Goal: Task Accomplishment & Management: Use online tool/utility

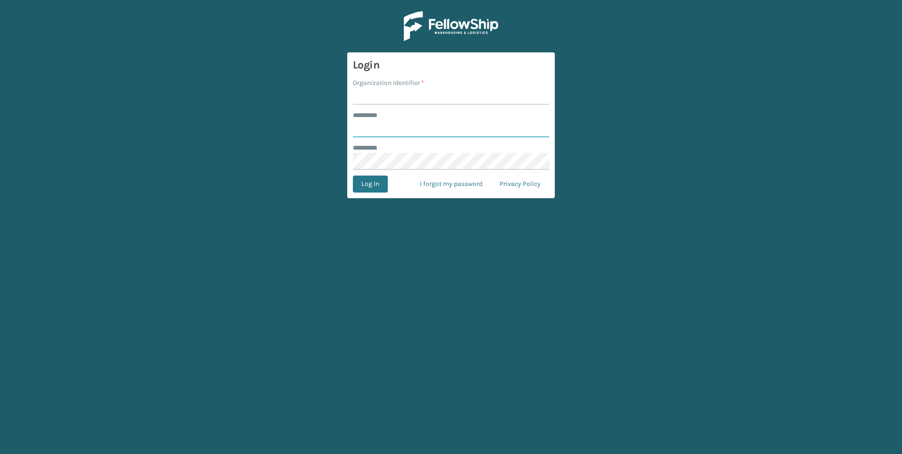
type input "*********"
click at [362, 102] on input "Organization Identifier *" at bounding box center [451, 96] width 196 height 17
type input "[GEOGRAPHIC_DATA]"
click at [379, 186] on button "Log In" at bounding box center [370, 184] width 35 height 17
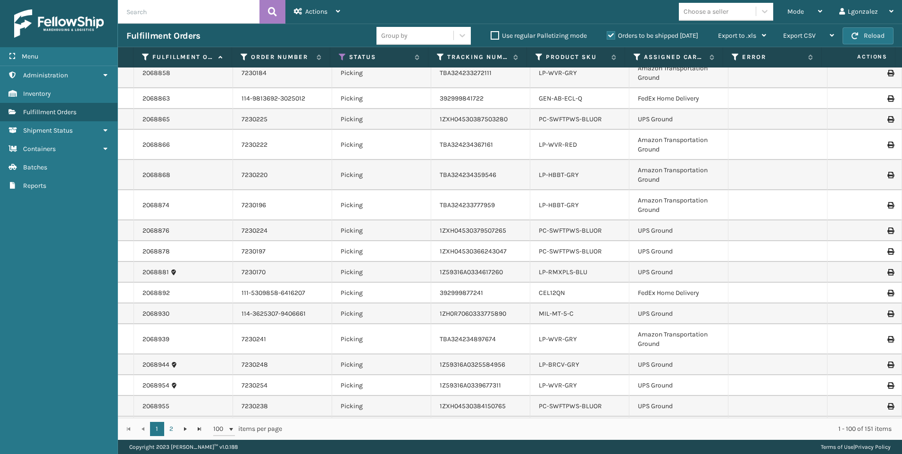
scroll to position [1849, 0]
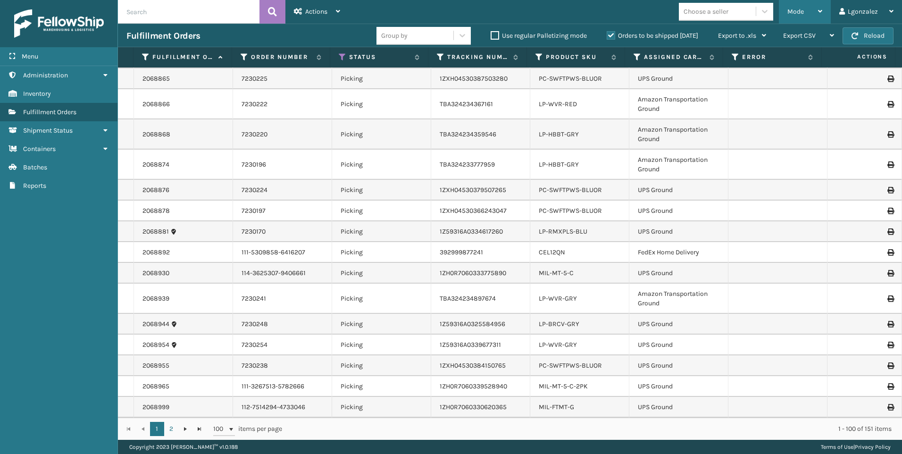
click at [822, 10] on icon at bounding box center [820, 11] width 4 height 7
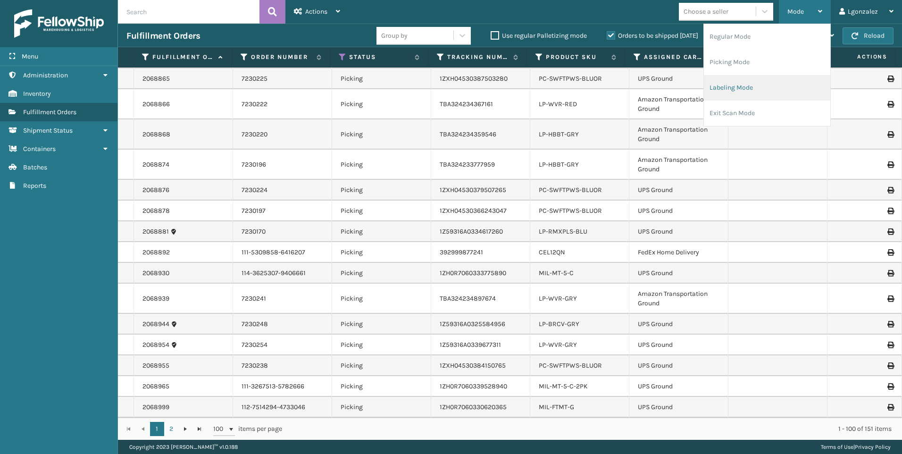
click at [766, 87] on li "Labeling Mode" at bounding box center [767, 87] width 126 height 25
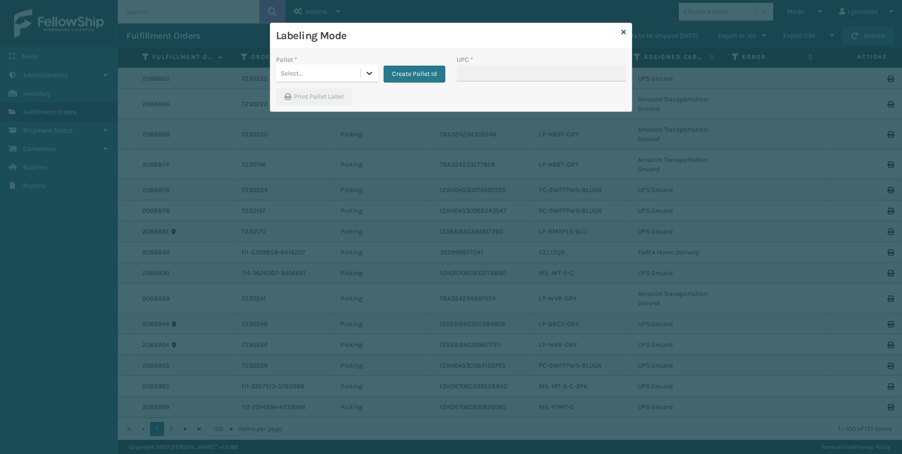
click at [364, 73] on div at bounding box center [369, 73] width 17 height 17
click at [438, 79] on button "Create Pallet Id" at bounding box center [415, 74] width 62 height 17
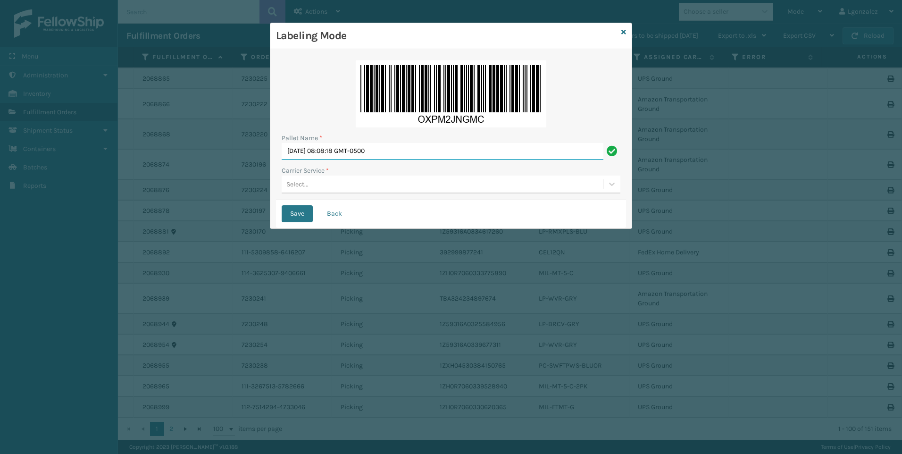
click at [382, 151] on input "[DATE] 08:08:18 GMT-0500" at bounding box center [443, 151] width 322 height 17
type input "Trinity"
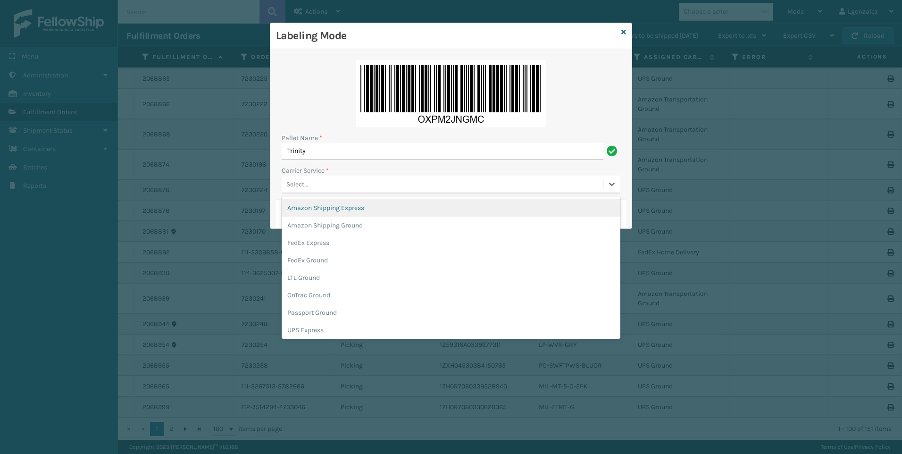
click at [303, 183] on div "Select..." at bounding box center [297, 184] width 22 height 10
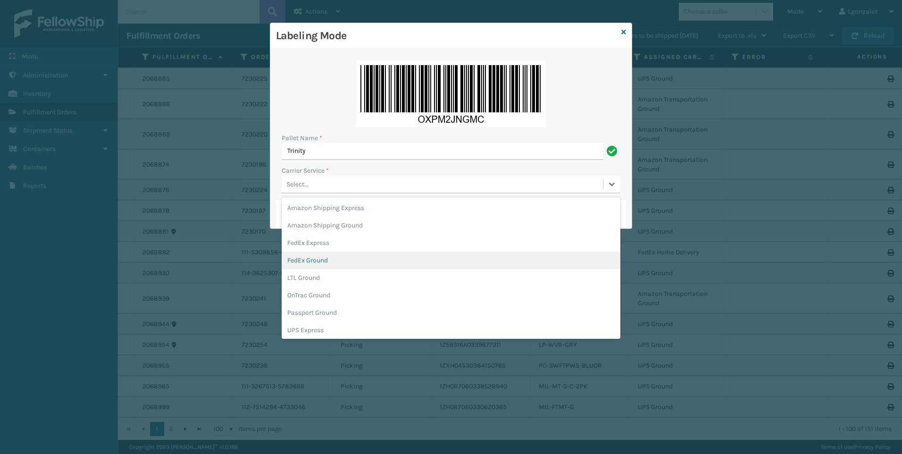
click at [328, 265] on div "FedEx Ground" at bounding box center [451, 260] width 339 height 17
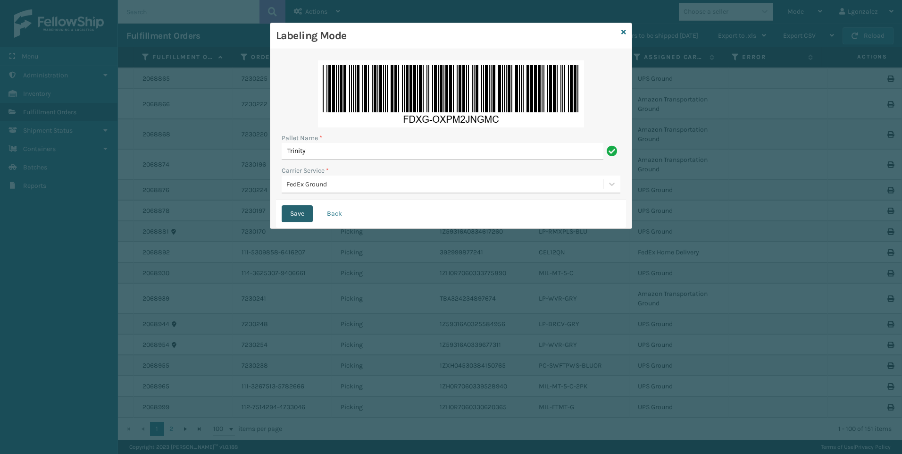
click at [307, 210] on button "Save" at bounding box center [297, 213] width 31 height 17
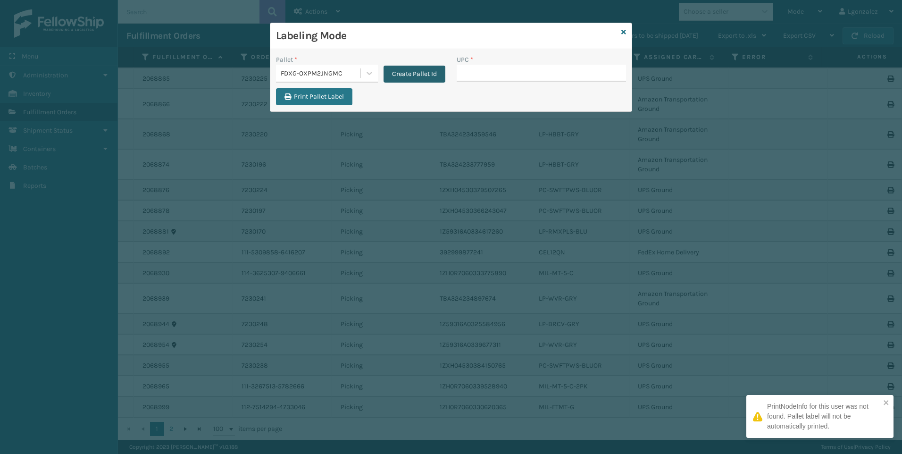
click at [420, 72] on button "Create Pallet Id" at bounding box center [415, 74] width 62 height 17
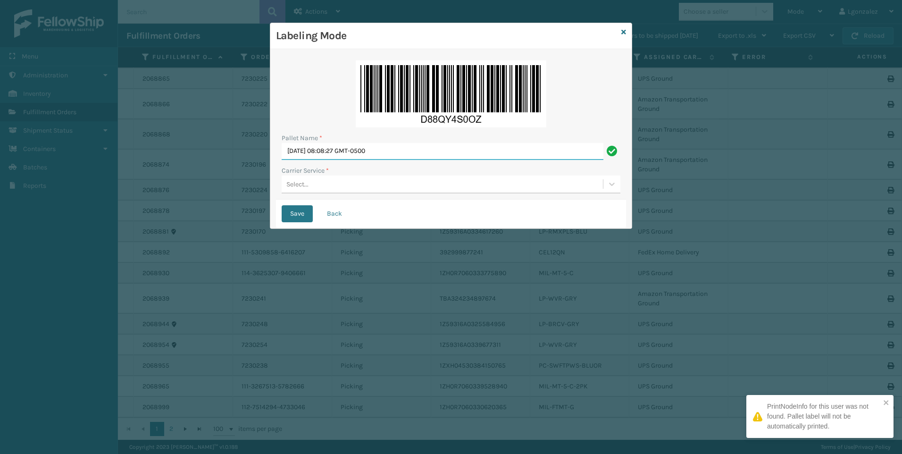
click at [376, 144] on input "[DATE] 08:08:27 GMT-0500" at bounding box center [443, 151] width 322 height 17
type input "Trinity"
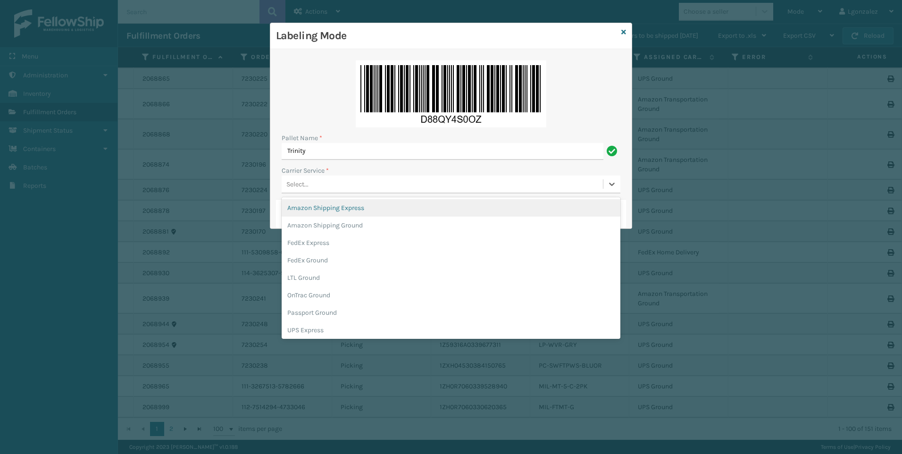
click at [308, 182] on div "Select..." at bounding box center [297, 184] width 22 height 10
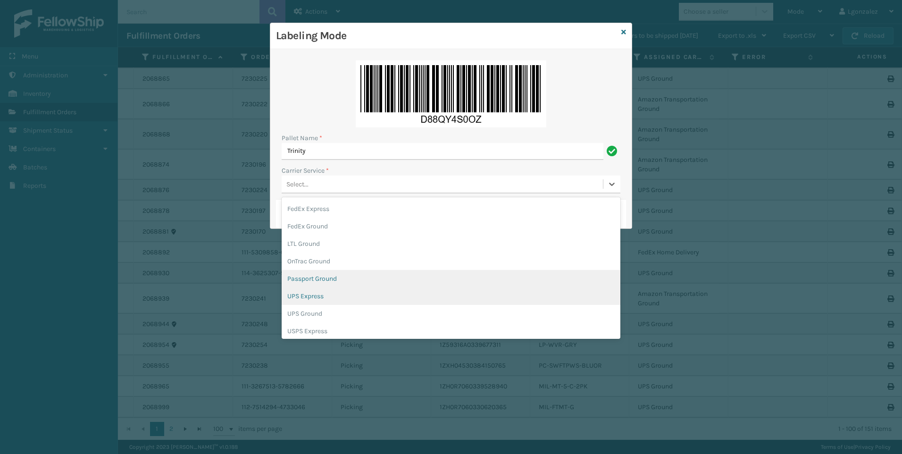
scroll to position [54, 0]
click at [329, 296] on div "UPS Ground" at bounding box center [451, 293] width 339 height 17
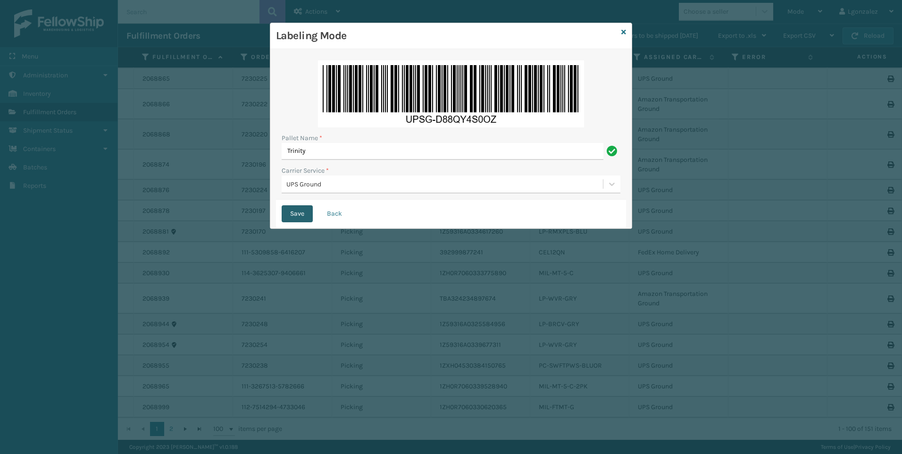
click at [300, 212] on button "Save" at bounding box center [297, 213] width 31 height 17
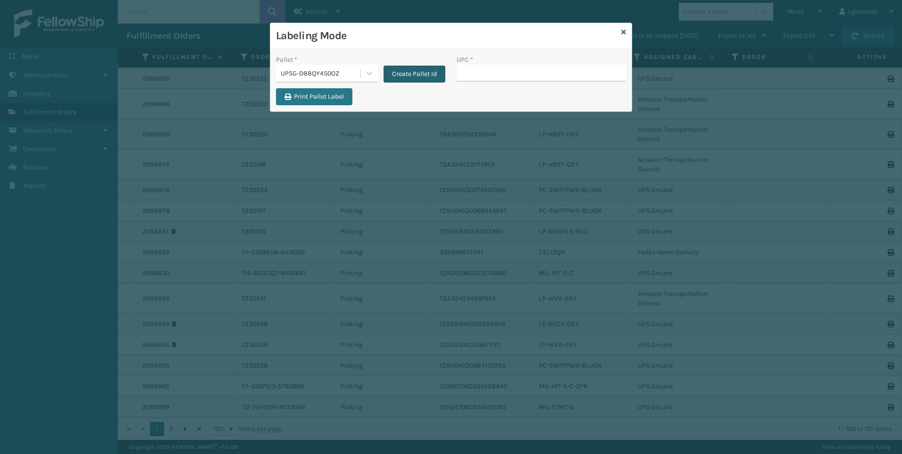
click at [432, 76] on button "Create Pallet Id" at bounding box center [415, 74] width 62 height 17
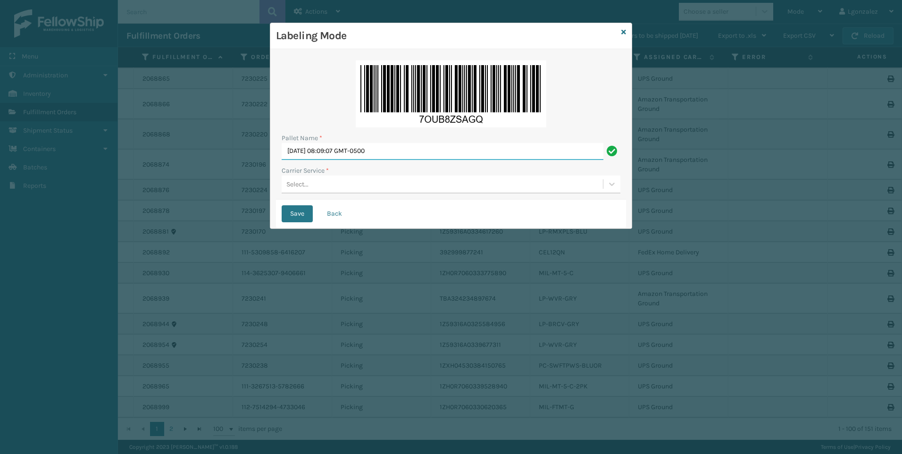
click at [346, 153] on input "[DATE] 08:09:07 GMT-0500" at bounding box center [443, 151] width 322 height 17
type input "Trinity"
click at [370, 184] on div "Select..." at bounding box center [442, 185] width 321 height 16
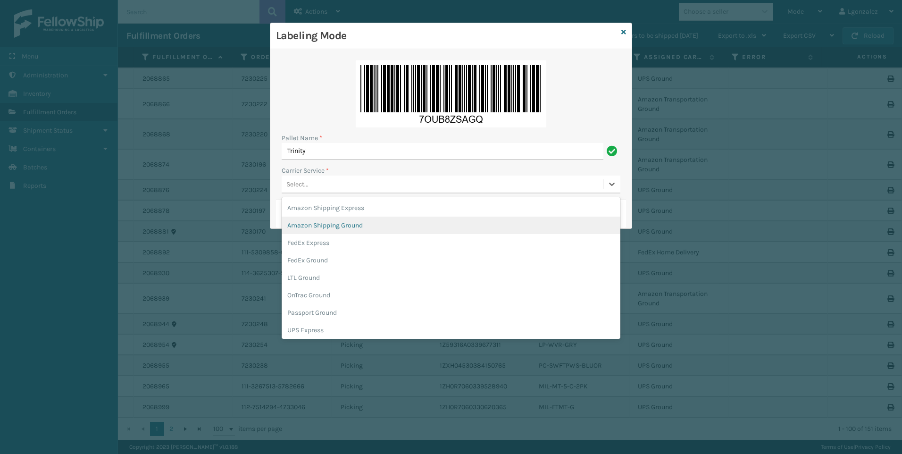
click at [346, 226] on div "Amazon Shipping Ground" at bounding box center [451, 225] width 339 height 17
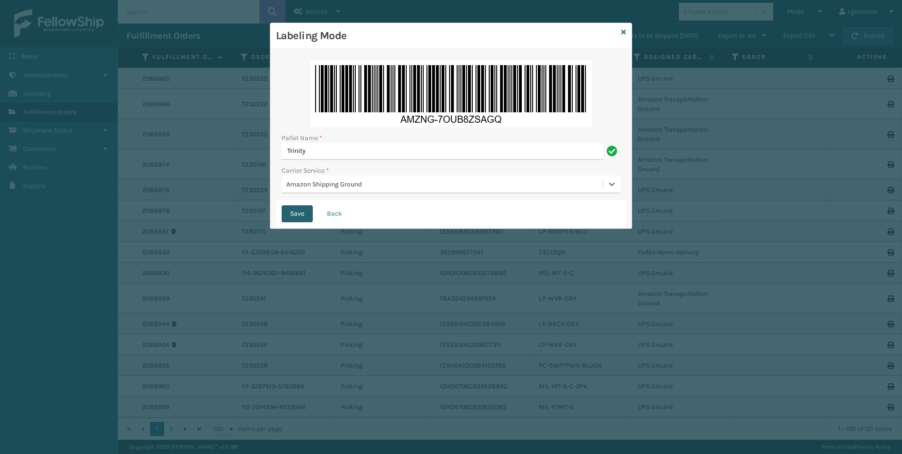
click at [299, 214] on button "Save" at bounding box center [297, 213] width 31 height 17
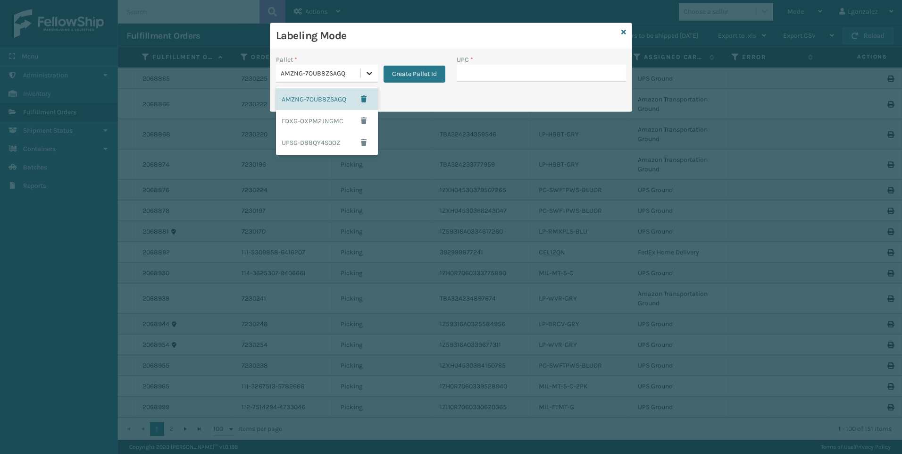
click at [367, 76] on icon at bounding box center [369, 72] width 9 height 9
click at [303, 119] on div "FDXG-OXPM2JNGMC" at bounding box center [327, 121] width 102 height 22
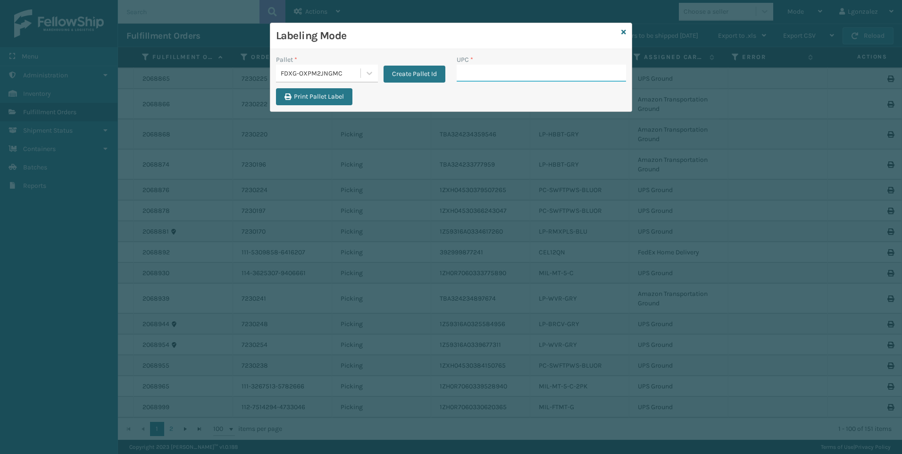
click at [519, 75] on input "UPC *" at bounding box center [541, 73] width 169 height 17
type input "JB-PZLSTN-GRN"
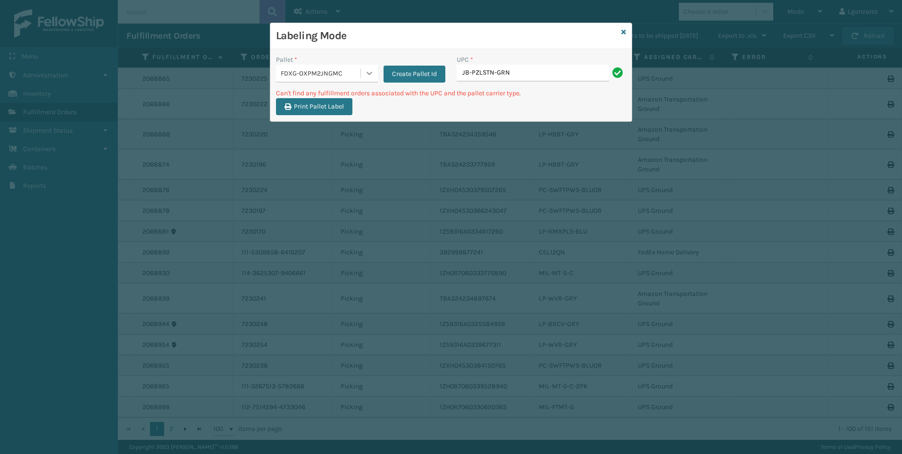
click at [365, 69] on icon at bounding box center [369, 72] width 9 height 9
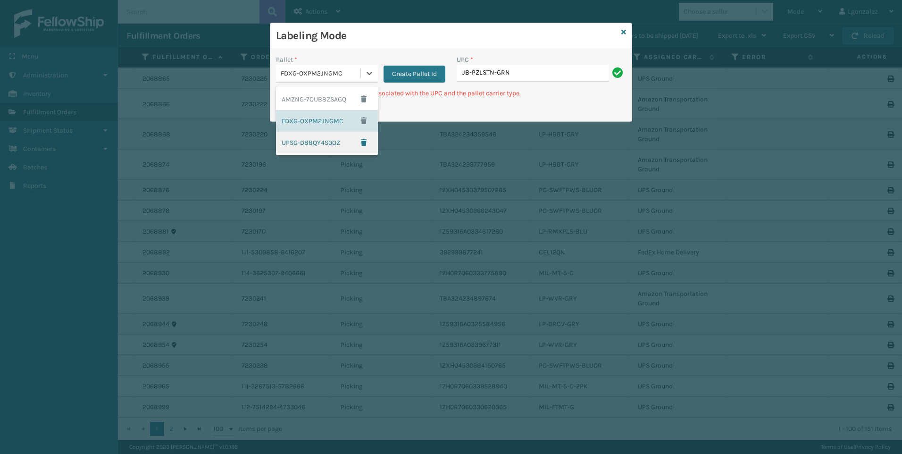
click at [309, 145] on div "UPSG-D88QY4S0OZ" at bounding box center [327, 143] width 102 height 22
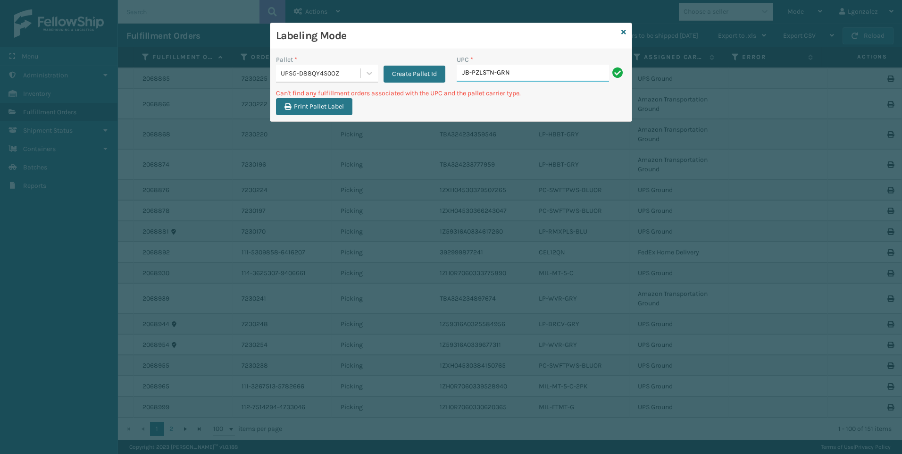
click at [530, 69] on input "JB-PZLSTN-GRN" at bounding box center [533, 73] width 152 height 17
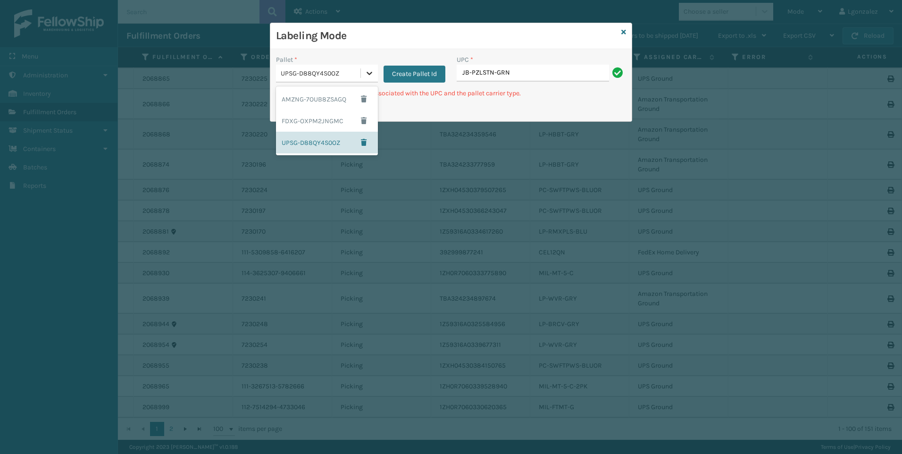
click at [366, 71] on icon at bounding box center [369, 72] width 9 height 9
click at [331, 94] on div "AMZNG-7OUB8ZSAGQ" at bounding box center [327, 99] width 102 height 22
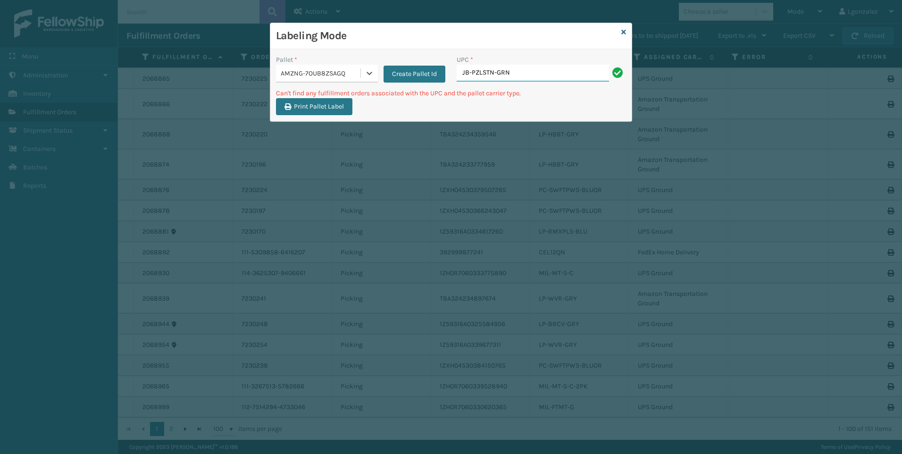
click at [530, 77] on input "JB-PZLSTN-GRN" at bounding box center [533, 73] width 152 height 17
click at [629, 32] on div "Labeling Mode" at bounding box center [451, 36] width 362 height 26
click at [626, 30] on icon at bounding box center [624, 32] width 5 height 7
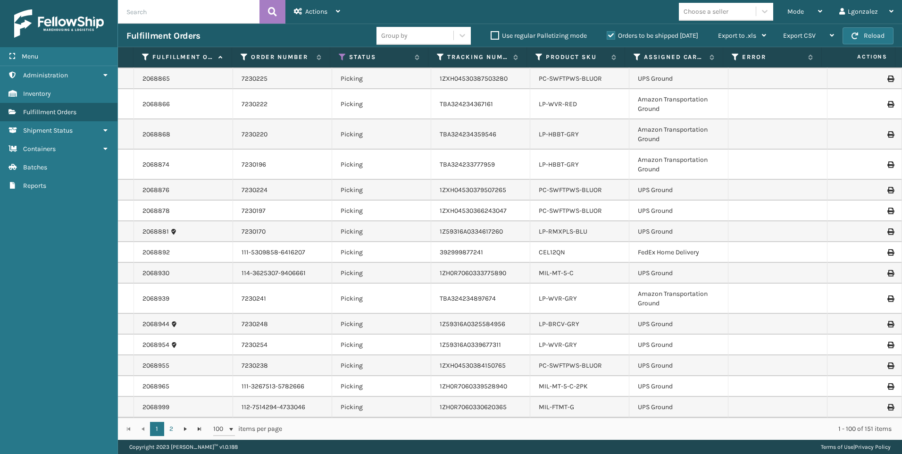
drag, startPoint x: 765, startPoint y: 181, endPoint x: 668, endPoint y: 202, distance: 99.1
click at [758, 188] on td at bounding box center [778, 190] width 99 height 21
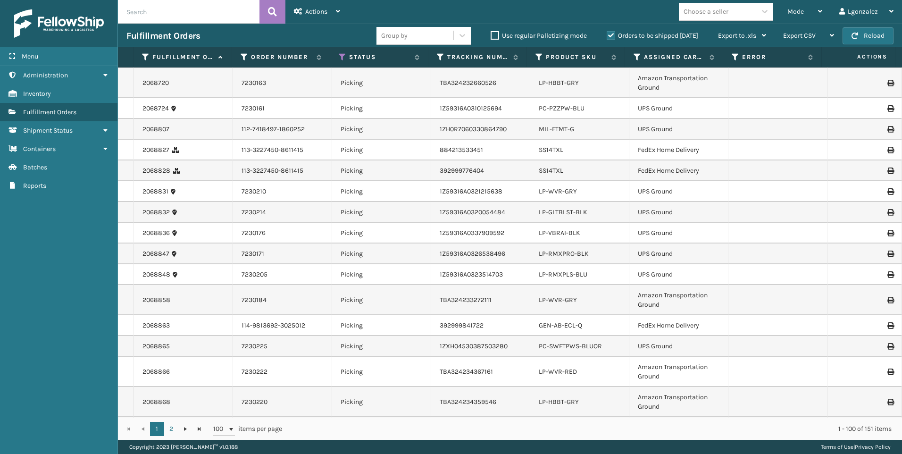
scroll to position [1566, 0]
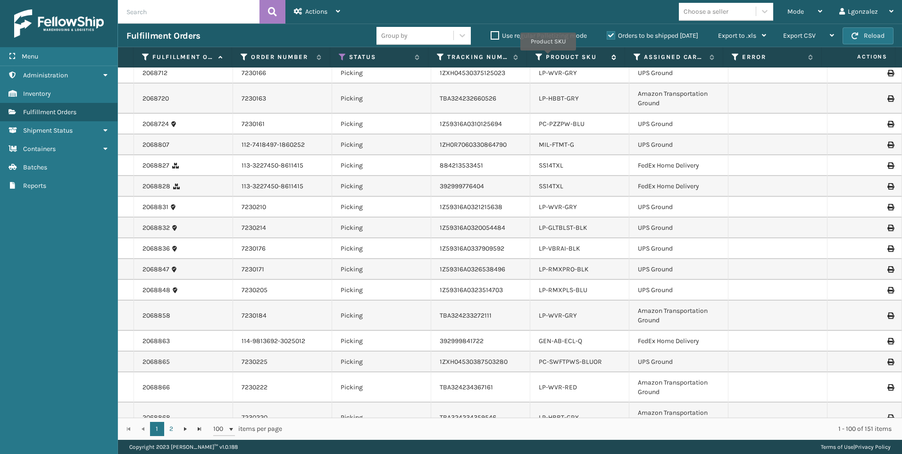
click at [549, 57] on label "Product SKU" at bounding box center [576, 57] width 61 height 8
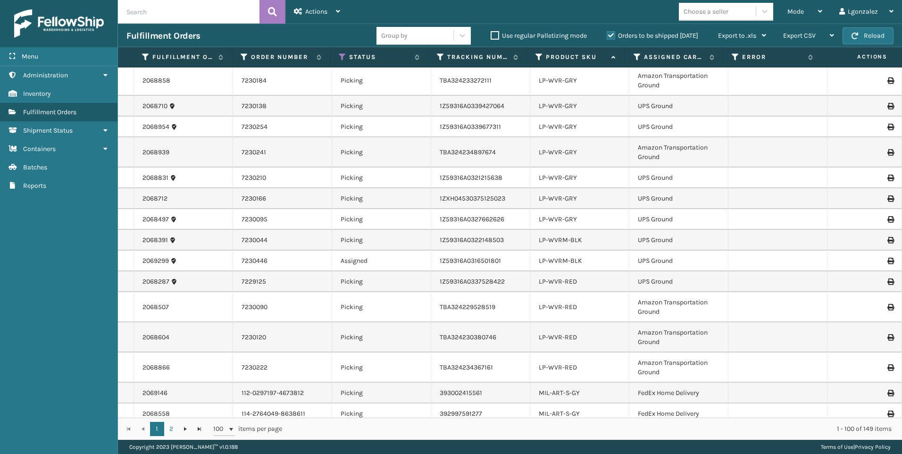
scroll to position [1925, 0]
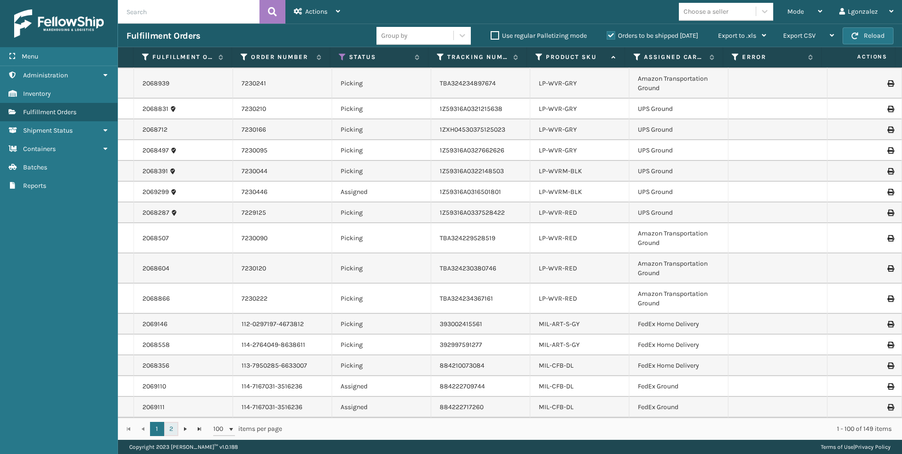
click at [173, 431] on link "2" at bounding box center [171, 429] width 14 height 14
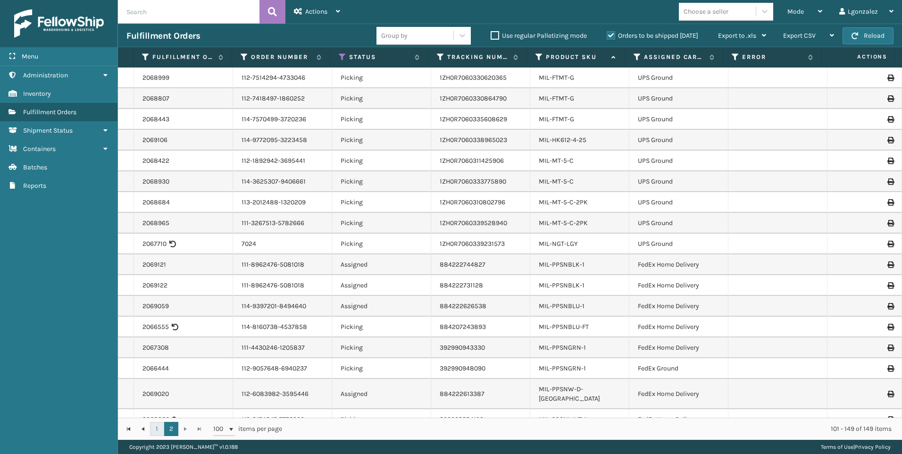
click at [159, 427] on link "1" at bounding box center [157, 429] width 14 height 14
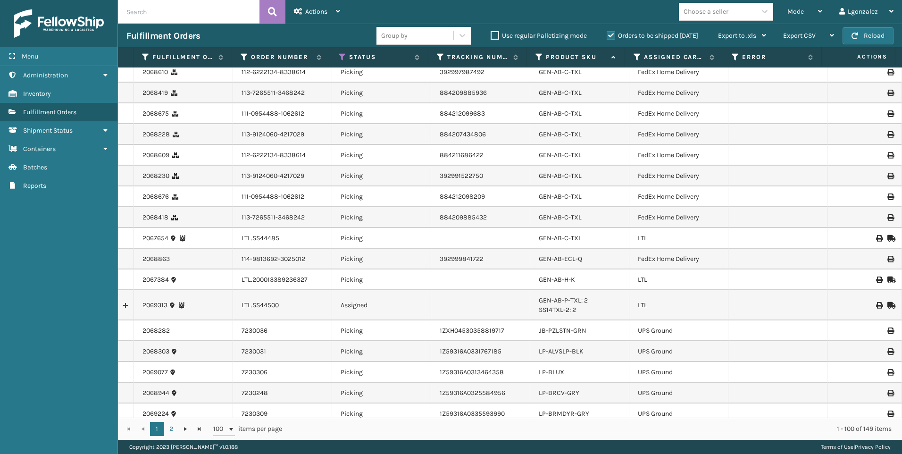
scroll to position [566, 0]
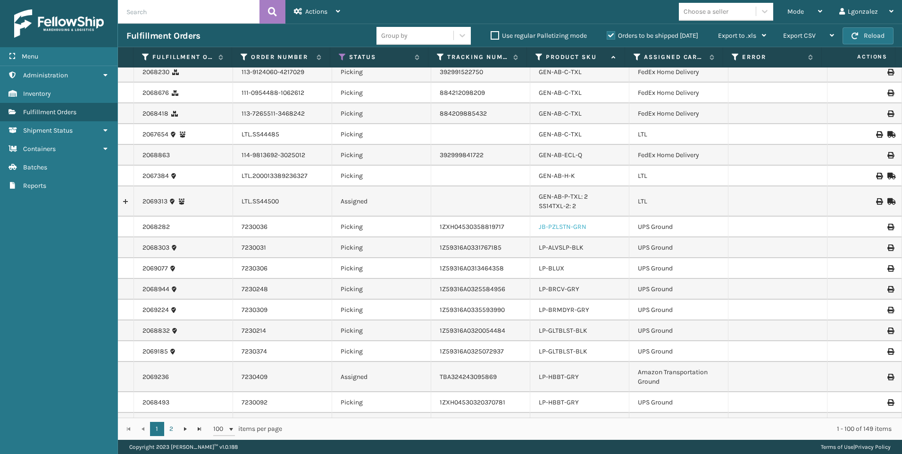
click at [568, 228] on link "JB-PZLSTN-GRN" at bounding box center [563, 227] width 48 height 8
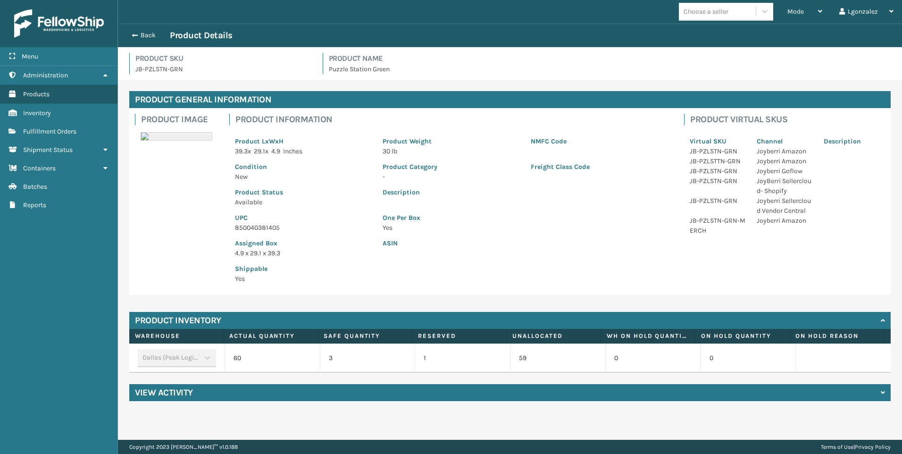
click at [265, 228] on p "850040381405" at bounding box center [303, 228] width 136 height 10
click at [265, 227] on p "850040381405" at bounding box center [303, 228] width 136 height 10
copy p "850040381405"
click at [50, 112] on span "Inventory" at bounding box center [37, 113] width 28 height 8
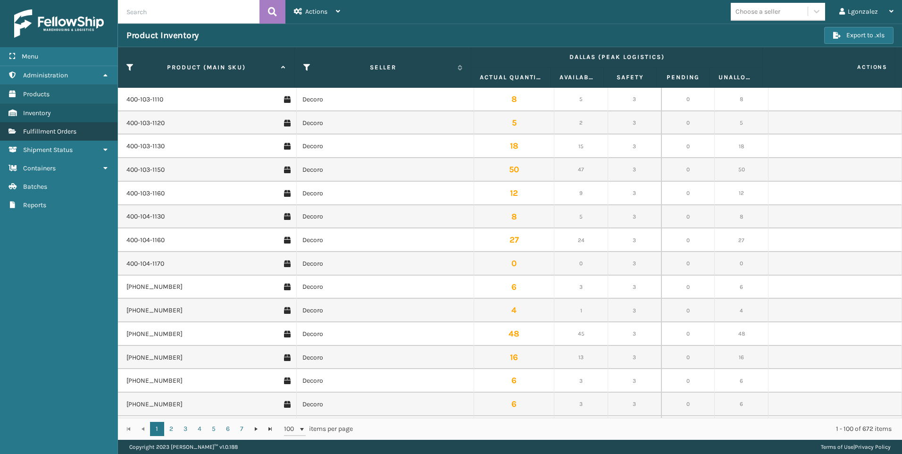
click at [62, 129] on span "Fulfillment Orders" at bounding box center [49, 131] width 53 height 8
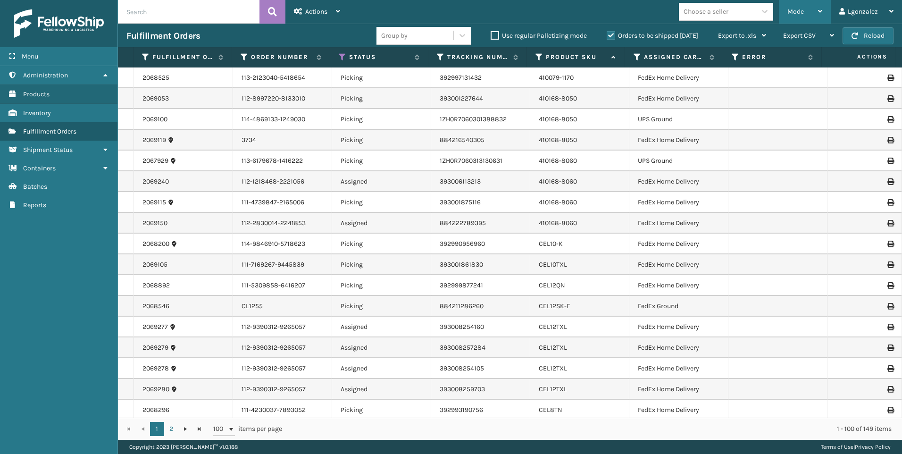
click at [816, 12] on div "Mode" at bounding box center [805, 12] width 35 height 24
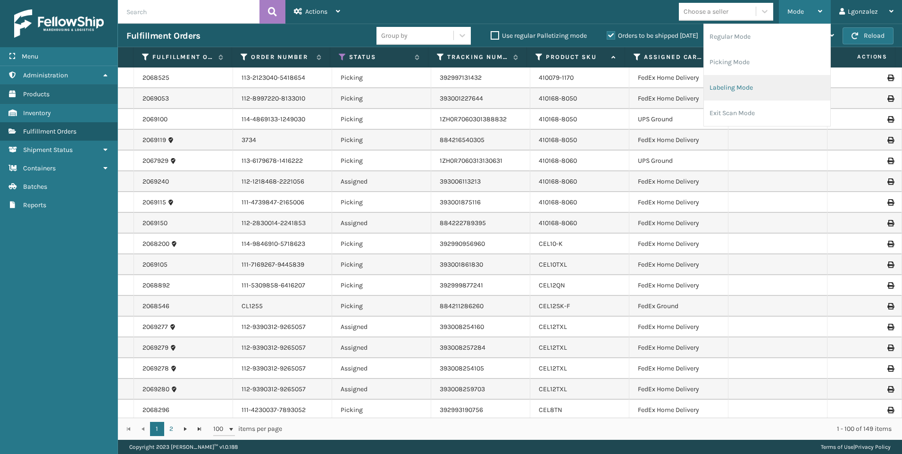
click at [723, 92] on li "Labeling Mode" at bounding box center [767, 87] width 126 height 25
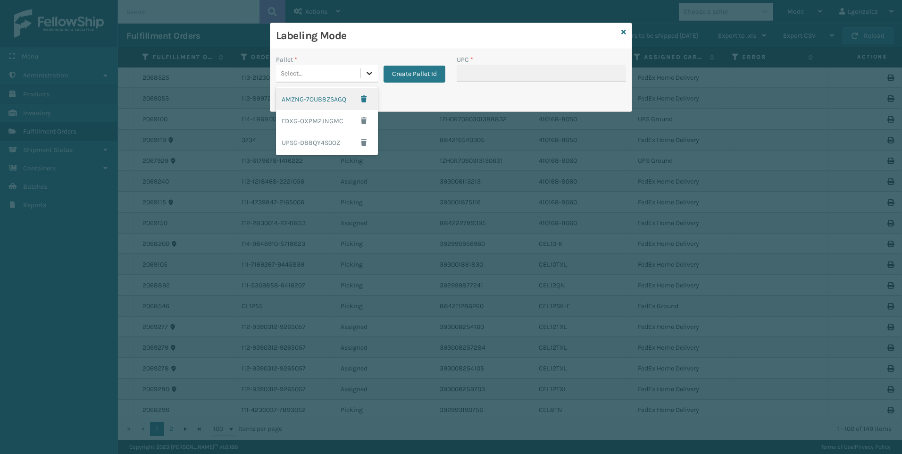
click at [370, 69] on icon at bounding box center [369, 72] width 9 height 9
click at [320, 145] on div "UPSG-D88QY4S0OZ" at bounding box center [327, 143] width 102 height 22
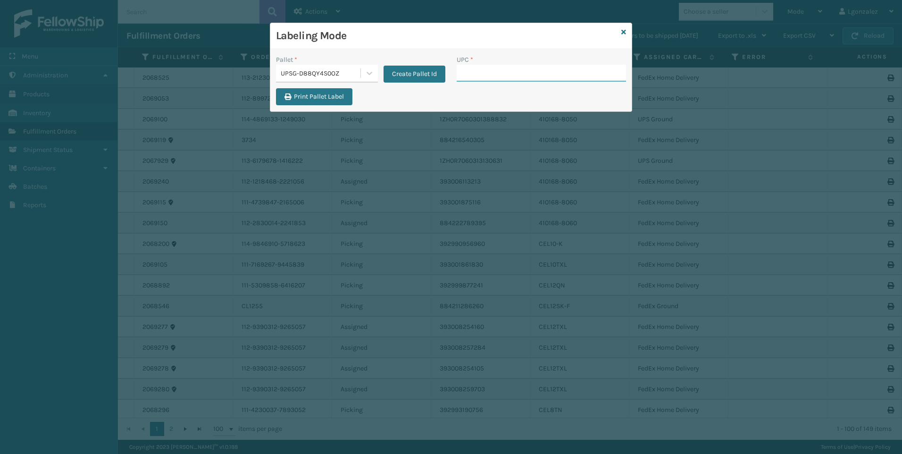
click at [499, 78] on input "UPC *" at bounding box center [541, 73] width 169 height 17
paste input "850040381405"
type input "850040381405"
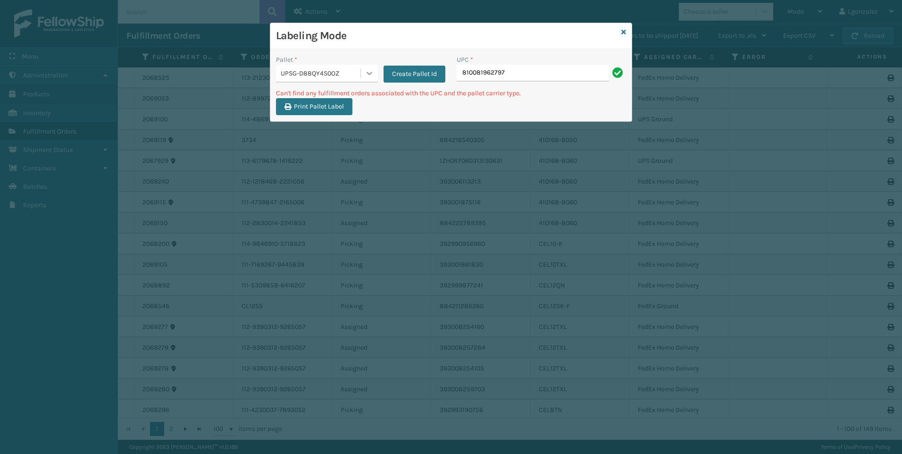
click at [371, 74] on icon at bounding box center [369, 72] width 9 height 9
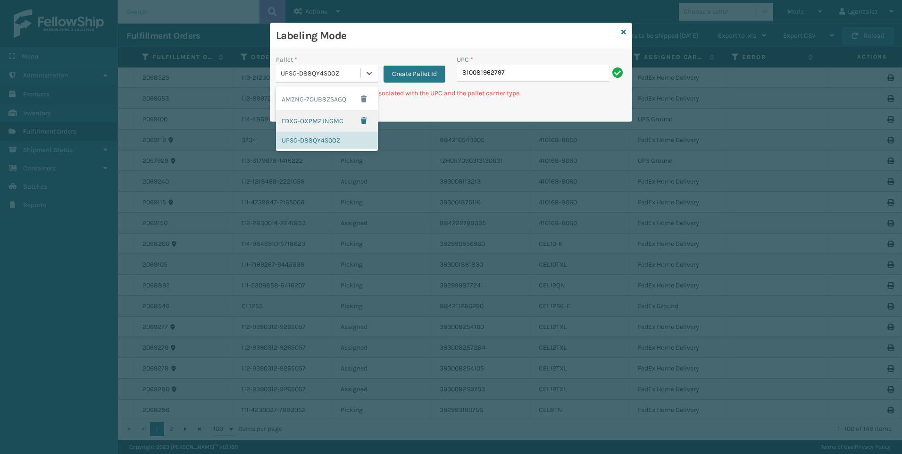
click at [337, 122] on div "FDXG-OXPM2JNGMC" at bounding box center [327, 121] width 102 height 22
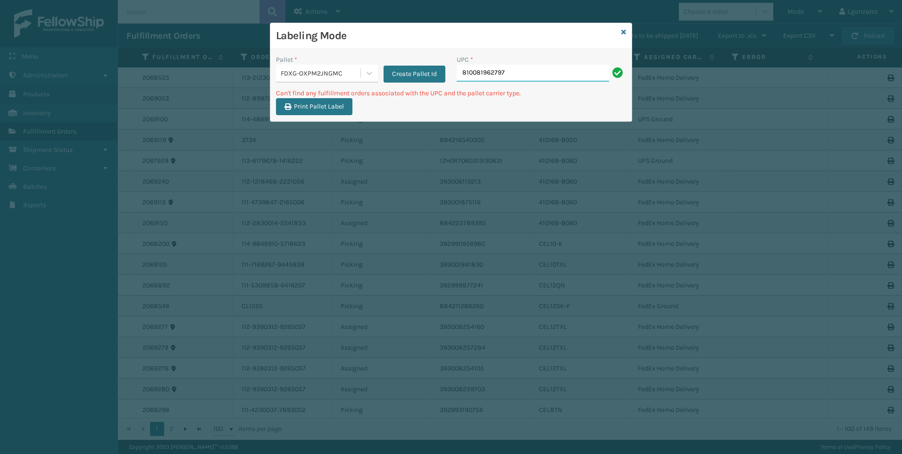
click at [539, 71] on input "810081962797" at bounding box center [533, 73] width 152 height 17
click at [484, 73] on input "PCSP123050988" at bounding box center [533, 73] width 152 height 17
click at [365, 68] on div at bounding box center [369, 73] width 17 height 17
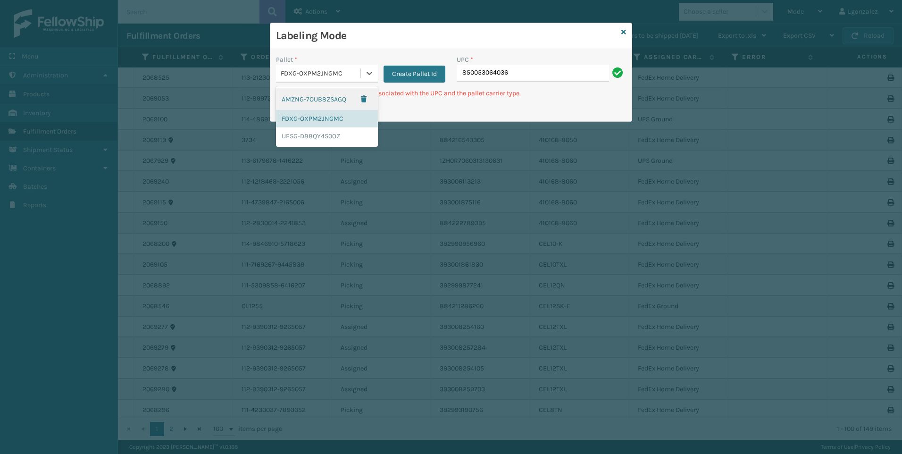
click at [329, 98] on div "AMZNG-7OUB8ZSAGQ" at bounding box center [327, 99] width 102 height 22
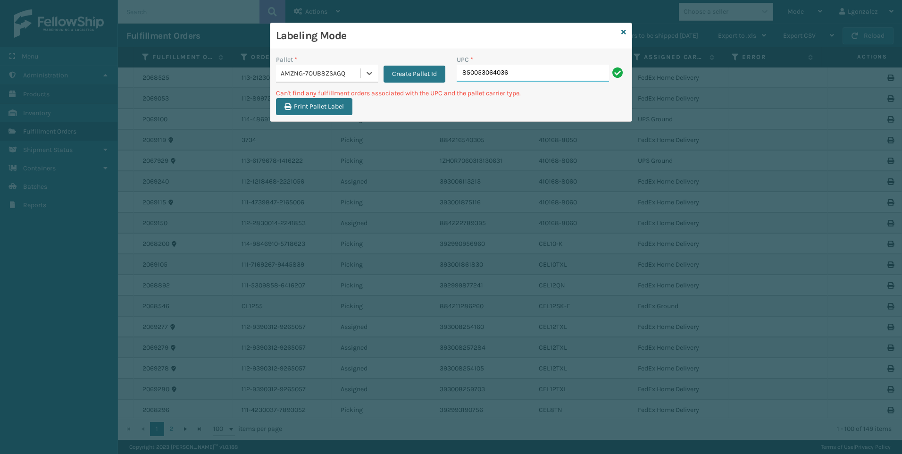
click at [522, 74] on input "850053064036" at bounding box center [533, 73] width 152 height 17
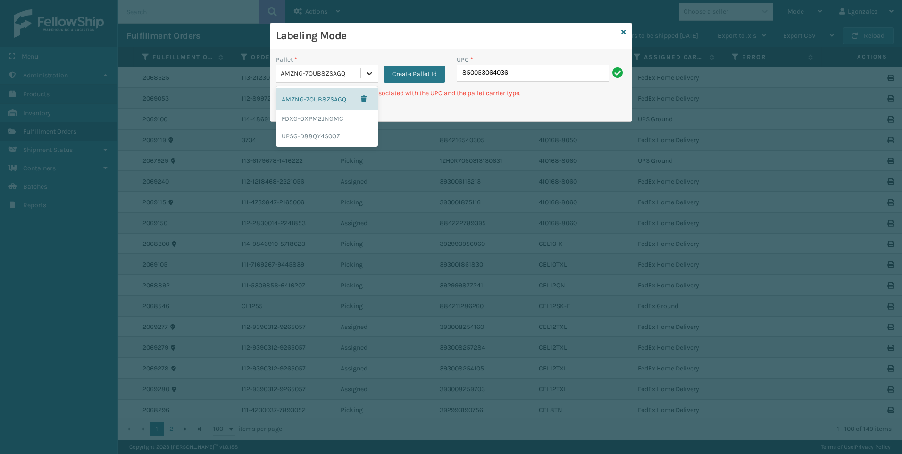
click at [368, 73] on icon at bounding box center [370, 73] width 6 height 3
click at [328, 132] on div "UPSG-D88QY4S0OZ" at bounding box center [327, 135] width 102 height 17
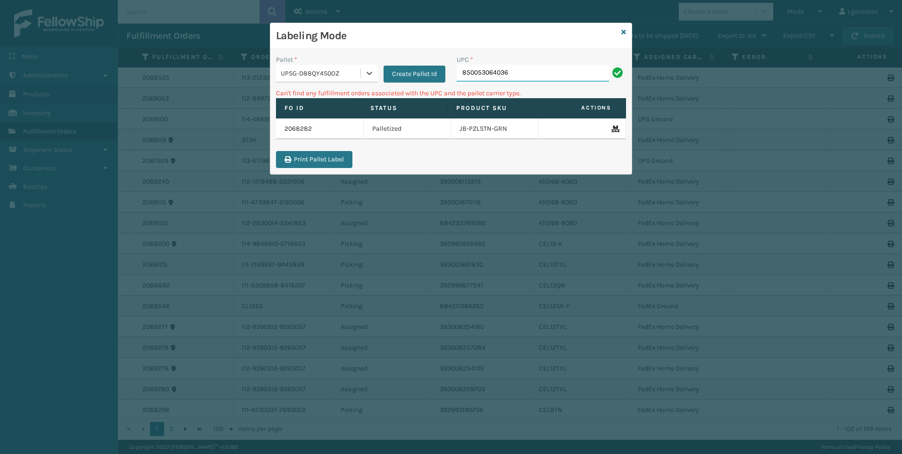
click at [518, 68] on input "850053064036" at bounding box center [533, 73] width 152 height 17
click at [369, 75] on icon at bounding box center [370, 73] width 6 height 3
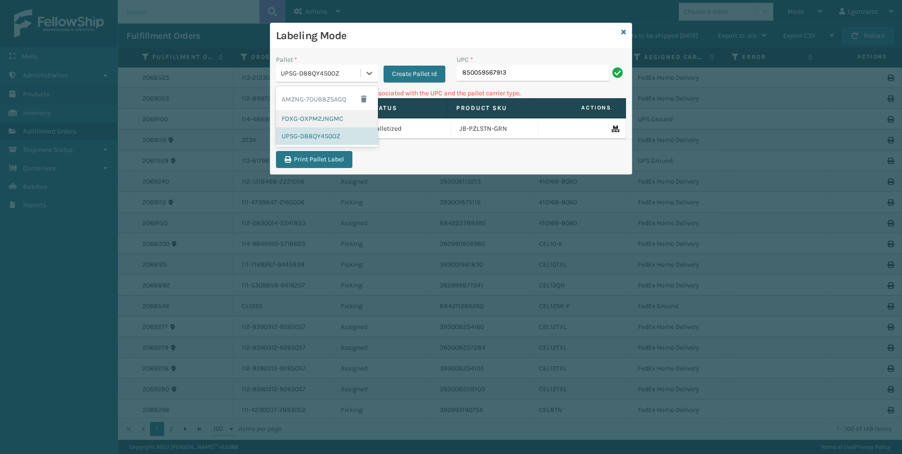
click at [335, 118] on div "FDXG-OXPM2JNGMC" at bounding box center [327, 118] width 102 height 17
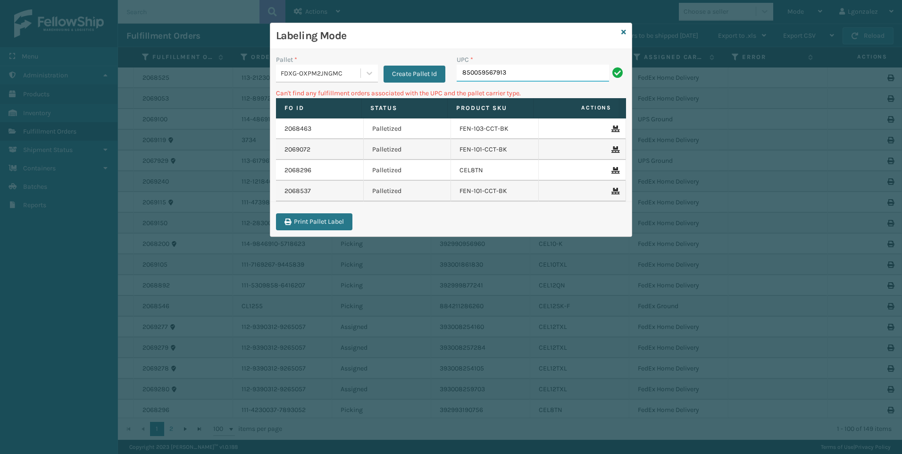
click at [514, 74] on input "850059567913" at bounding box center [533, 73] width 152 height 17
click at [362, 68] on div at bounding box center [369, 73] width 17 height 17
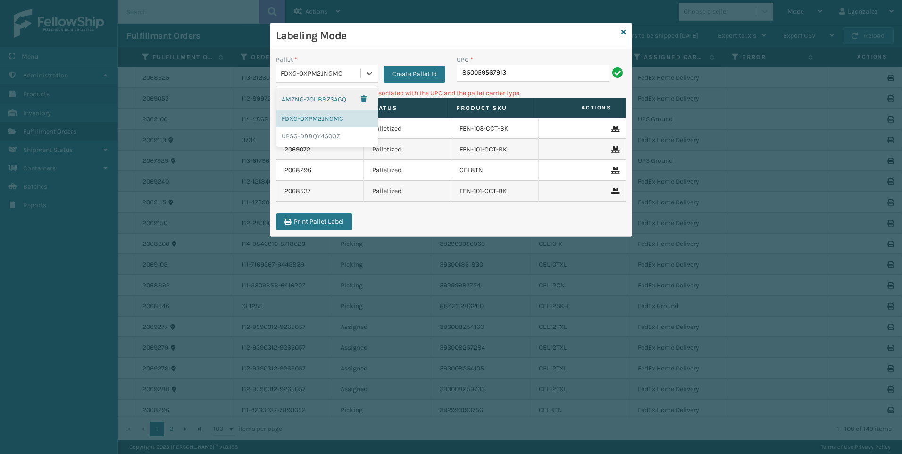
click at [343, 101] on div "AMZNG-7OUB8ZSAGQ" at bounding box center [327, 99] width 102 height 22
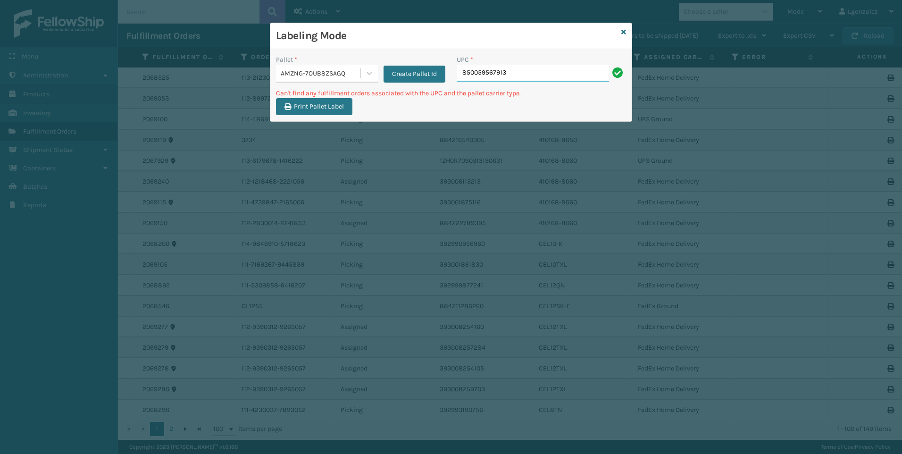
click at [535, 77] on input "850059567913" at bounding box center [533, 73] width 152 height 17
click at [368, 74] on icon at bounding box center [370, 73] width 6 height 3
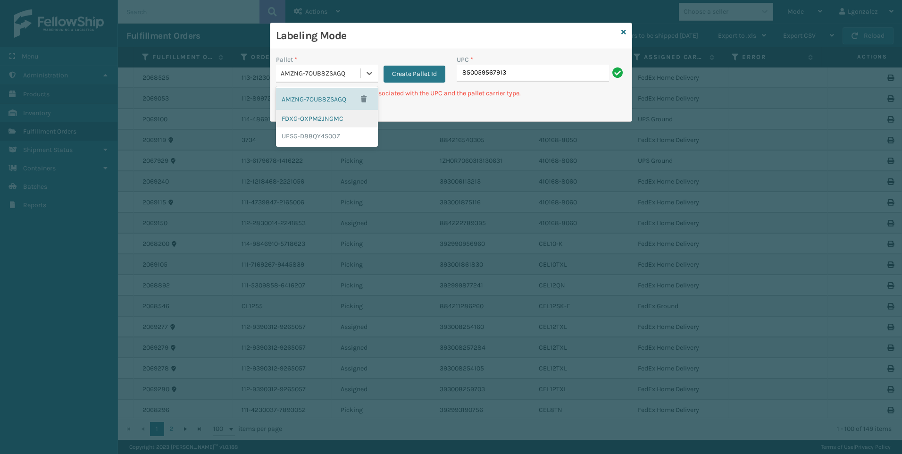
click at [323, 117] on div "FDXG-OXPM2JNGMC" at bounding box center [327, 118] width 102 height 17
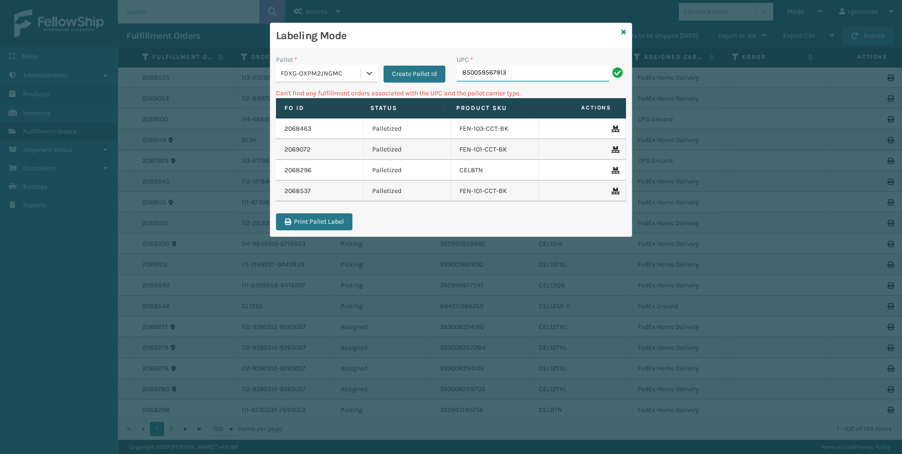
drag, startPoint x: 528, startPoint y: 73, endPoint x: 536, endPoint y: 79, distance: 10.0
click at [528, 73] on input "850059567913" at bounding box center [533, 73] width 152 height 17
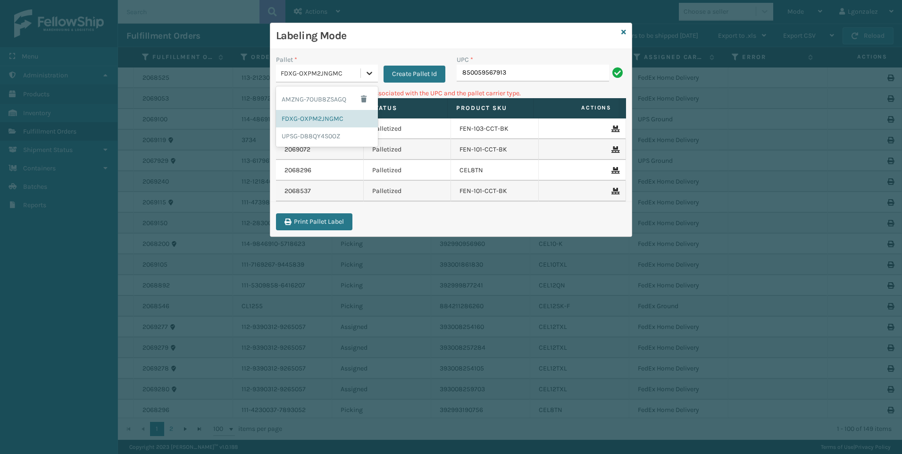
click at [370, 67] on div at bounding box center [369, 73] width 17 height 17
click at [342, 137] on div "UPSG-D88QY4S0OZ" at bounding box center [327, 135] width 102 height 17
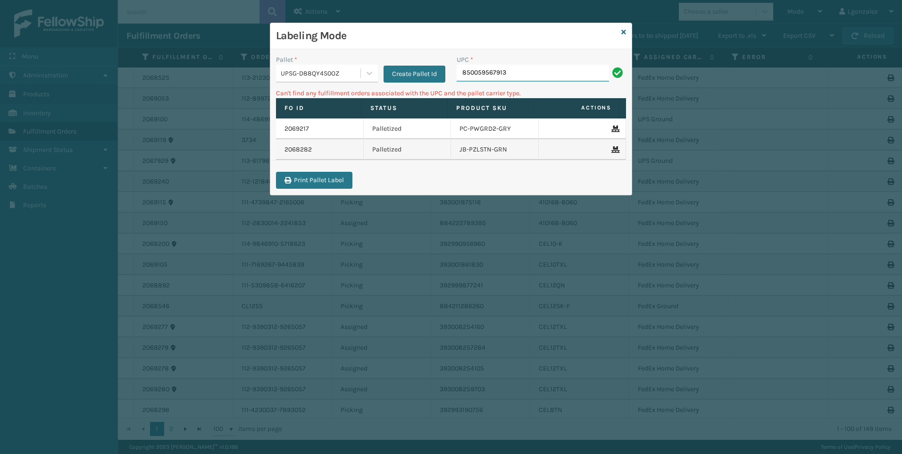
drag, startPoint x: 522, startPoint y: 72, endPoint x: 527, endPoint y: 76, distance: 7.1
click at [522, 72] on input "850059567913" at bounding box center [533, 73] width 152 height 17
click at [527, 75] on input "850059567913" at bounding box center [533, 73] width 152 height 17
click at [527, 74] on input "850059567913" at bounding box center [533, 73] width 152 height 17
type input "PC-PZZPW-BLU"
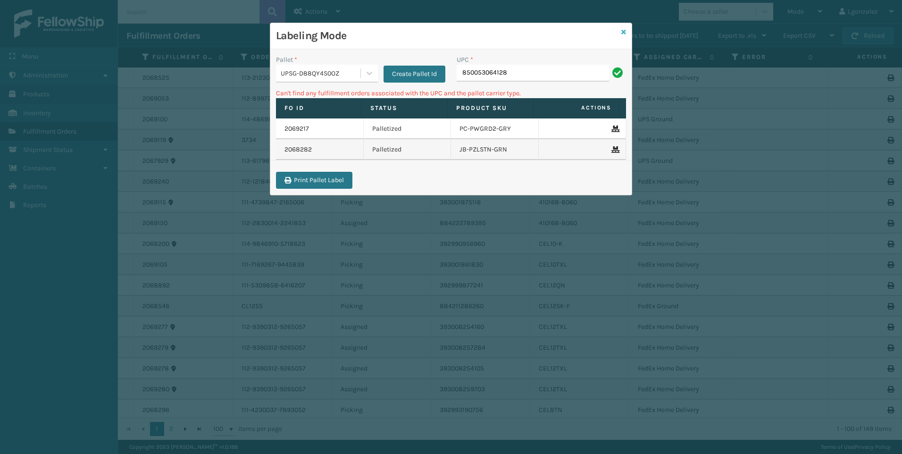
click at [625, 33] on icon at bounding box center [624, 32] width 5 height 7
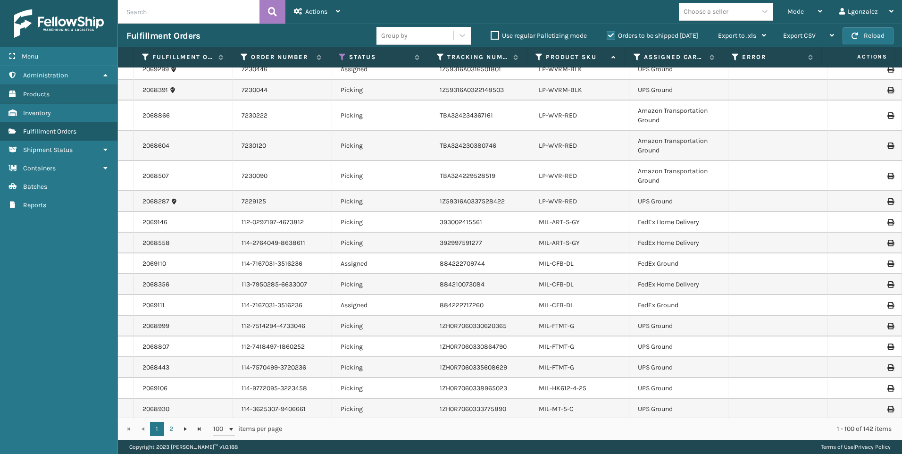
scroll to position [1925, 0]
click at [168, 430] on link "2" at bounding box center [171, 429] width 14 height 14
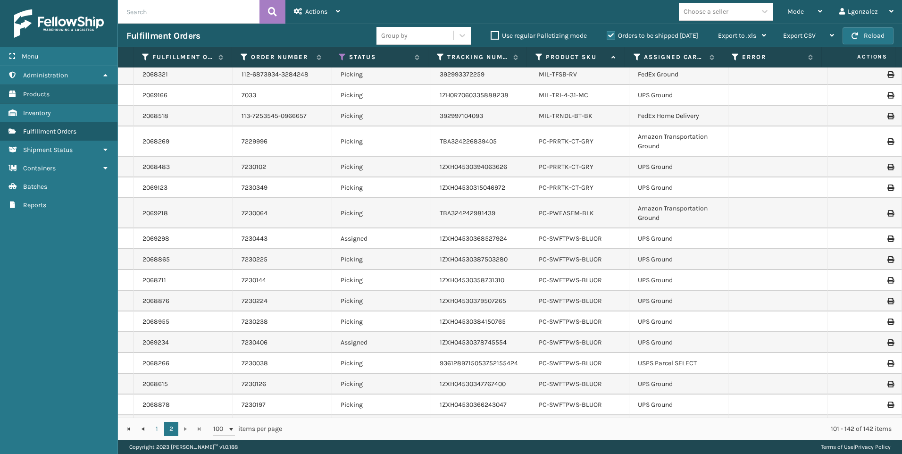
scroll to position [283, 0]
click at [574, 209] on link "PC-PWEASEM-BLK" at bounding box center [566, 213] width 55 height 8
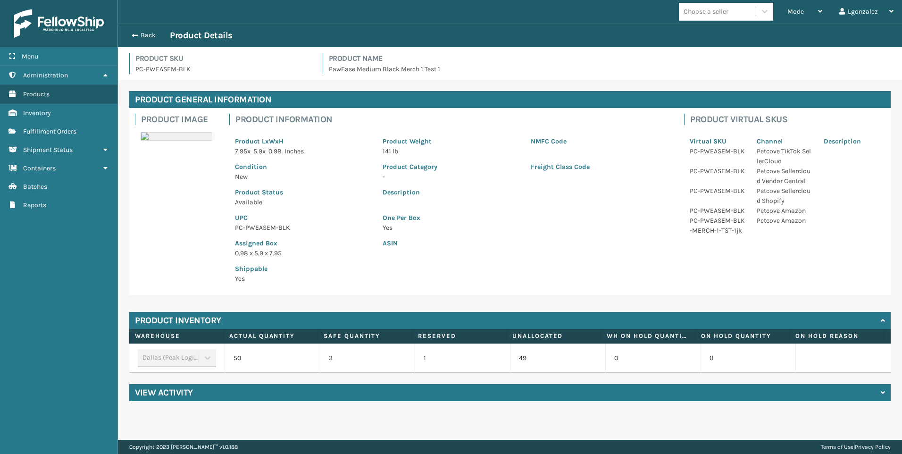
click at [277, 226] on p "PC-PWEASEM-BLK" at bounding box center [303, 228] width 136 height 10
click at [276, 226] on p "PC-PWEASEM-BLK" at bounding box center [303, 228] width 136 height 10
click at [275, 226] on p "PC-PWEASEM-BLK" at bounding box center [303, 228] width 136 height 10
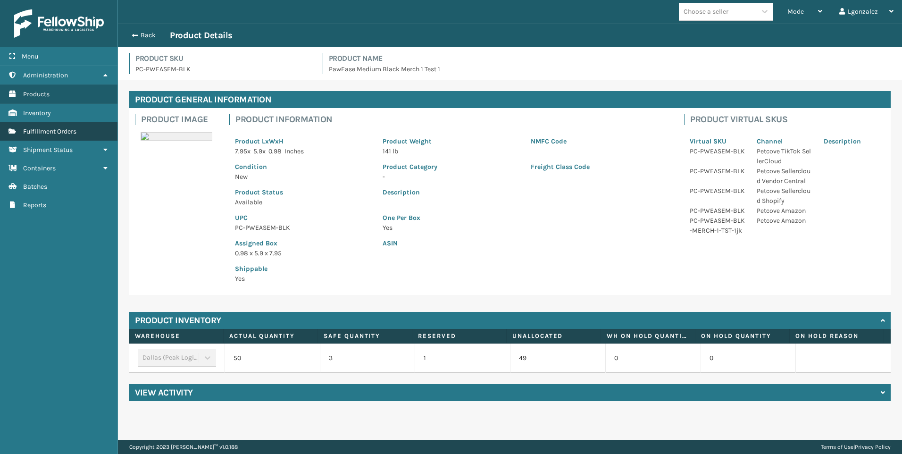
click at [60, 130] on span "Fulfillment Orders" at bounding box center [49, 131] width 53 height 8
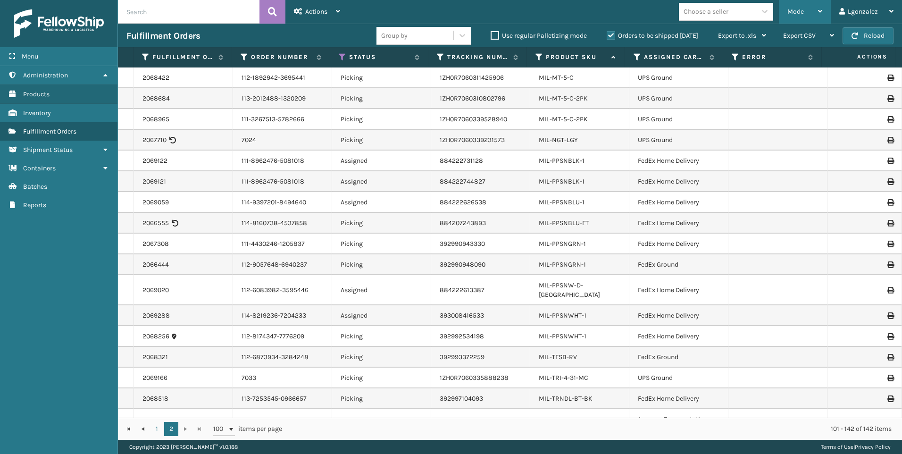
click at [808, 11] on div "Mode" at bounding box center [805, 12] width 35 height 24
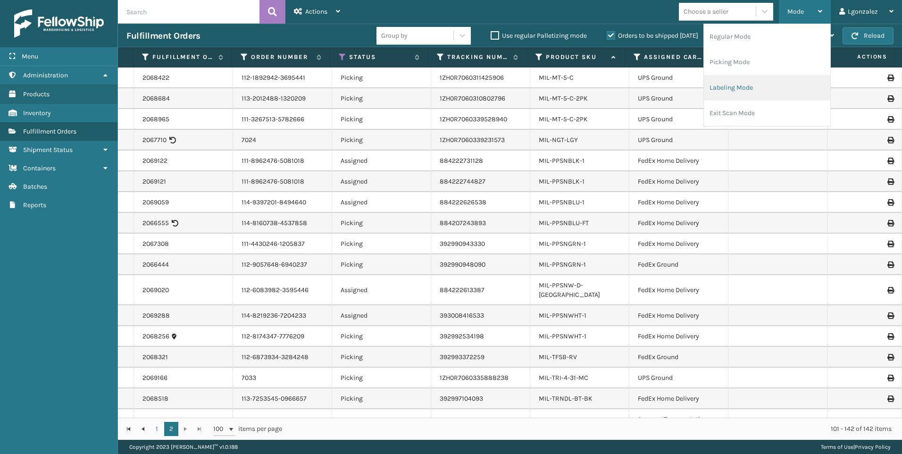
click at [721, 87] on li "Labeling Mode" at bounding box center [767, 87] width 126 height 25
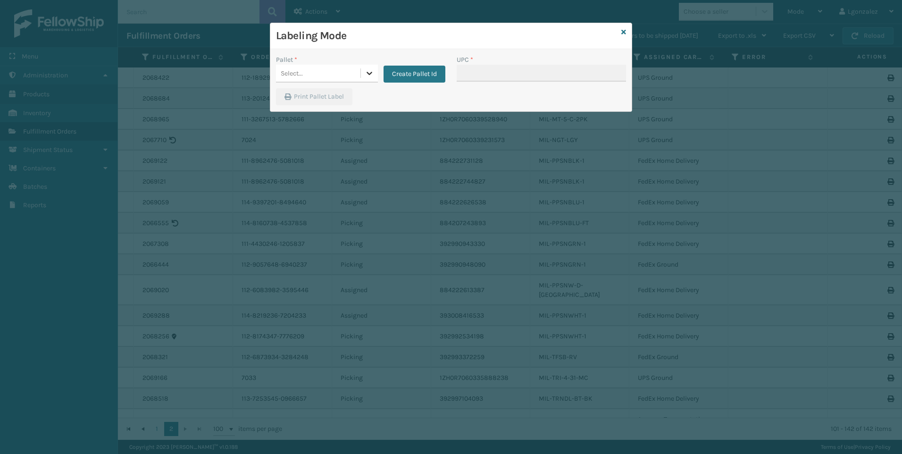
click at [365, 75] on div at bounding box center [369, 73] width 17 height 17
click at [335, 97] on div "AMZNG-7OUB8ZSAGQ" at bounding box center [327, 99] width 102 height 22
click at [481, 74] on input "UPC *" at bounding box center [541, 73] width 169 height 17
paste input "PC-PWEASEM-BLK"
type input "PC-PWEASEM-BLK"
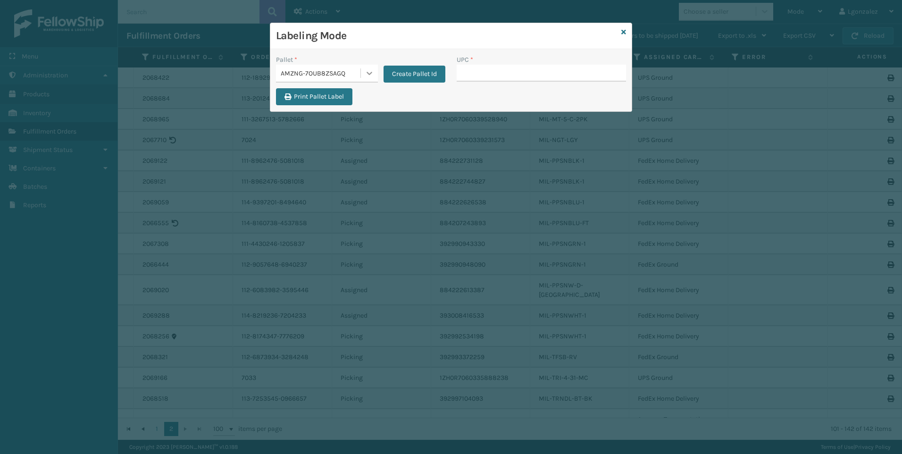
click at [369, 71] on icon at bounding box center [369, 72] width 9 height 9
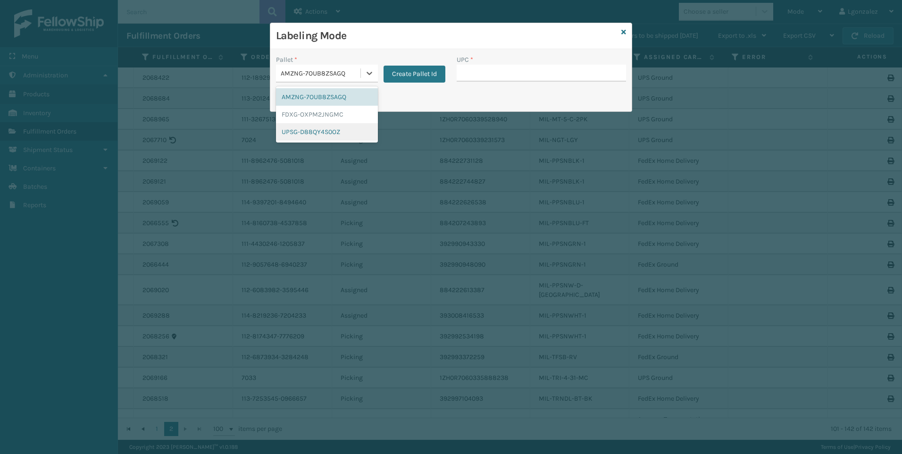
click at [324, 135] on div "UPSG-D88QY4S0OZ" at bounding box center [327, 131] width 102 height 17
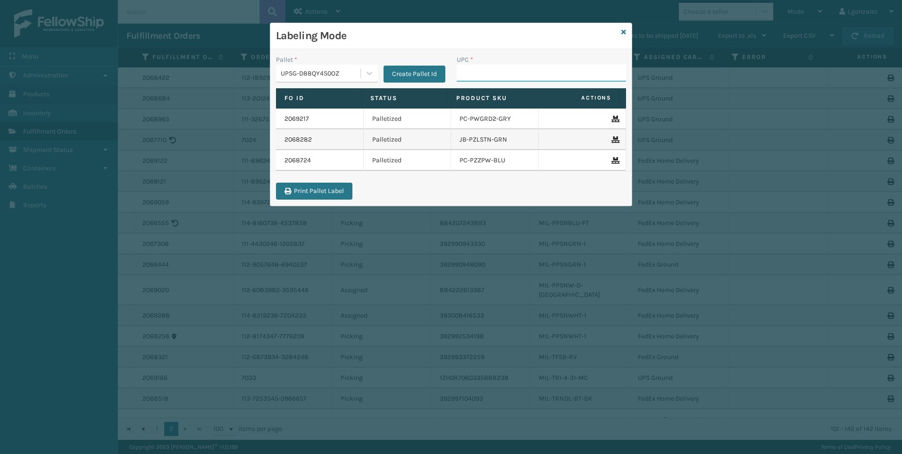
click at [466, 76] on input "UPC *" at bounding box center [541, 73] width 169 height 17
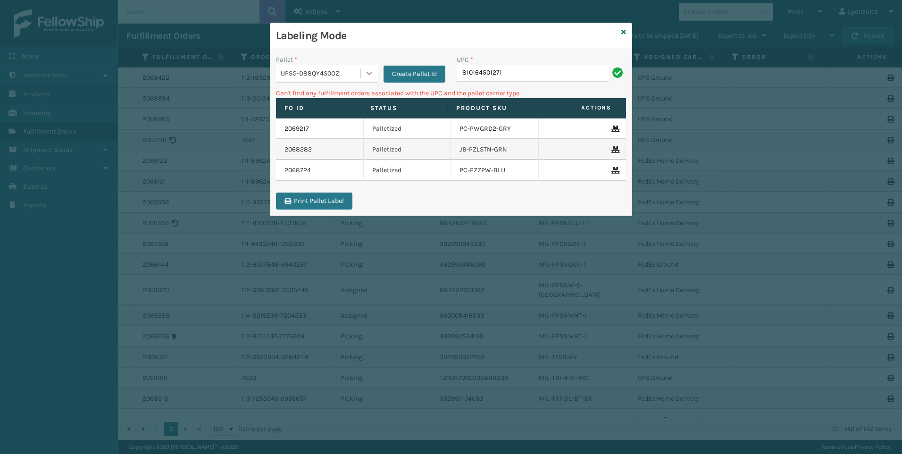
click at [362, 74] on div at bounding box center [369, 73] width 17 height 17
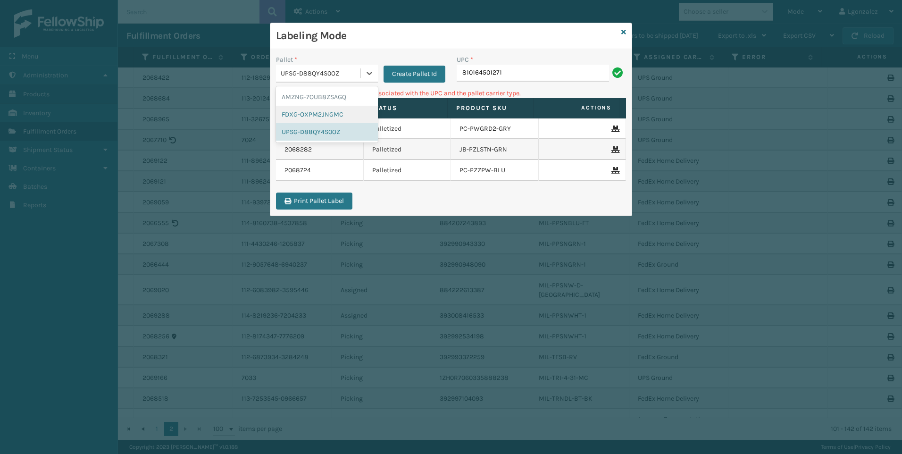
click at [327, 108] on div "FDXG-OXPM2JNGMC" at bounding box center [327, 114] width 102 height 17
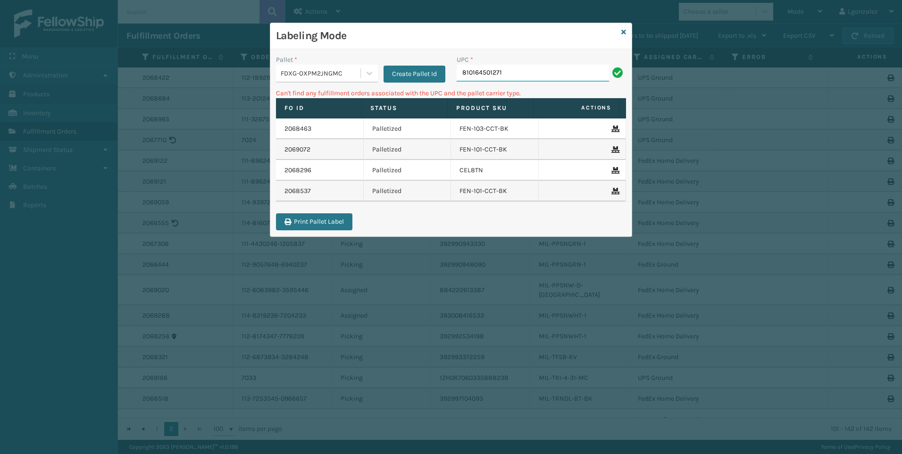
click at [510, 69] on input "810164501271" at bounding box center [533, 73] width 152 height 17
type input "810164501271"
click at [372, 74] on icon at bounding box center [369, 72] width 9 height 9
click at [342, 96] on div "AMZNG-7OUB8ZSAGQ" at bounding box center [327, 96] width 102 height 17
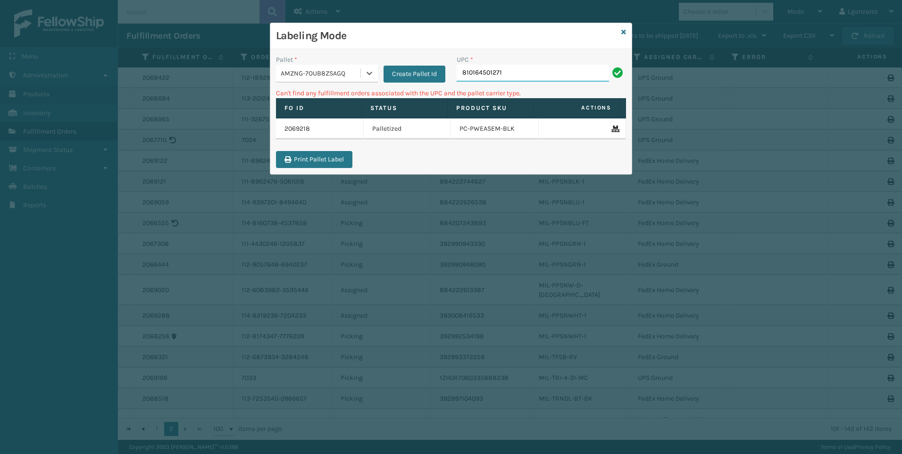
click at [519, 72] on input "810164501271" at bounding box center [533, 73] width 152 height 17
click at [370, 75] on icon at bounding box center [369, 72] width 9 height 9
click at [328, 114] on div "FDXG-OXPM2JNGMC" at bounding box center [327, 114] width 102 height 17
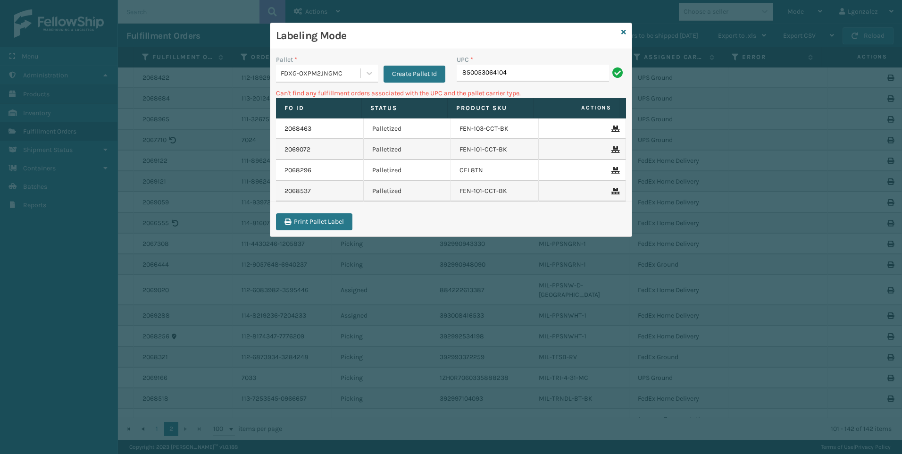
click at [530, 83] on div "UPC * 850053064104" at bounding box center [541, 72] width 181 height 34
click at [527, 74] on input "850053064104" at bounding box center [533, 73] width 152 height 17
click at [370, 76] on icon at bounding box center [369, 72] width 9 height 9
click at [335, 130] on div "UPSG-D88QY4S0OZ" at bounding box center [327, 131] width 102 height 17
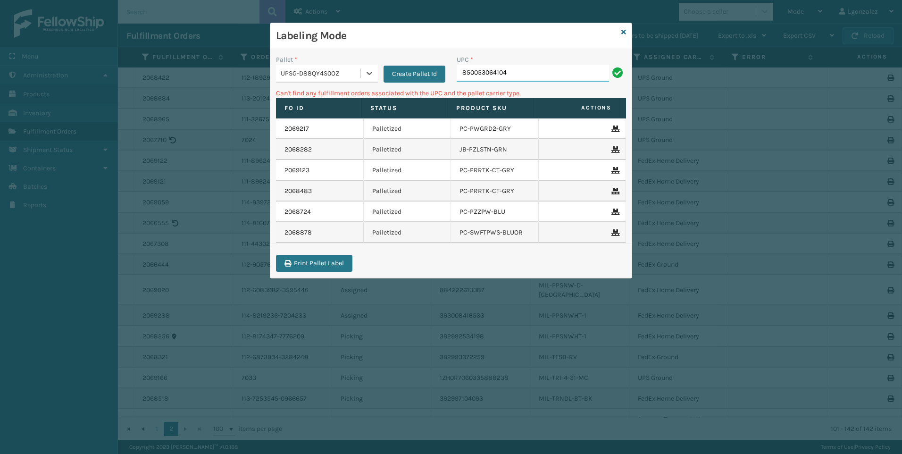
click at [522, 80] on input "850053064104" at bounding box center [533, 73] width 152 height 17
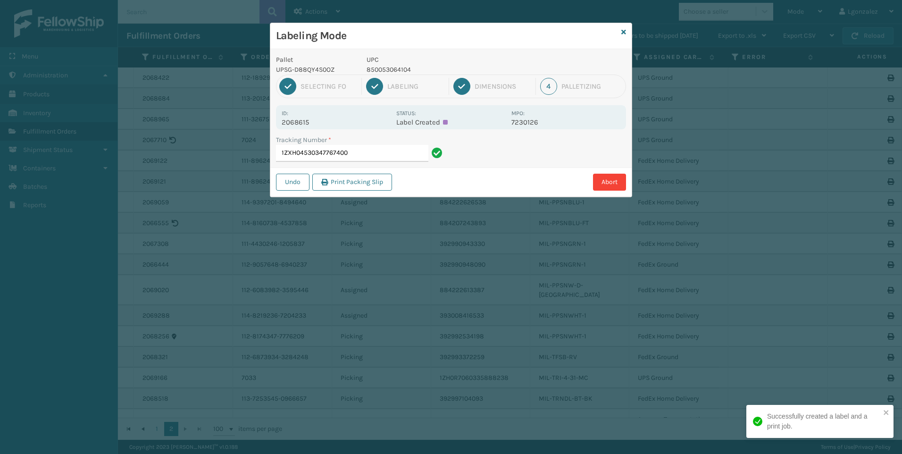
click at [401, 70] on p "850053064104" at bounding box center [436, 70] width 139 height 10
click at [401, 71] on p "850053064104" at bounding box center [436, 70] width 139 height 10
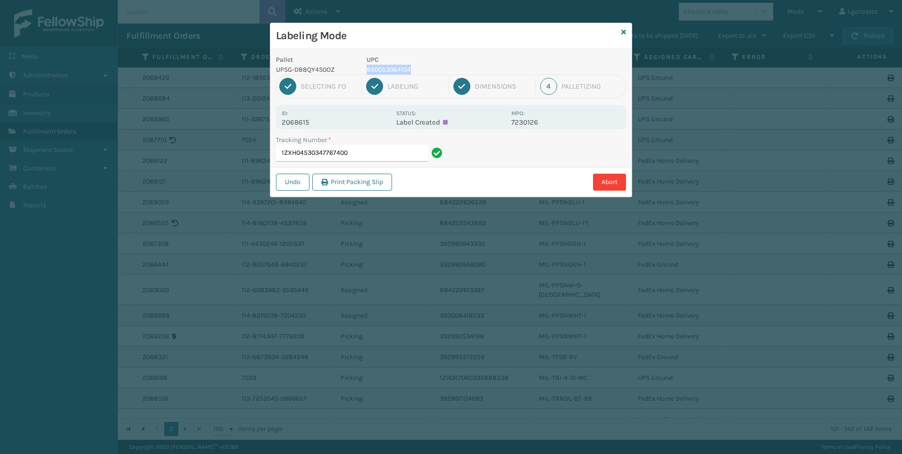
copy p "850053064104"
click at [379, 153] on input "1ZXH04530347767400" at bounding box center [352, 153] width 152 height 17
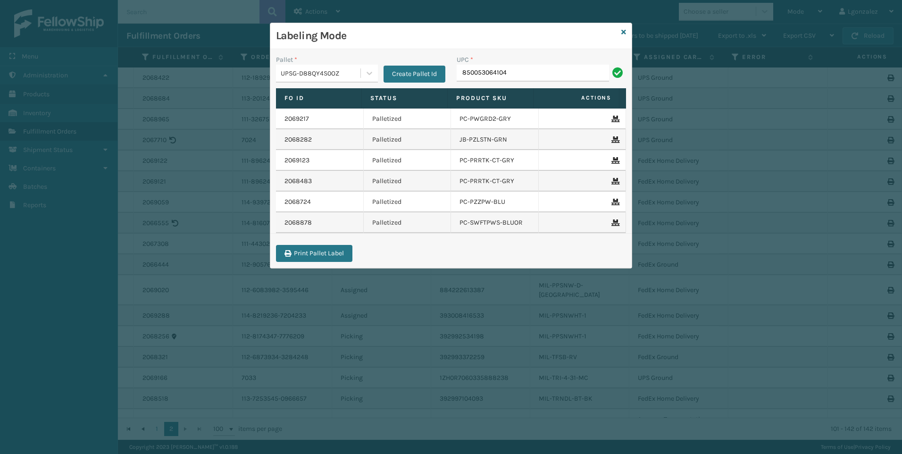
type input "850053064104"
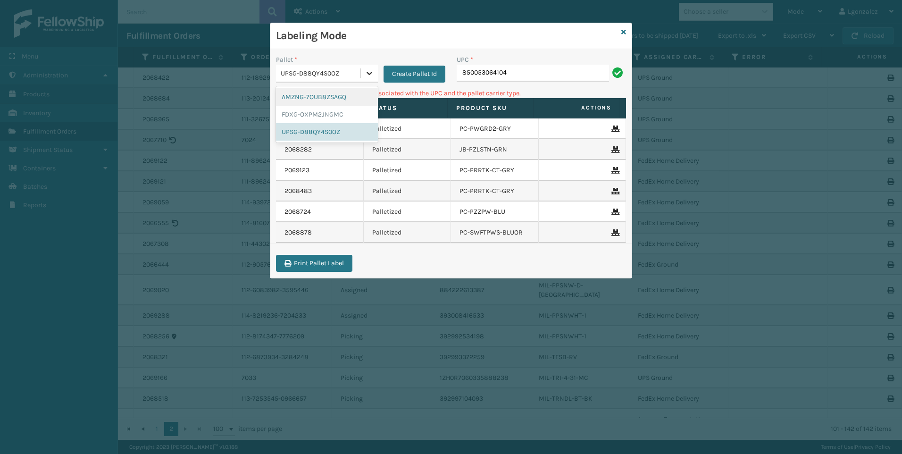
drag, startPoint x: 374, startPoint y: 72, endPoint x: 366, endPoint y: 76, distance: 9.5
click at [374, 72] on div at bounding box center [369, 73] width 17 height 17
click at [338, 101] on div "AMZNG-7OUB8ZSAGQ" at bounding box center [327, 96] width 102 height 17
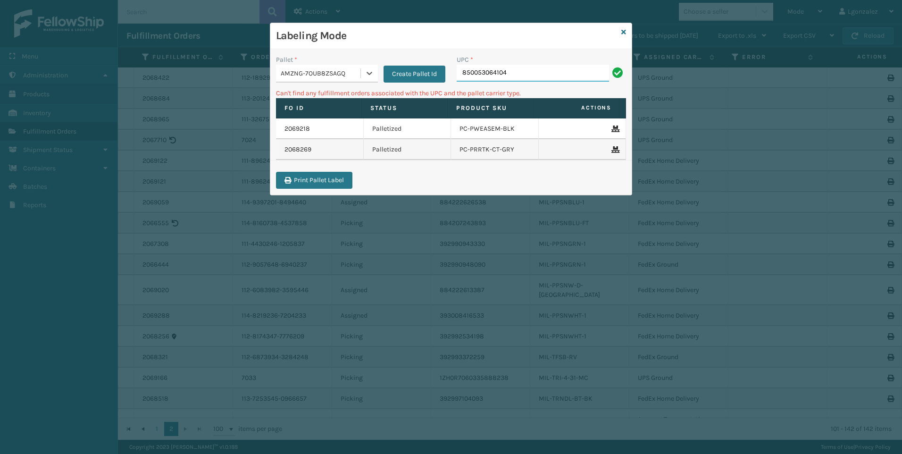
click at [513, 73] on input "850053064104" at bounding box center [533, 73] width 152 height 17
click at [368, 72] on icon at bounding box center [369, 72] width 9 height 9
click at [350, 112] on div "FDXG-OXPM2JNGMC" at bounding box center [327, 114] width 102 height 17
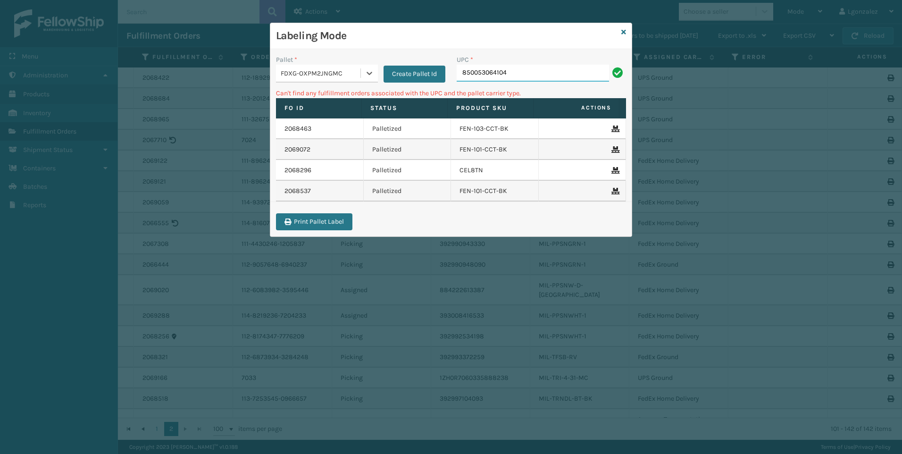
click at [531, 67] on input "850053064104" at bounding box center [533, 73] width 152 height 17
click at [366, 75] on icon at bounding box center [369, 72] width 9 height 9
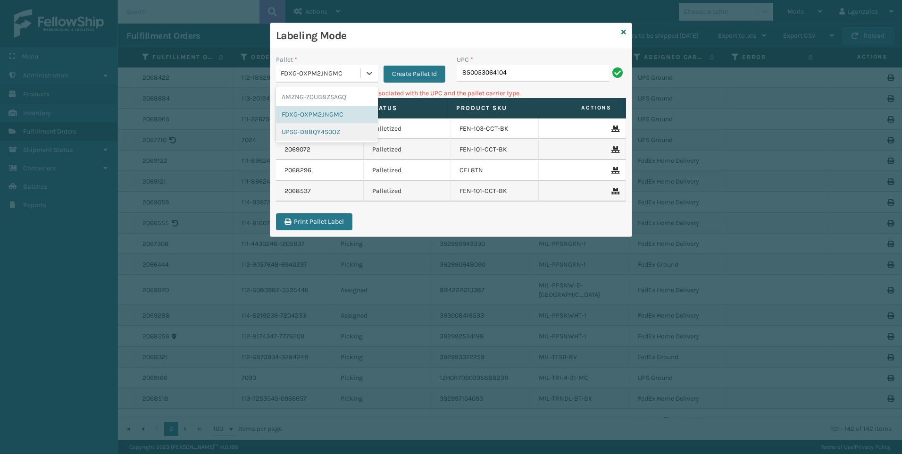
click at [351, 134] on div "UPSG-D88QY4S0OZ" at bounding box center [327, 131] width 102 height 17
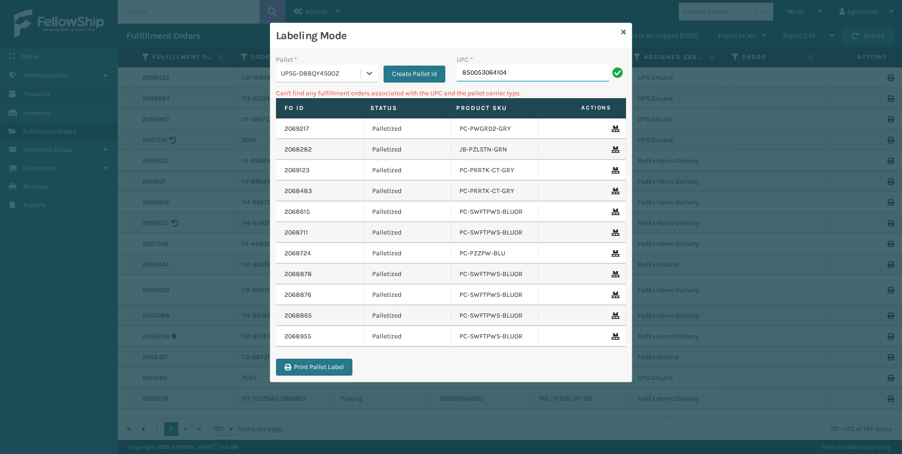
click at [516, 70] on input "850053064104" at bounding box center [533, 73] width 152 height 17
click at [623, 33] on icon at bounding box center [624, 32] width 5 height 7
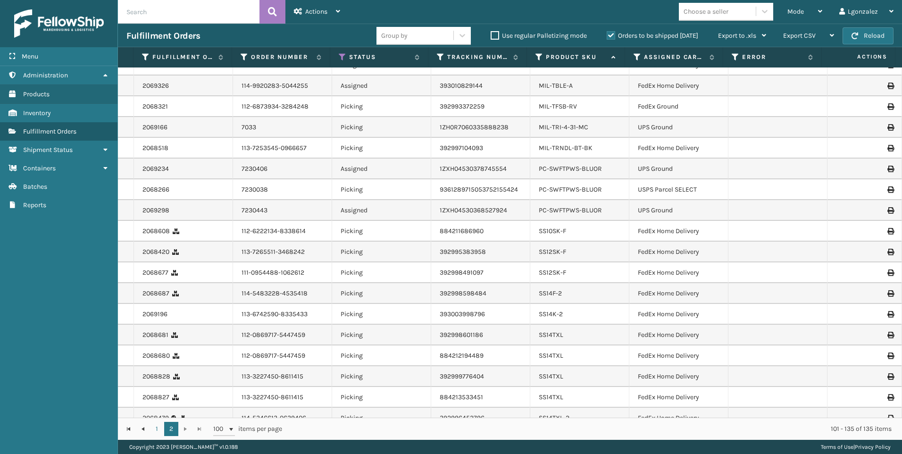
scroll to position [329, 0]
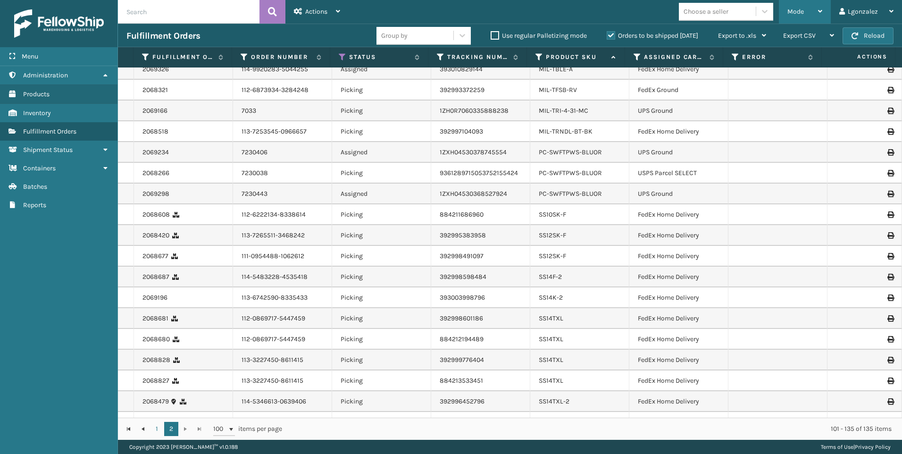
click at [817, 12] on div "Mode" at bounding box center [805, 12] width 35 height 24
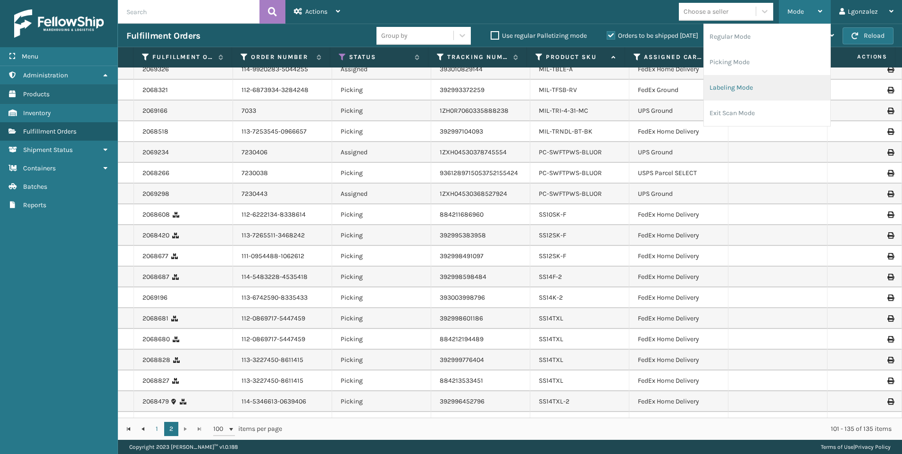
click at [738, 91] on li "Labeling Mode" at bounding box center [767, 87] width 126 height 25
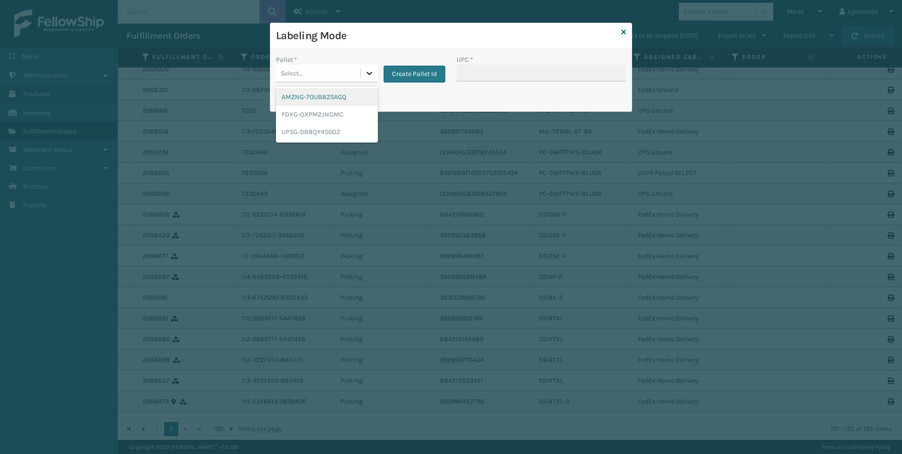
click at [364, 75] on div at bounding box center [369, 73] width 17 height 17
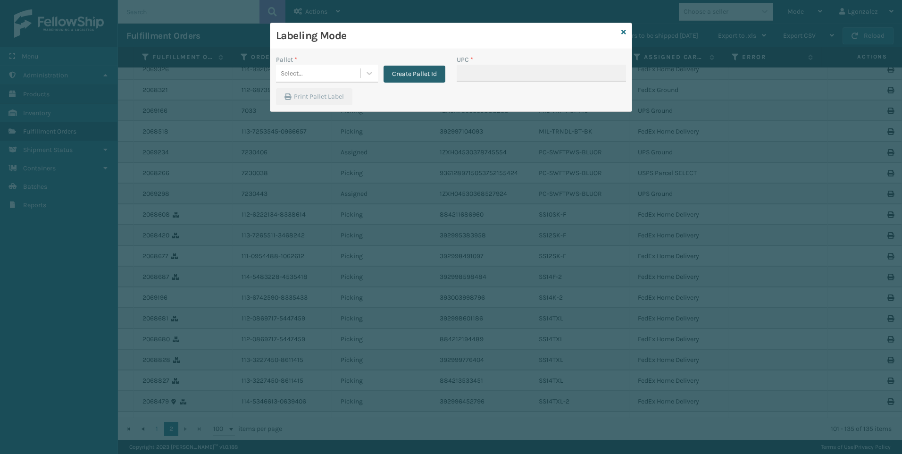
click at [407, 71] on button "Create Pallet Id" at bounding box center [415, 74] width 62 height 17
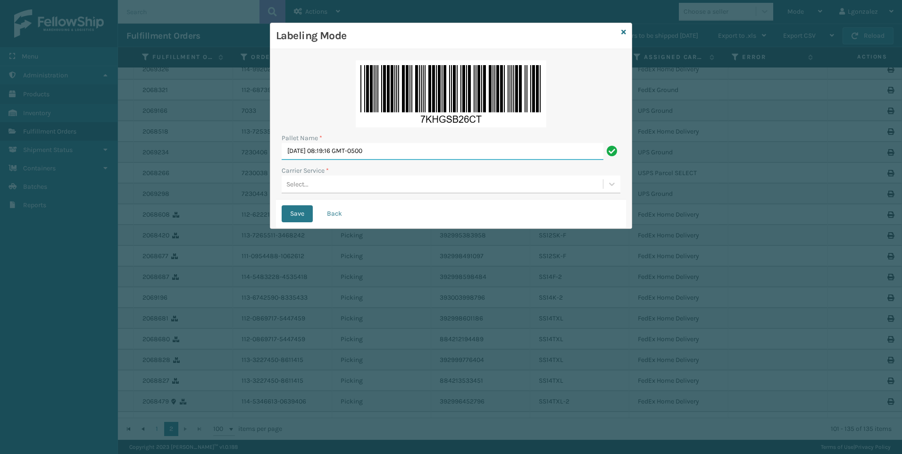
click at [374, 153] on input "[DATE] 08:19:16 GMT-0500" at bounding box center [443, 151] width 322 height 17
click at [374, 152] on input "[DATE] 08:19:16 GMT-0500" at bounding box center [443, 151] width 322 height 17
click at [377, 154] on input "[DATE] 08:19:16 GMT-0500" at bounding box center [443, 151] width 322 height 17
type input "Trinity"
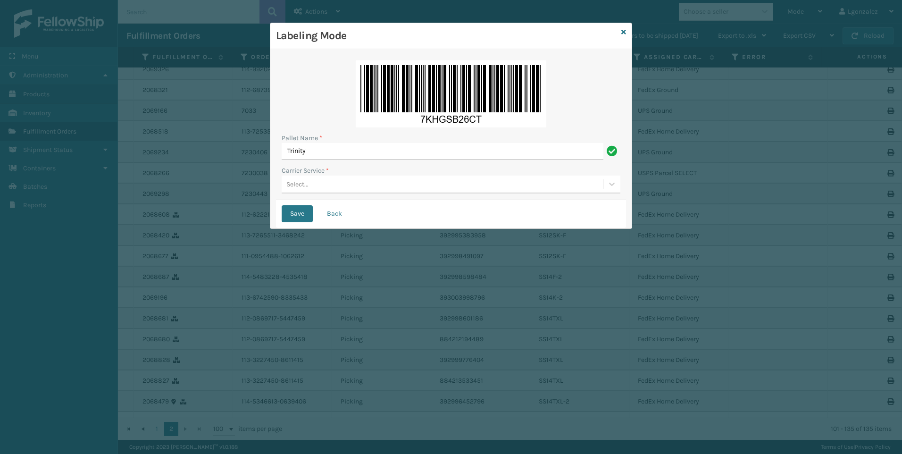
click at [319, 187] on div "Select..." at bounding box center [442, 185] width 321 height 16
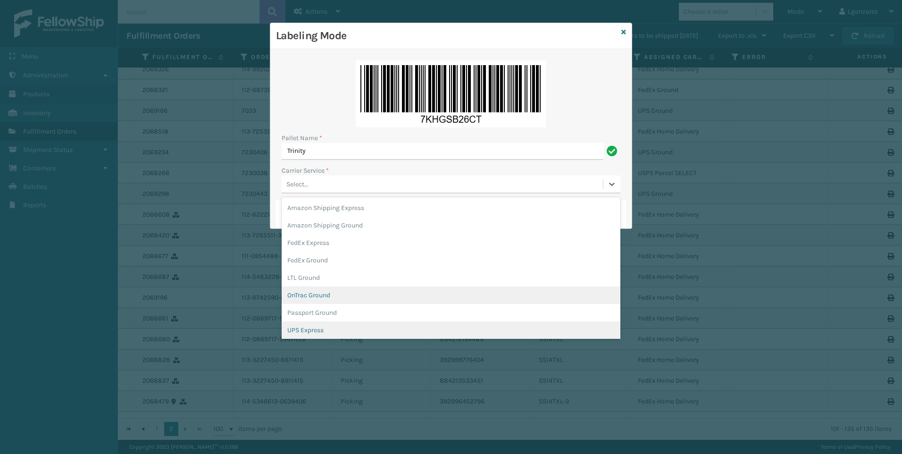
scroll to position [54, 0]
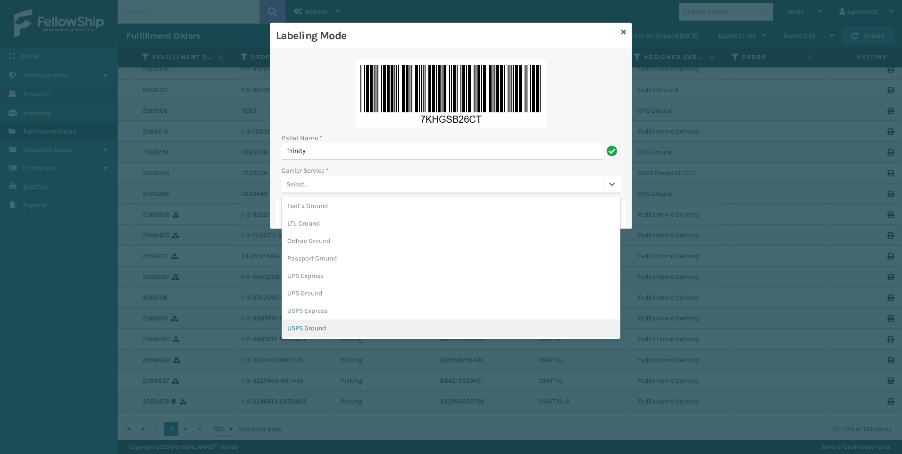
click at [330, 330] on div "USPS Ground" at bounding box center [451, 328] width 339 height 17
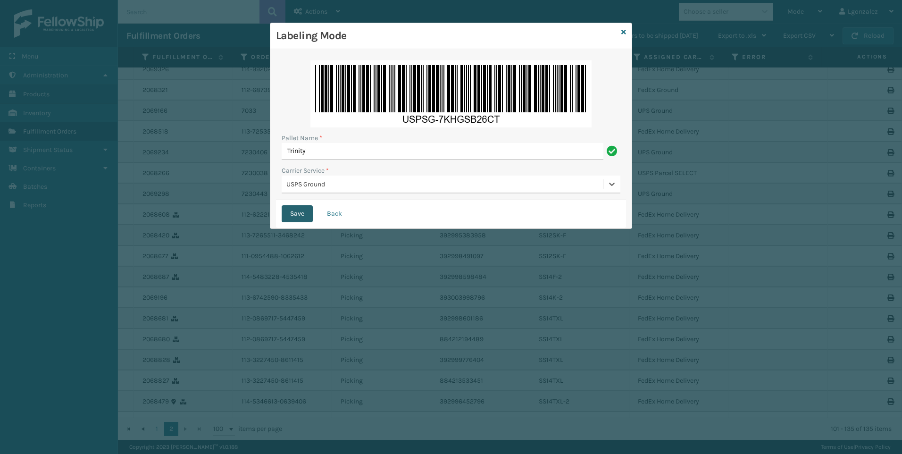
click at [295, 214] on button "Save" at bounding box center [297, 213] width 31 height 17
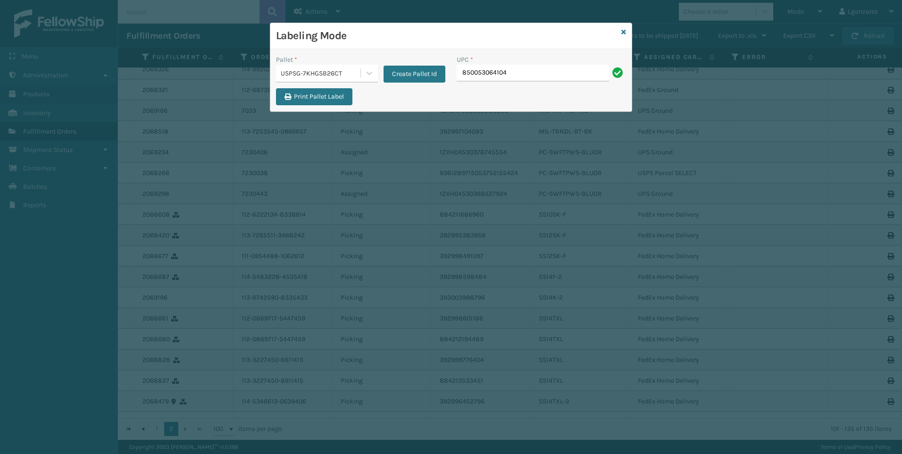
type input "850053064104"
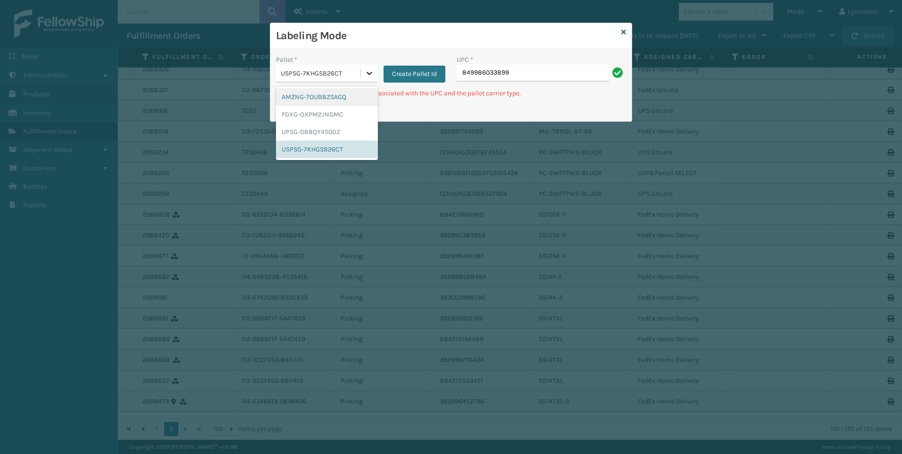
click at [375, 79] on div at bounding box center [369, 73] width 17 height 17
click at [327, 113] on div "FDXG-OXPM2JNGMC" at bounding box center [327, 114] width 102 height 17
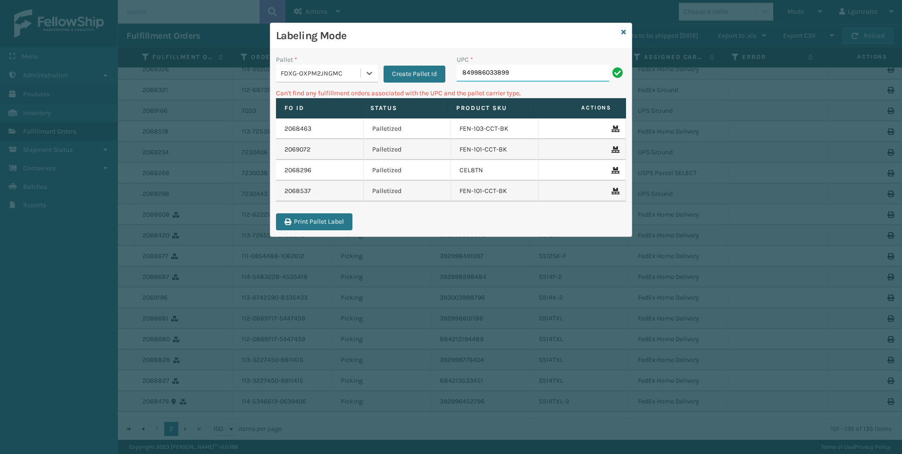
click at [524, 76] on input "849986033899" at bounding box center [533, 73] width 152 height 17
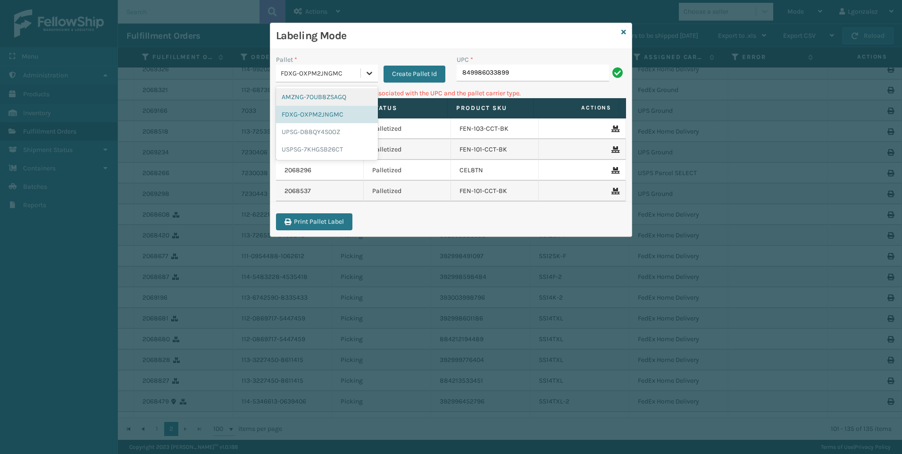
click at [371, 76] on icon at bounding box center [369, 72] width 9 height 9
click at [326, 136] on div "UPSG-D88QY4S0OZ" at bounding box center [327, 131] width 102 height 17
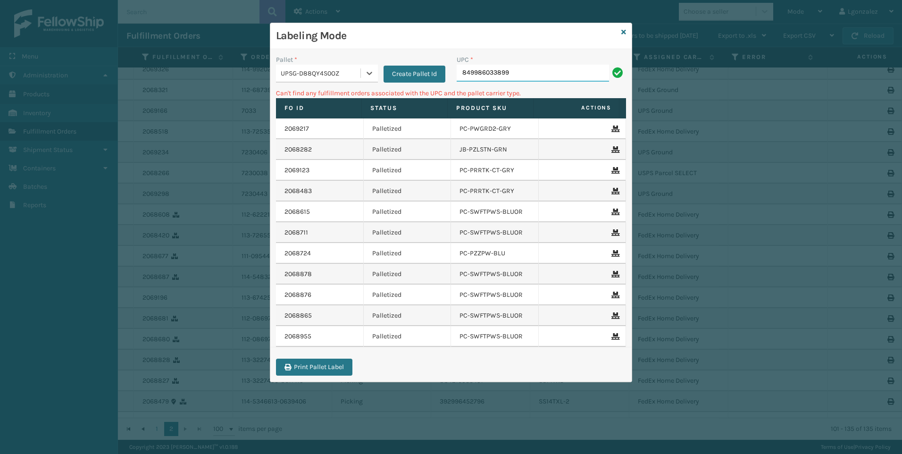
click at [509, 74] on input "849986033899" at bounding box center [533, 73] width 152 height 17
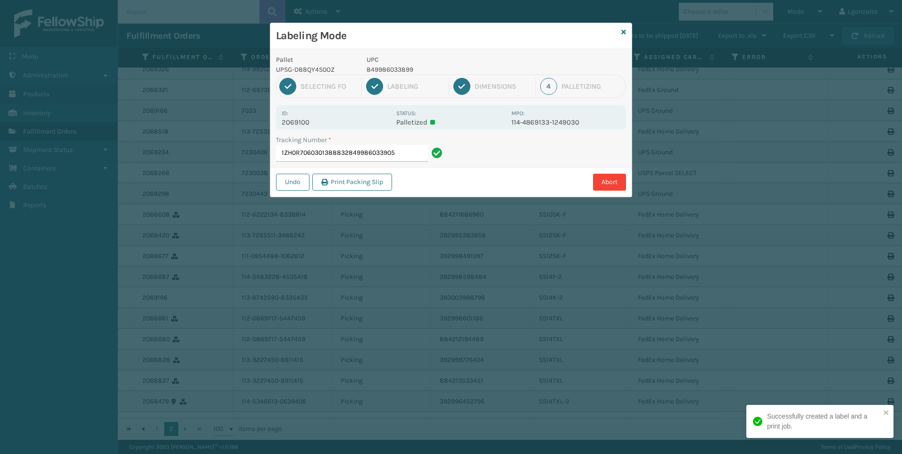
type input "1ZH0R7060301388832849986033905"
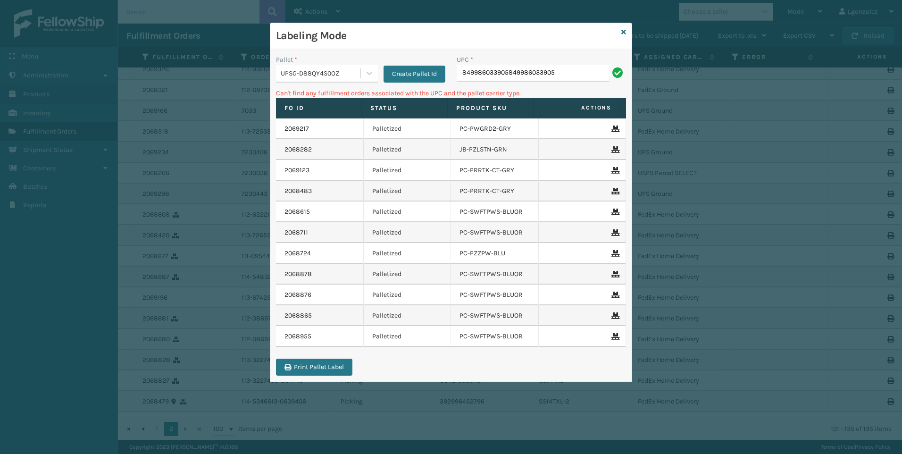
click at [510, 73] on input "849986033905849986033905" at bounding box center [533, 73] width 152 height 17
click at [368, 77] on div at bounding box center [369, 73] width 17 height 17
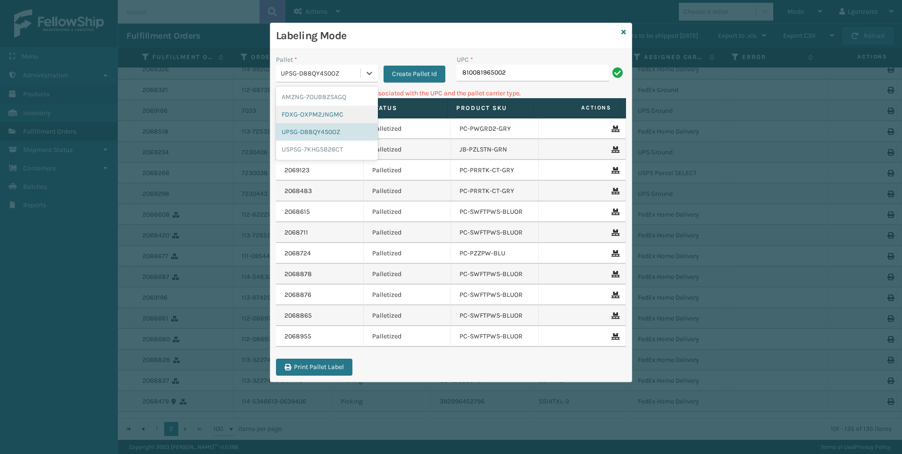
click at [342, 113] on div "FDXG-OXPM2JNGMC" at bounding box center [327, 114] width 102 height 17
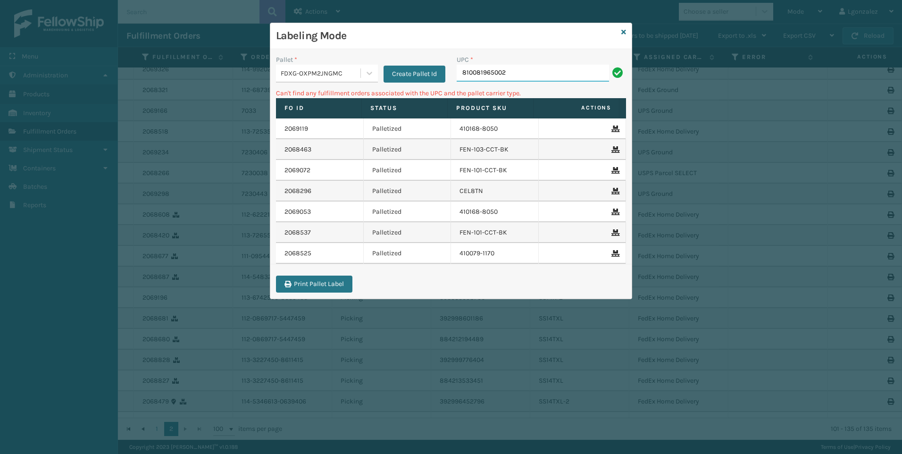
click at [538, 75] on input "810081965002" at bounding box center [533, 73] width 152 height 17
click at [524, 70] on input "810081965002" at bounding box center [533, 73] width 152 height 17
click at [525, 71] on input "810081965002" at bounding box center [533, 73] width 152 height 17
click at [525, 72] on input "810081965002" at bounding box center [533, 73] width 152 height 17
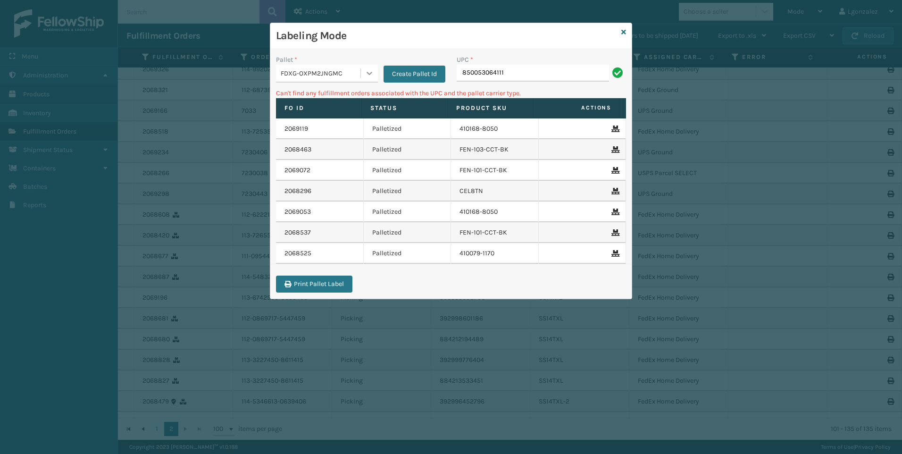
click at [368, 71] on icon at bounding box center [369, 72] width 9 height 9
click at [341, 96] on div "AMZNG-7OUB8ZSAGQ" at bounding box center [327, 96] width 102 height 17
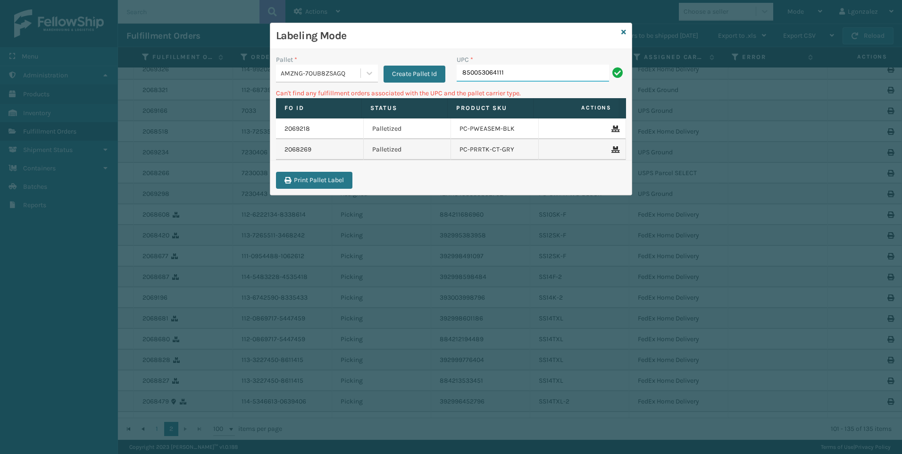
click at [530, 74] on input "850053064111" at bounding box center [533, 73] width 152 height 17
click at [365, 75] on icon at bounding box center [369, 72] width 9 height 9
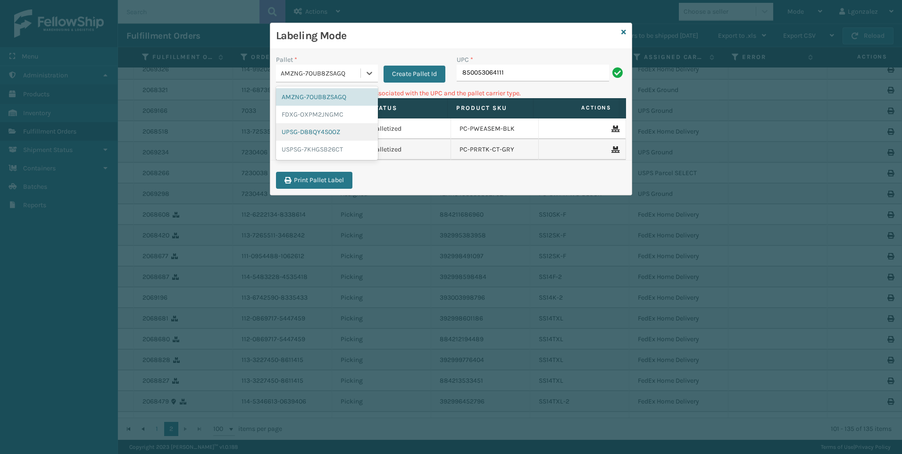
click at [328, 137] on div "UPSG-D88QY4S0OZ" at bounding box center [327, 131] width 102 height 17
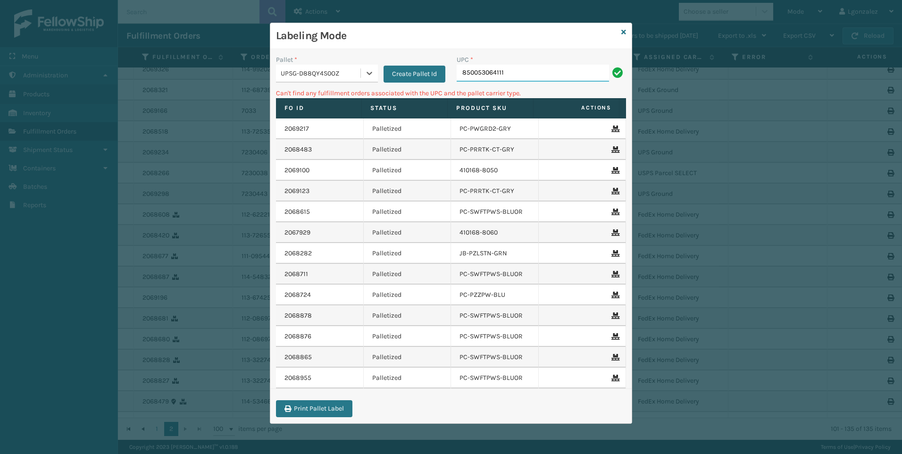
click at [507, 69] on input "850053064111" at bounding box center [533, 73] width 152 height 17
click at [368, 76] on icon at bounding box center [369, 72] width 9 height 9
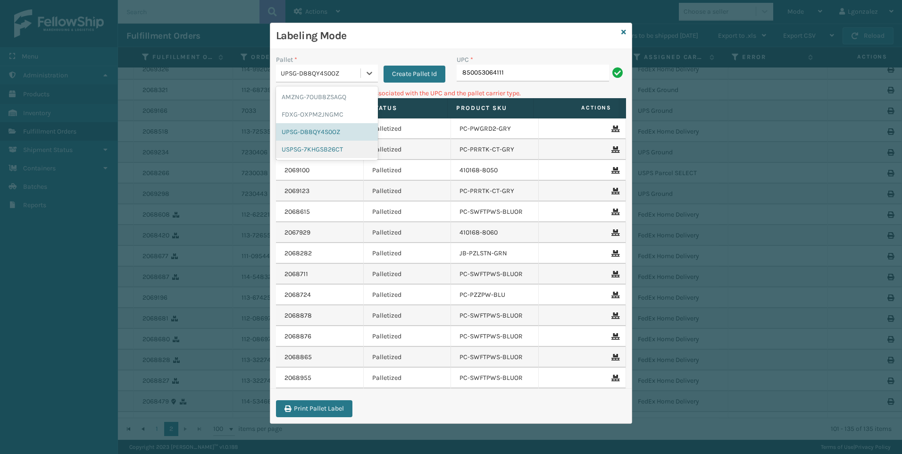
drag, startPoint x: 351, startPoint y: 149, endPoint x: 395, endPoint y: 129, distance: 48.8
click at [351, 150] on div "USPSG-7KHGSB26CT" at bounding box center [327, 149] width 102 height 17
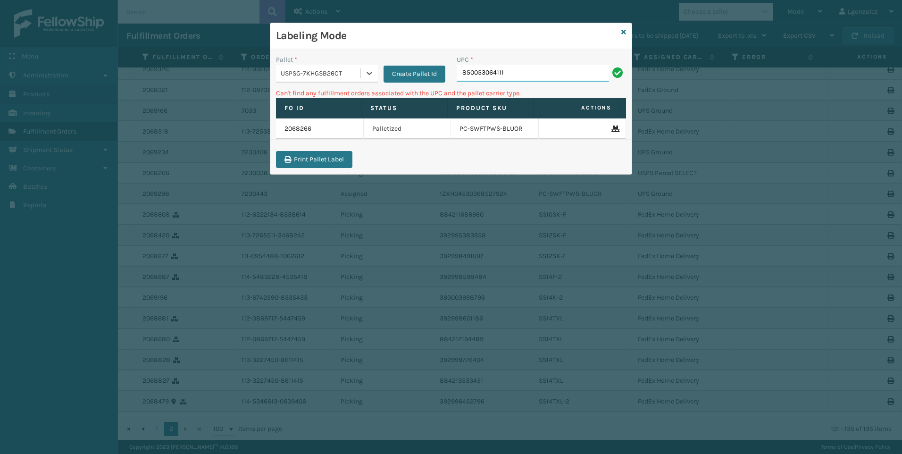
click at [526, 71] on input "850053064111" at bounding box center [533, 73] width 152 height 17
click at [372, 70] on icon at bounding box center [369, 72] width 9 height 9
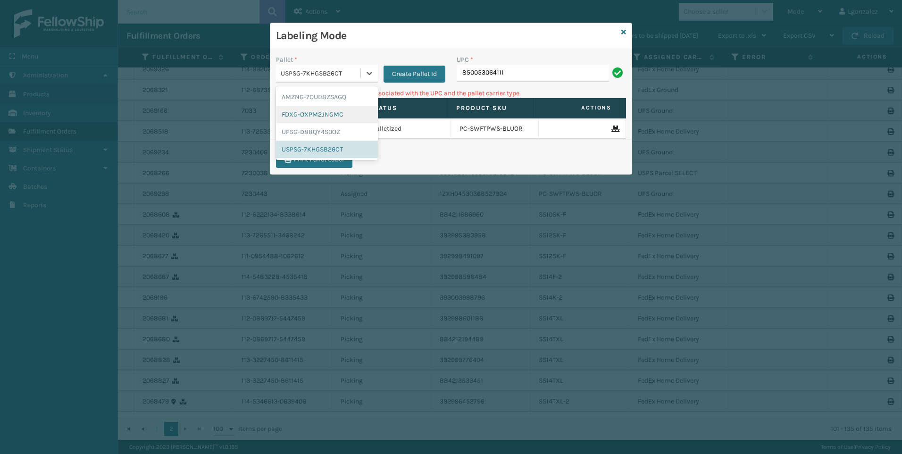
drag, startPoint x: 336, startPoint y: 116, endPoint x: 403, endPoint y: 96, distance: 68.8
click at [337, 116] on div "FDXG-OXPM2JNGMC" at bounding box center [327, 114] width 102 height 17
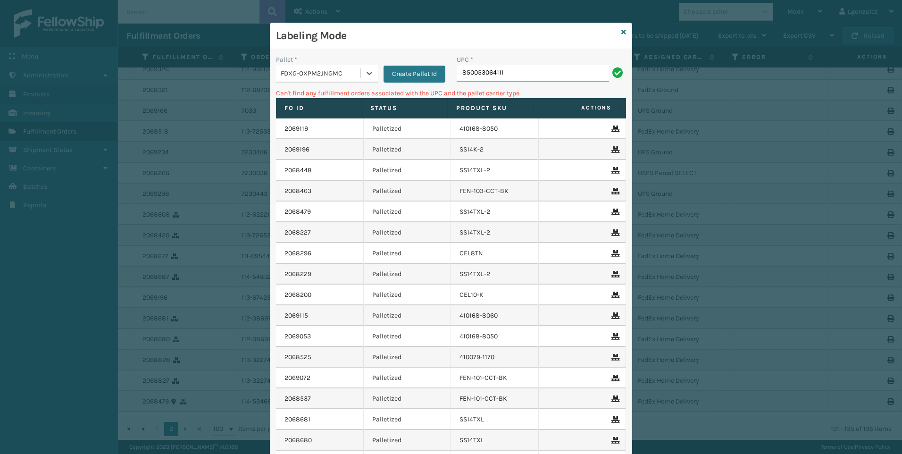
click at [536, 72] on input "850053064111" at bounding box center [533, 73] width 152 height 17
click at [622, 31] on icon at bounding box center [624, 32] width 5 height 7
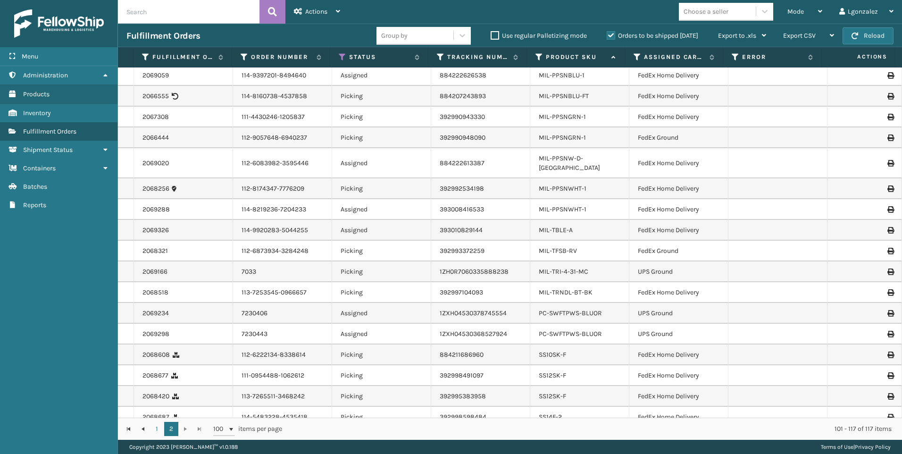
scroll to position [3, 0]
click at [806, 8] on div "Mode" at bounding box center [805, 12] width 35 height 24
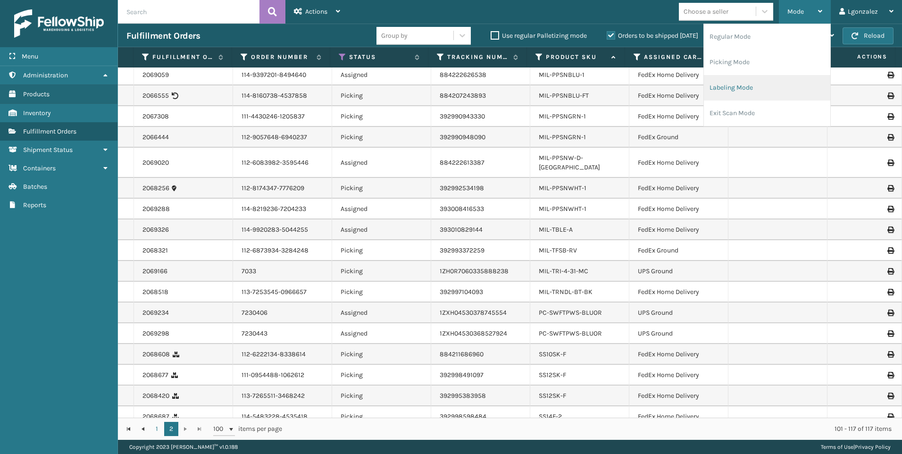
click at [766, 91] on li "Labeling Mode" at bounding box center [767, 87] width 126 height 25
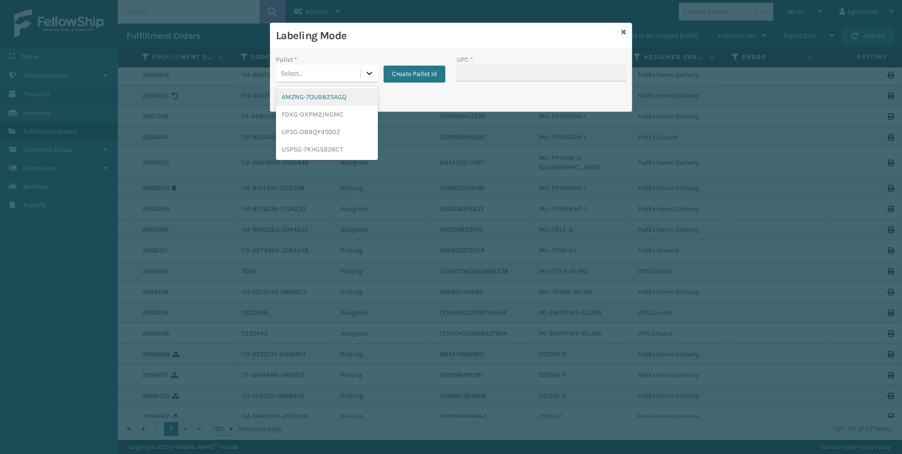
click at [365, 76] on icon at bounding box center [369, 72] width 9 height 9
click at [325, 110] on div "FDXG-OXPM2JNGMC" at bounding box center [327, 114] width 102 height 17
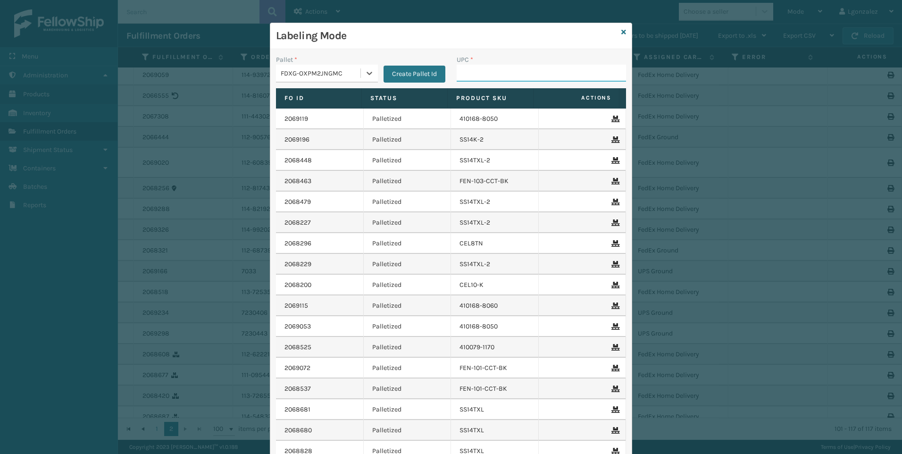
click at [490, 69] on input "UPC *" at bounding box center [541, 73] width 169 height 17
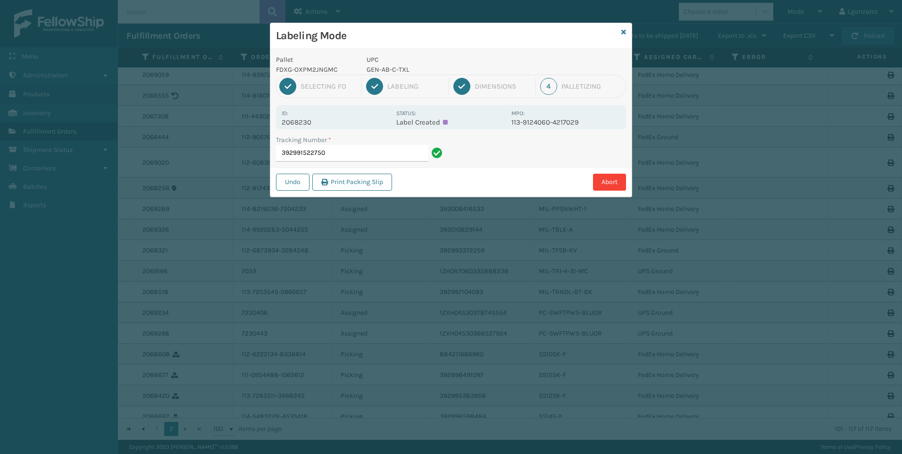
click at [390, 66] on p "GEN-AB-C-TXL" at bounding box center [436, 70] width 139 height 10
copy p "GEN-AB-C-TXL"
click at [392, 156] on input "392991522750" at bounding box center [352, 153] width 152 height 17
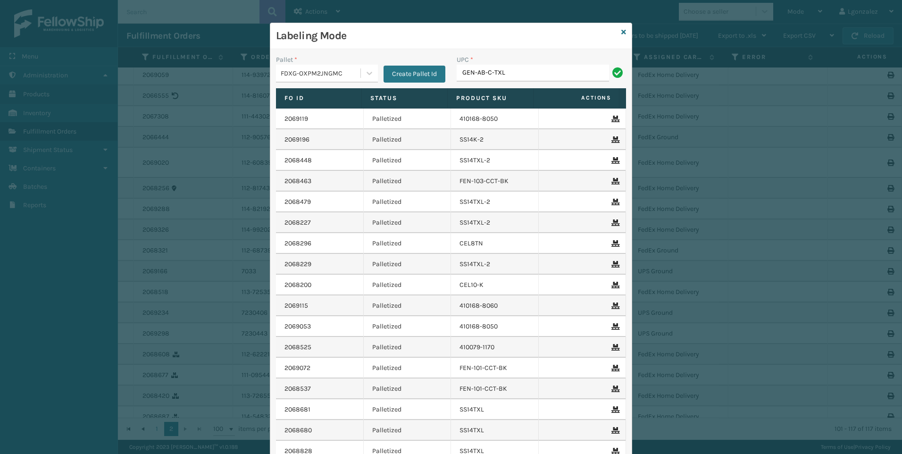
type input "GEN-AB-C-TXL"
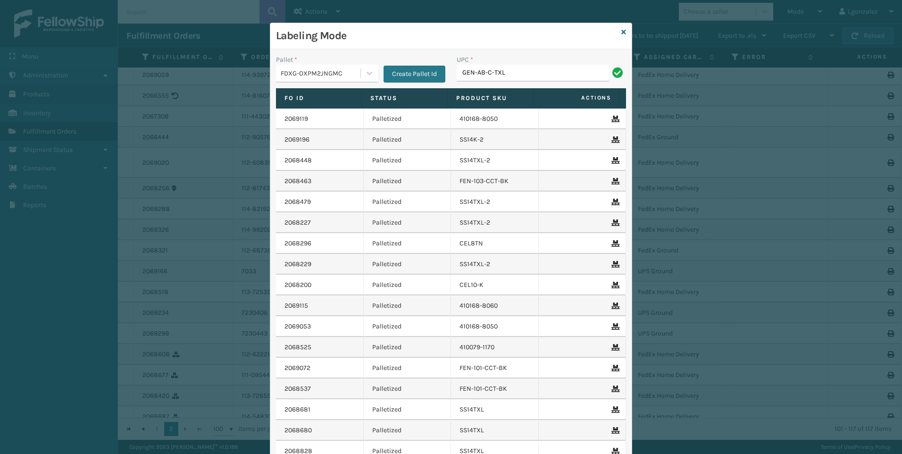
type input "GEN-AB-C-TXL"
type input "gen-ab-ecl-q"
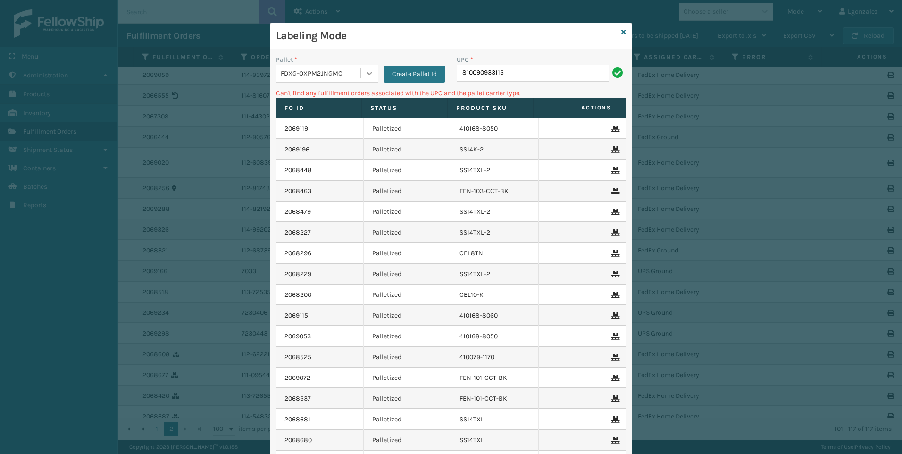
click at [365, 73] on icon at bounding box center [369, 72] width 9 height 9
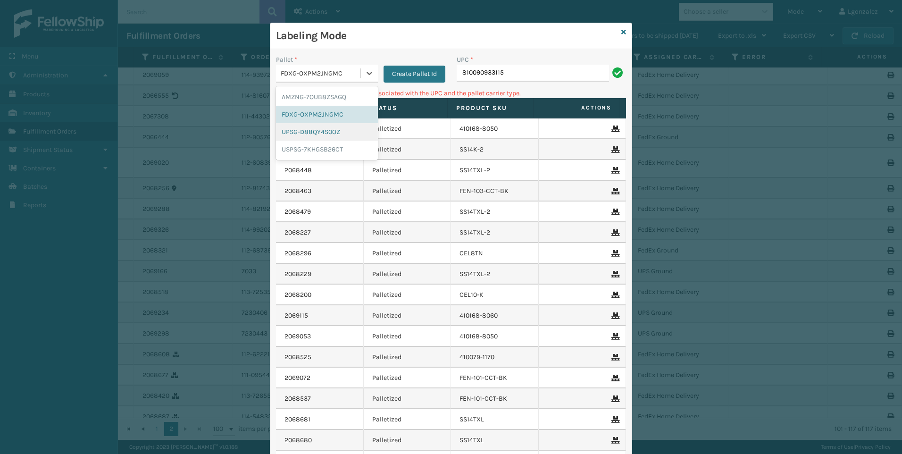
click at [327, 136] on div "UPSG-D88QY4S0OZ" at bounding box center [327, 131] width 102 height 17
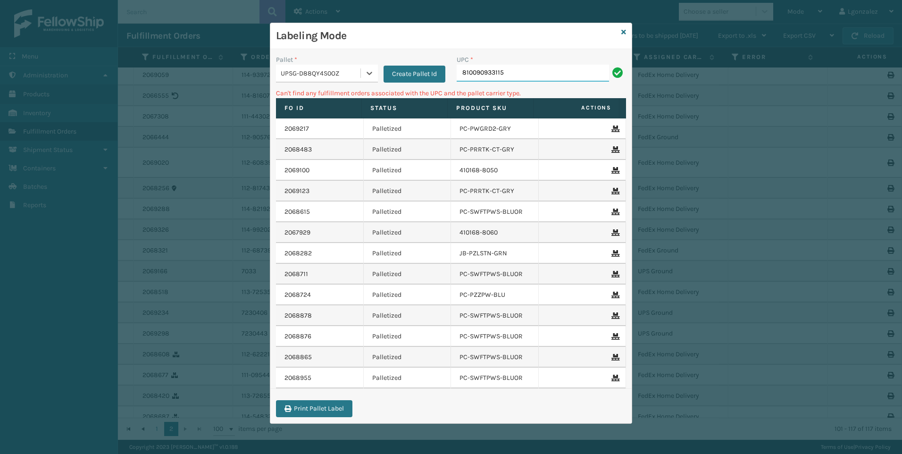
click at [535, 71] on input "810090933115" at bounding box center [533, 73] width 152 height 17
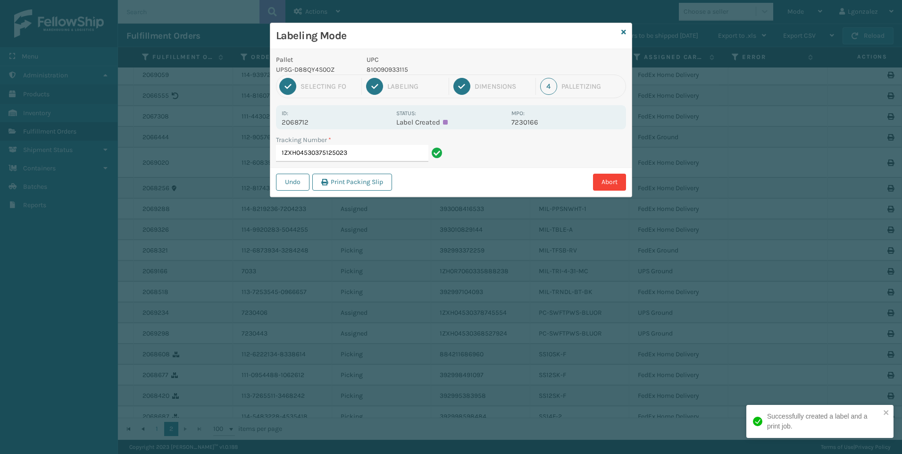
click at [392, 67] on p "810090933115" at bounding box center [436, 70] width 139 height 10
click at [392, 68] on p "810090933115" at bounding box center [436, 70] width 139 height 10
copy p "810090933115"
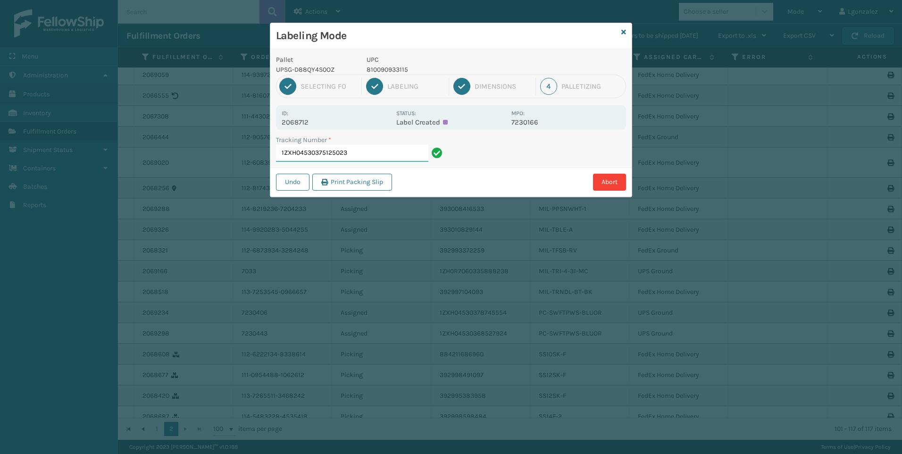
click at [373, 151] on input "1ZXH04530375125023" at bounding box center [352, 153] width 152 height 17
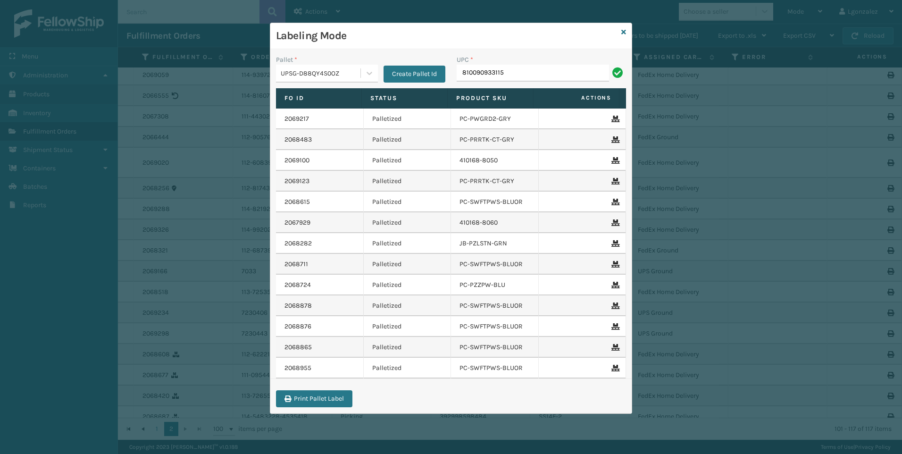
type input "810090933115"
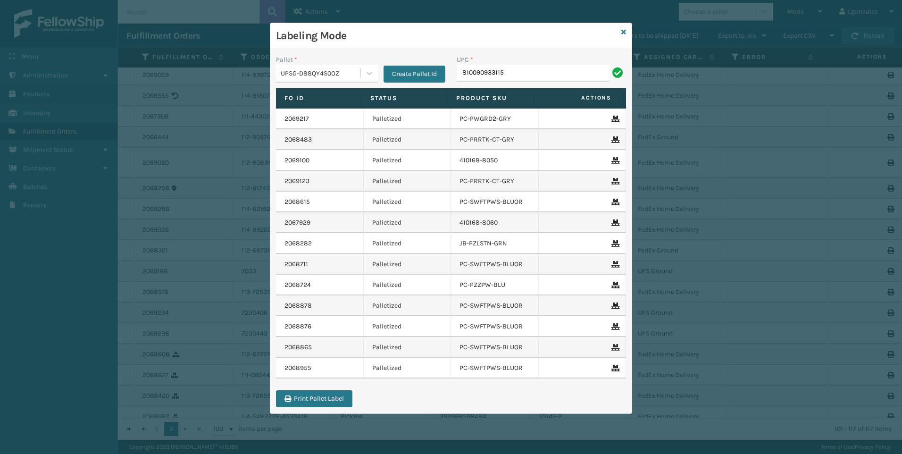
type input "810090933115"
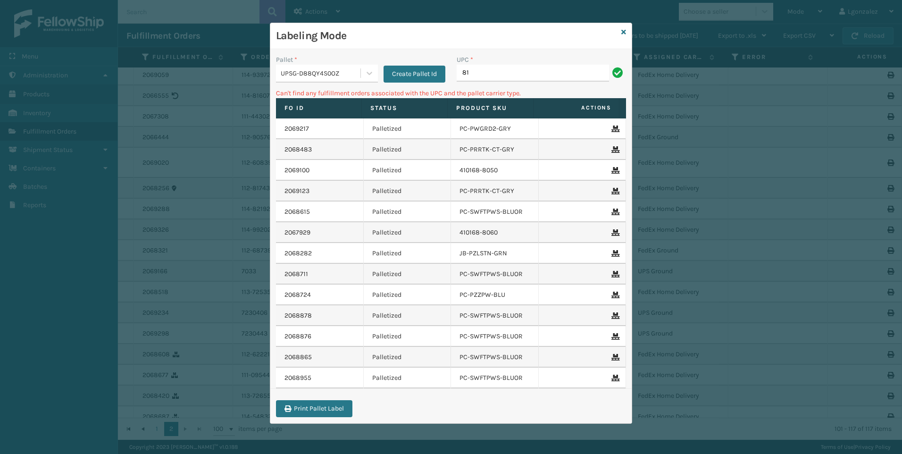
type input "8"
click at [370, 77] on icon at bounding box center [369, 72] width 9 height 9
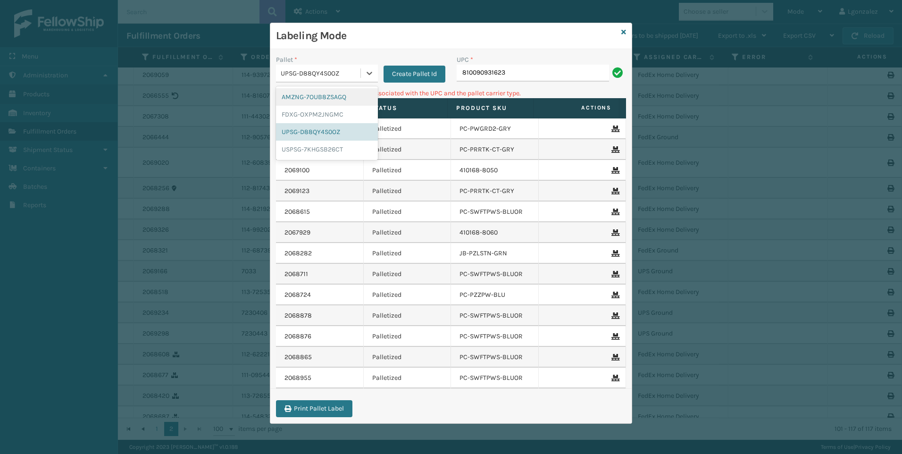
click at [326, 101] on div "AMZNG-7OUB8ZSAGQ" at bounding box center [327, 96] width 102 height 17
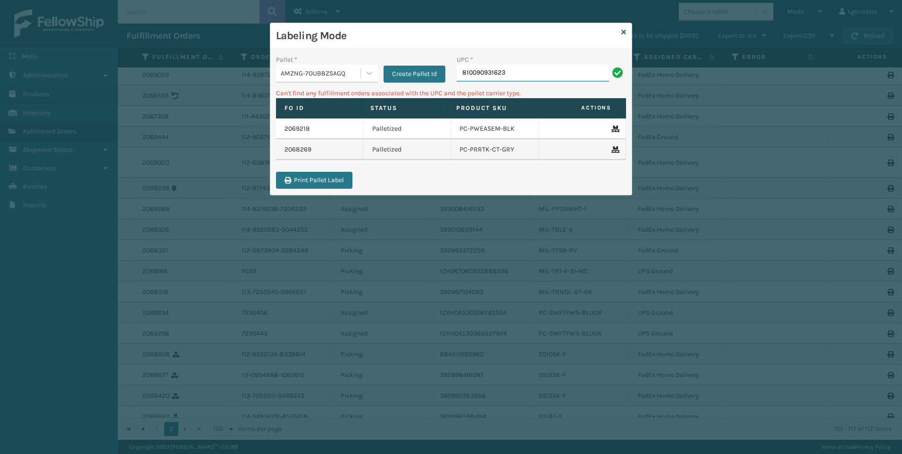
click at [537, 71] on input "810090931623" at bounding box center [533, 73] width 152 height 17
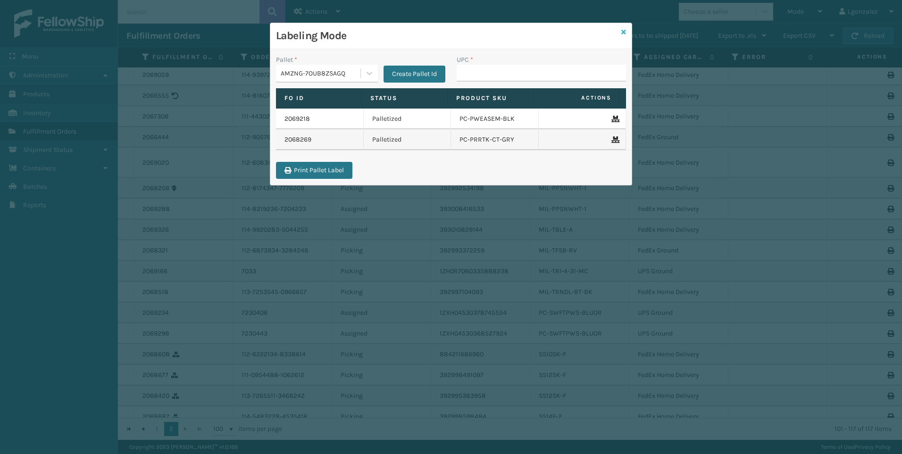
click at [623, 36] on link at bounding box center [624, 32] width 5 height 10
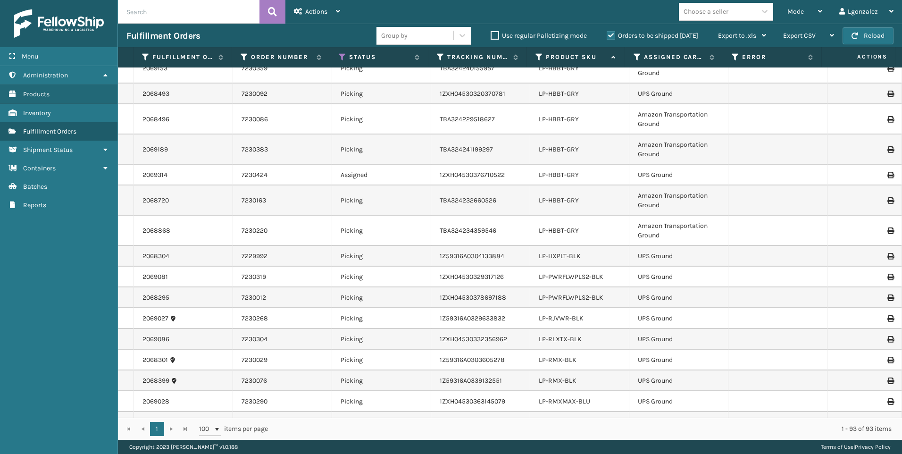
scroll to position [755, 0]
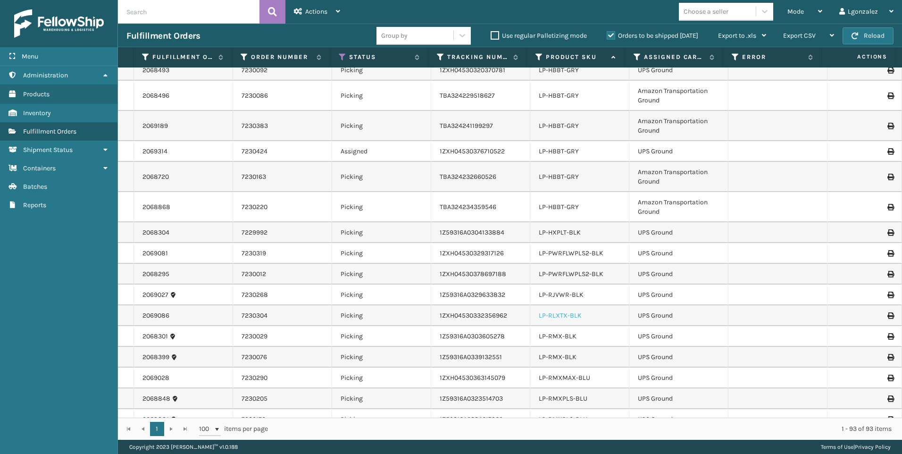
click at [561, 318] on link "LP-RLXTX-BLK" at bounding box center [560, 315] width 43 height 8
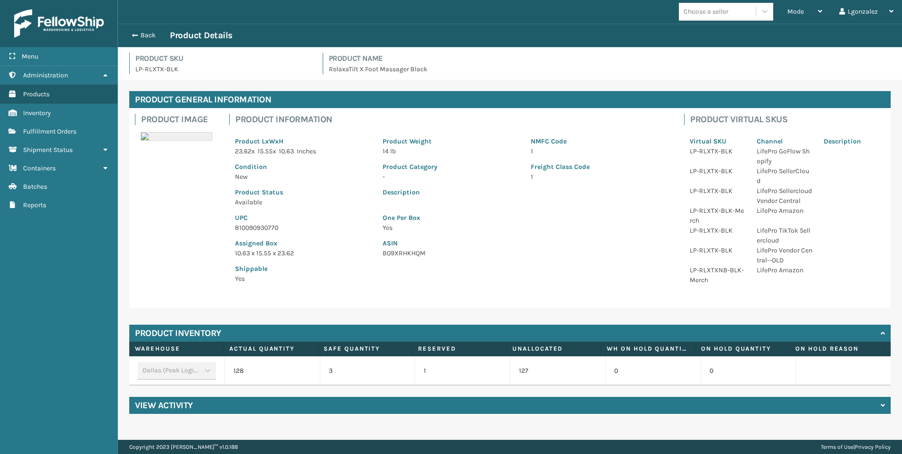
click at [269, 223] on p "810090930770" at bounding box center [303, 228] width 136 height 10
copy p "810090930770"
click at [144, 34] on button "Back" at bounding box center [147, 35] width 43 height 8
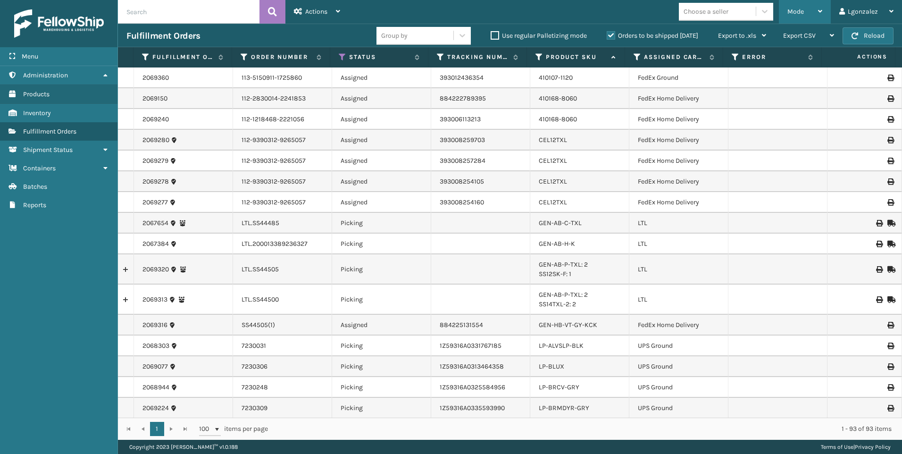
click at [806, 13] on div "Mode" at bounding box center [805, 12] width 35 height 24
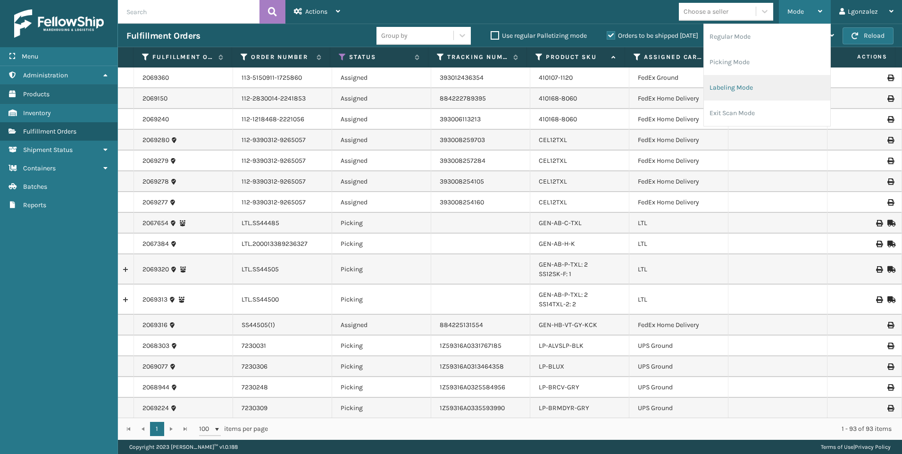
click at [765, 86] on li "Labeling Mode" at bounding box center [767, 87] width 126 height 25
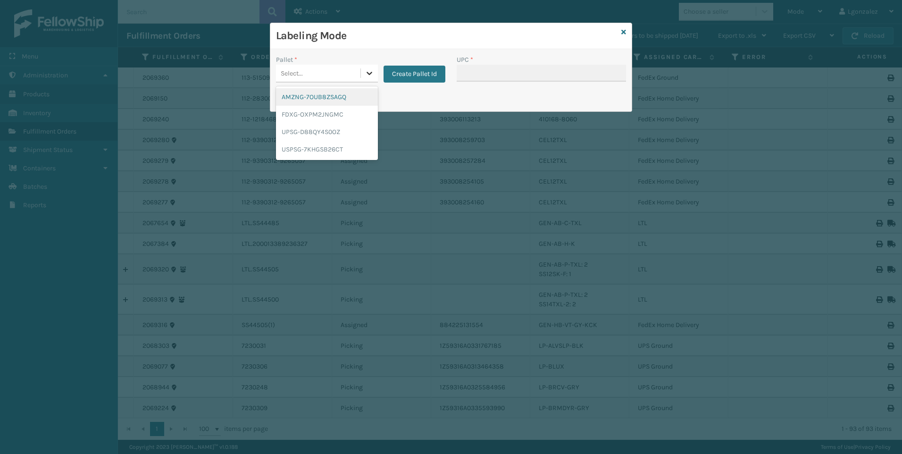
click at [377, 75] on div at bounding box center [369, 73] width 17 height 17
click at [349, 132] on div "UPSG-D88QY4S0OZ" at bounding box center [327, 131] width 102 height 17
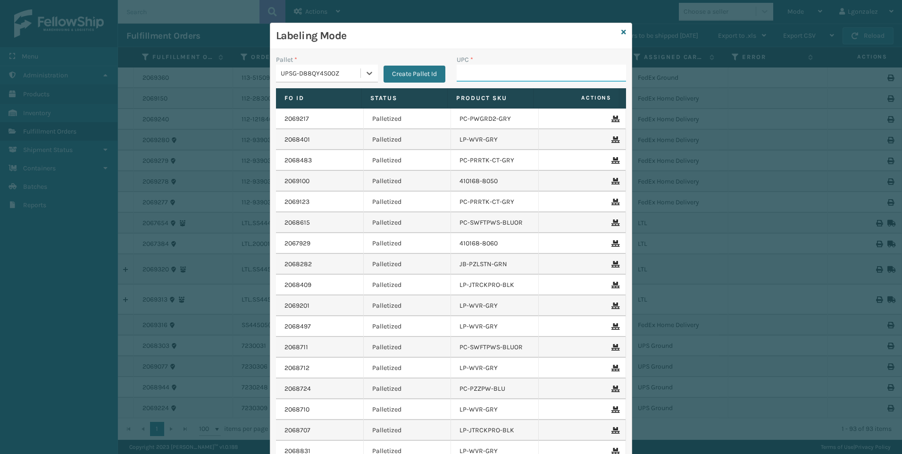
click at [457, 68] on input "UPC *" at bounding box center [541, 73] width 169 height 17
paste input "810090930770"
type input "810090930770"
click at [623, 34] on div "Labeling Mode" at bounding box center [451, 36] width 362 height 26
click at [622, 31] on icon at bounding box center [624, 32] width 5 height 7
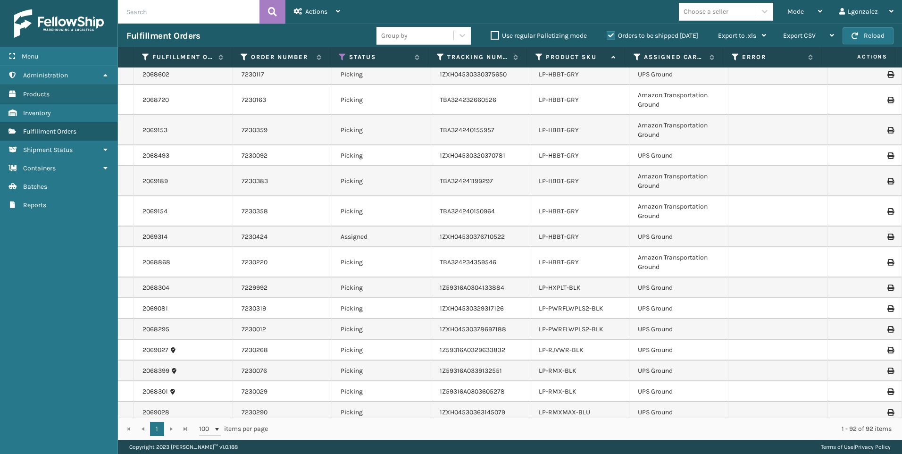
scroll to position [708, 0]
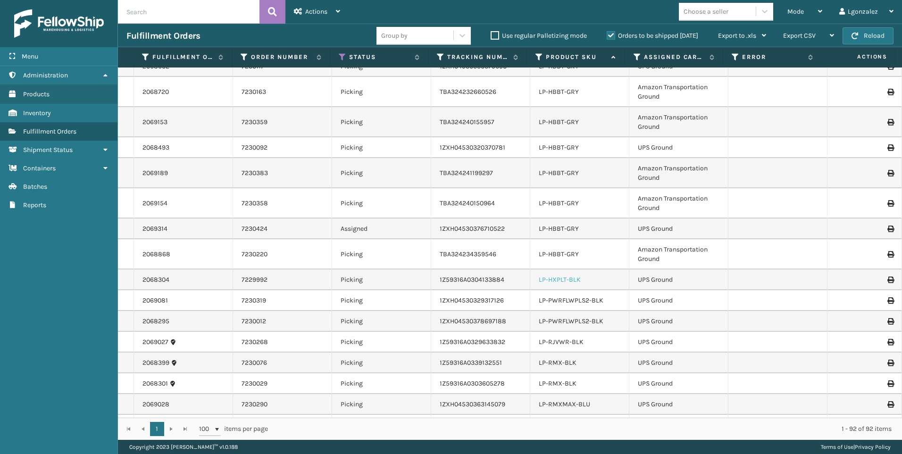
click at [564, 279] on link "LP-HXPLT-BLK" at bounding box center [560, 280] width 42 height 8
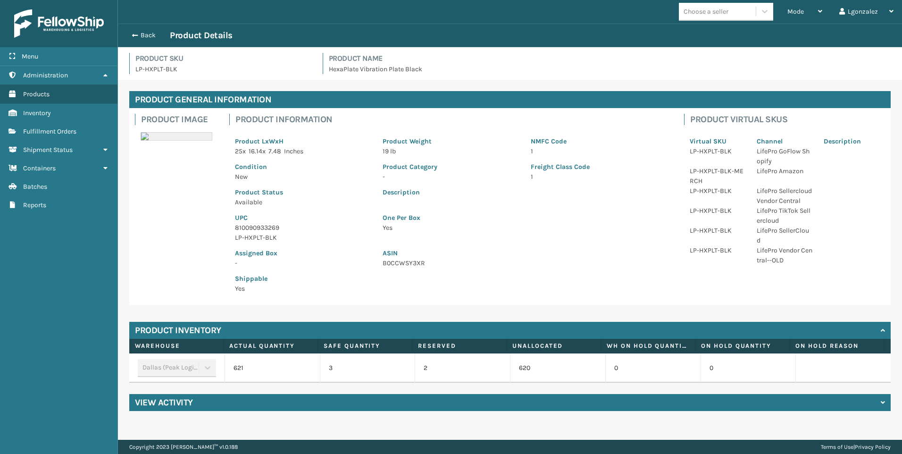
click at [244, 225] on p "810090933269" at bounding box center [303, 228] width 136 height 10
click at [244, 227] on p "810090933269" at bounding box center [303, 228] width 136 height 10
copy p "810090933269"
click at [152, 34] on button "Back" at bounding box center [147, 35] width 43 height 8
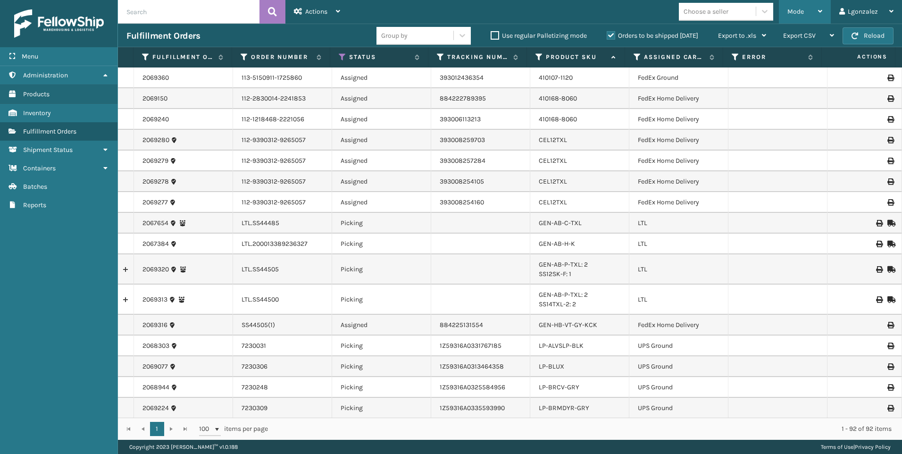
click at [804, 14] on span "Mode" at bounding box center [796, 12] width 17 height 8
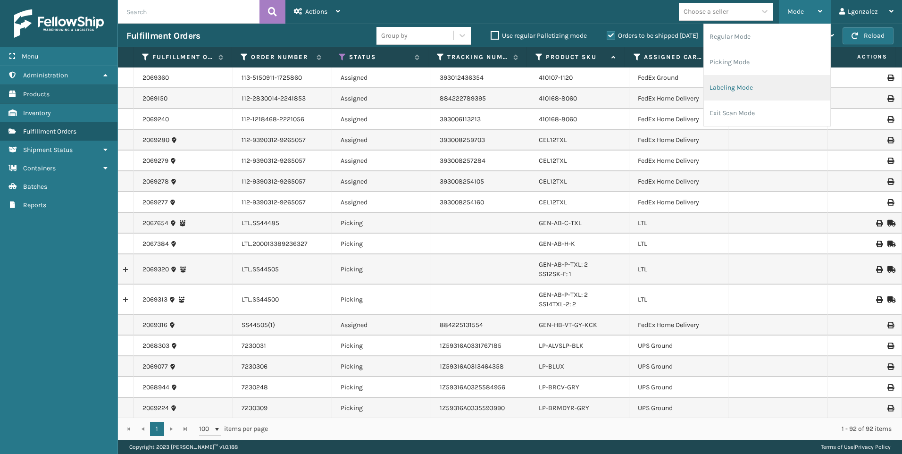
click at [755, 93] on li "Labeling Mode" at bounding box center [767, 87] width 126 height 25
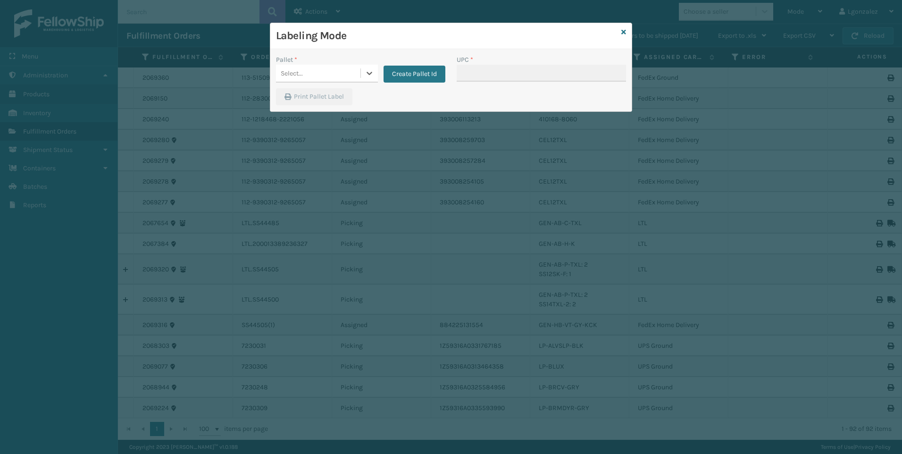
drag, startPoint x: 373, startPoint y: 76, endPoint x: 367, endPoint y: 85, distance: 11.0
click at [373, 75] on icon at bounding box center [369, 72] width 9 height 9
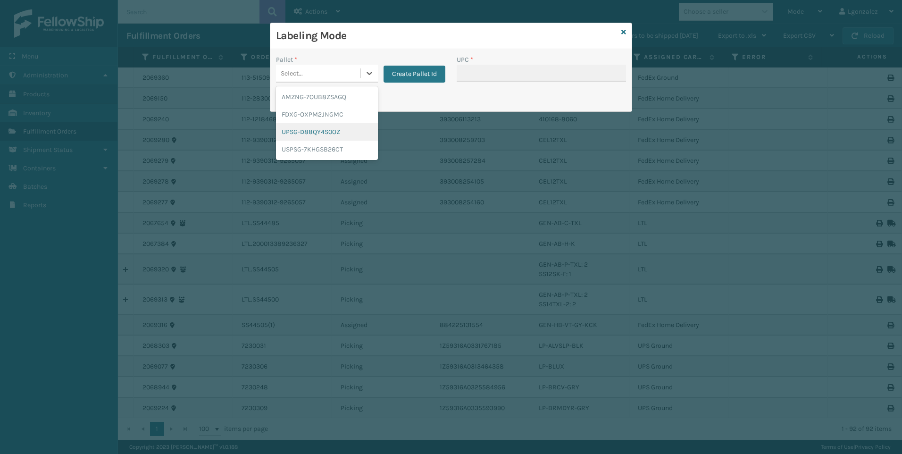
click at [346, 129] on div "UPSG-D88QY4S0OZ" at bounding box center [327, 131] width 102 height 17
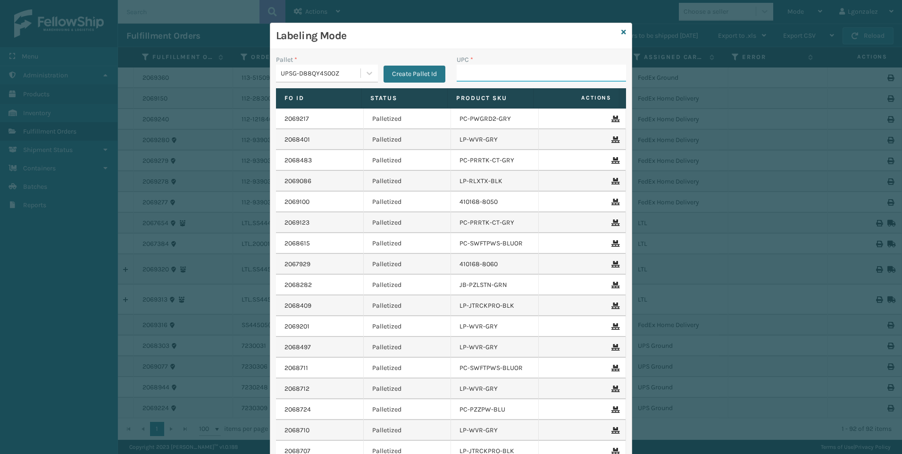
drag, startPoint x: 468, startPoint y: 78, endPoint x: 463, endPoint y: 72, distance: 8.3
click at [468, 78] on input "UPC *" at bounding box center [541, 73] width 169 height 17
paste input "810090933269"
type input "810090933269"
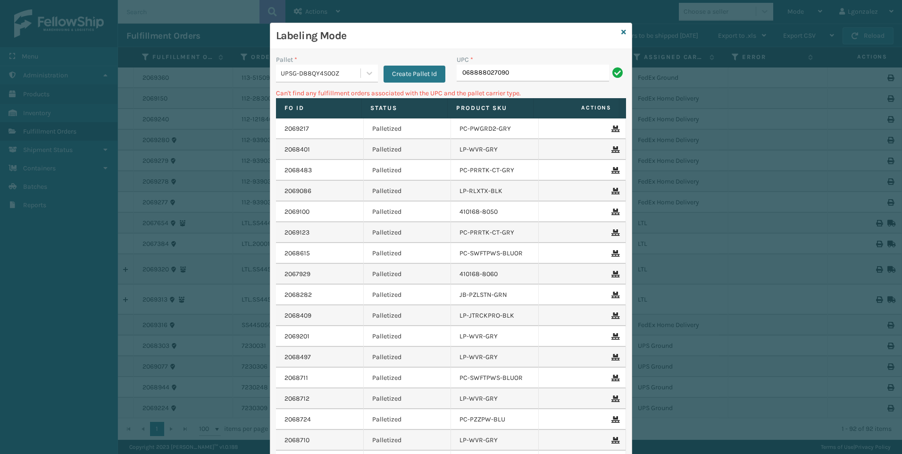
click at [463, 71] on input "068888027090" at bounding box center [533, 73] width 152 height 17
type input "68888027090"
click at [453, 73] on div "UPC * 068888011648" at bounding box center [541, 72] width 181 height 34
click at [461, 75] on input "068888011648" at bounding box center [533, 73] width 152 height 17
type input "68888011648"
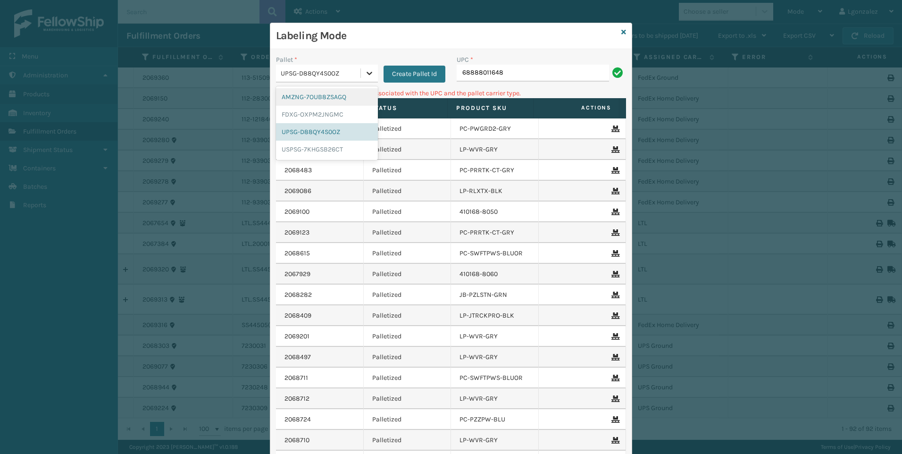
drag, startPoint x: 369, startPoint y: 78, endPoint x: 355, endPoint y: 88, distance: 17.3
click at [369, 78] on div at bounding box center [369, 73] width 17 height 17
click at [346, 99] on div "AMZNG-7OUB8ZSAGQ" at bounding box center [327, 96] width 102 height 17
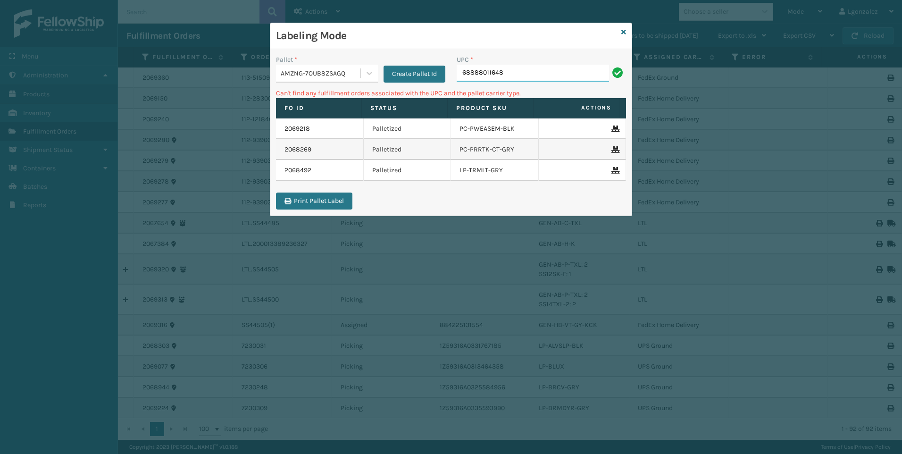
click at [526, 67] on input "68888011648" at bounding box center [533, 73] width 152 height 17
click at [459, 74] on input "68888011648" at bounding box center [533, 73] width 152 height 17
type input "068888011648"
click at [624, 33] on icon at bounding box center [624, 32] width 5 height 7
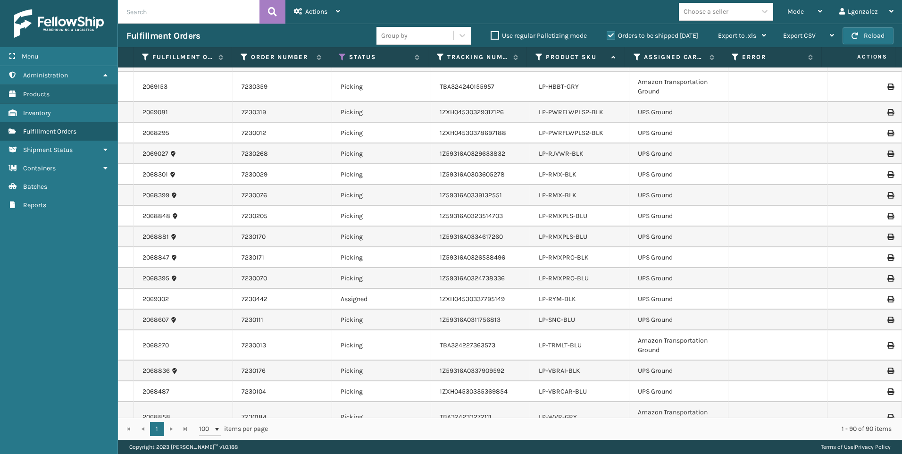
scroll to position [944, 0]
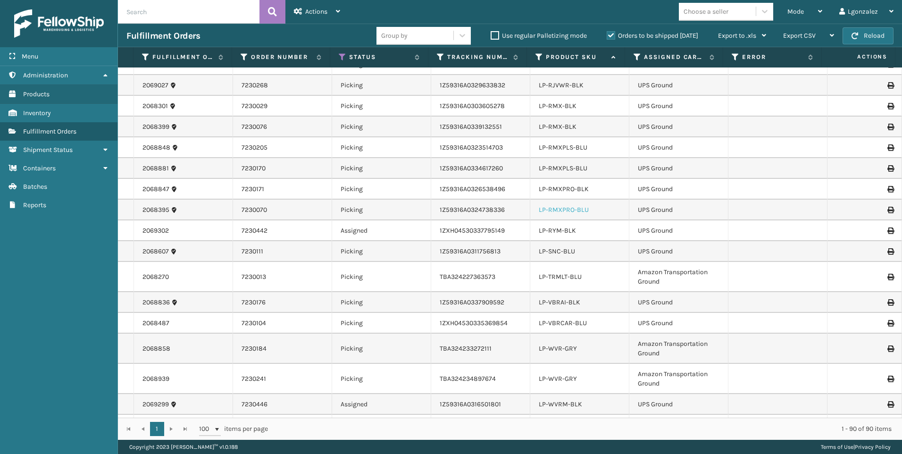
click at [572, 207] on link "LP-RMXPRO-BLU" at bounding box center [564, 210] width 50 height 8
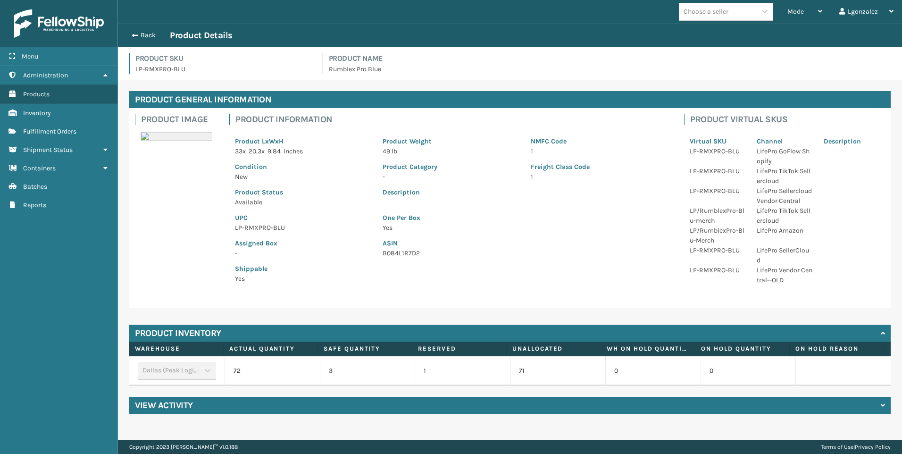
click at [278, 229] on p "LP-RMXPRO-BLU" at bounding box center [303, 228] width 136 height 10
copy p "LP-RMXPRO-BLU"
click at [78, 130] on link "Fulfillment Orders" at bounding box center [59, 131] width 118 height 18
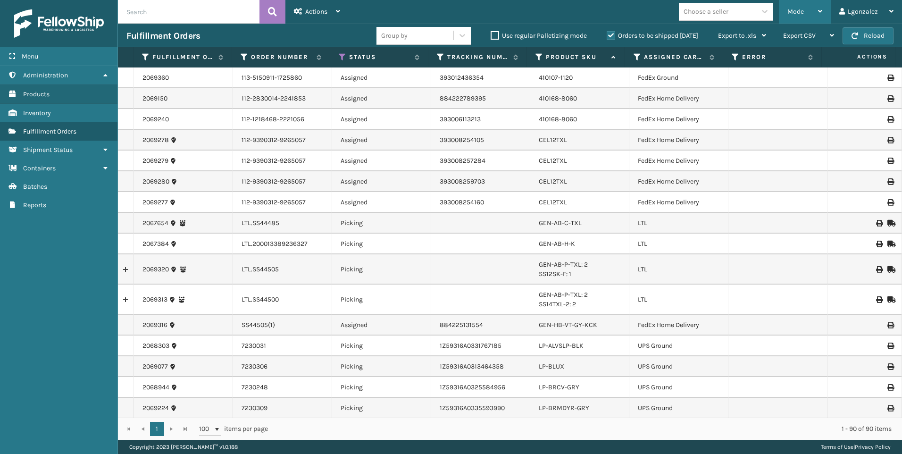
click at [817, 10] on div "Mode" at bounding box center [805, 12] width 35 height 24
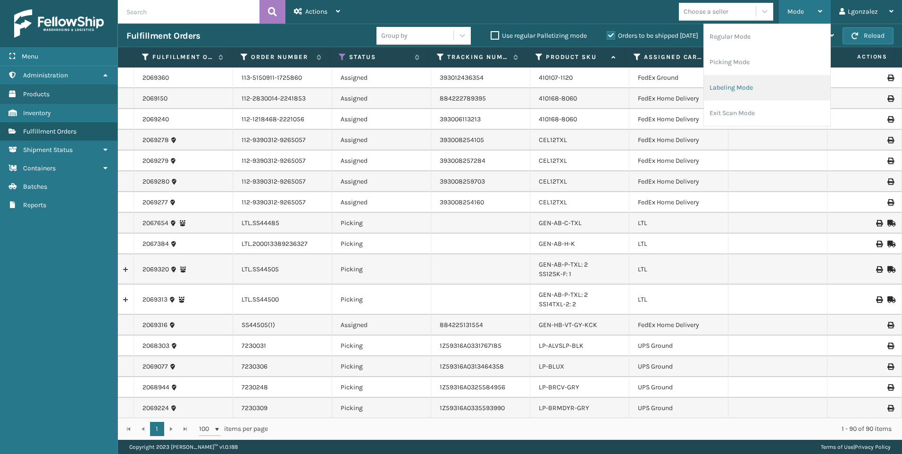
click at [726, 81] on li "Labeling Mode" at bounding box center [767, 87] width 126 height 25
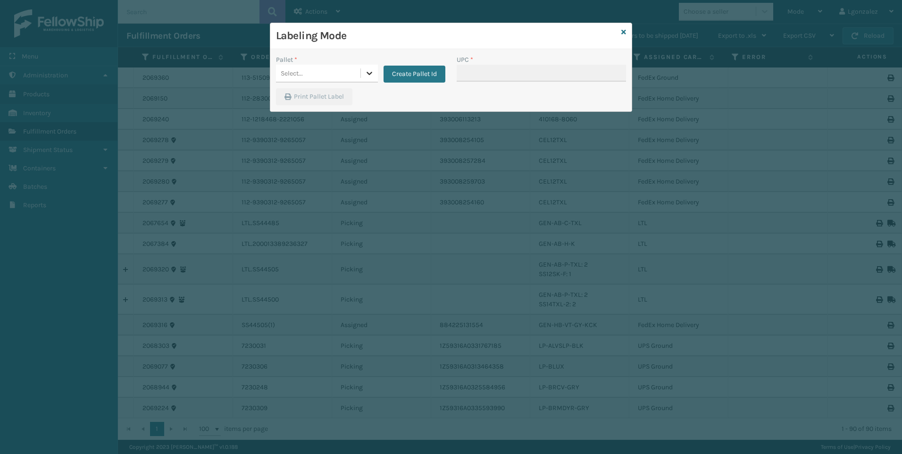
click at [370, 77] on icon at bounding box center [369, 72] width 9 height 9
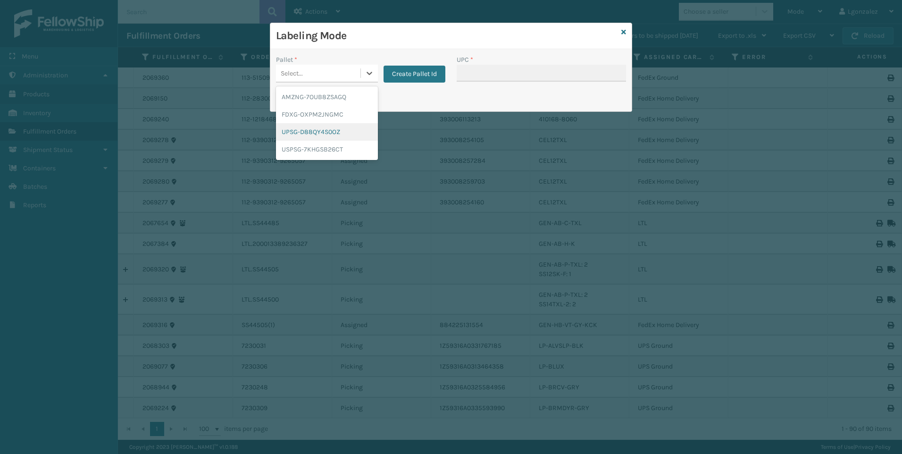
click at [352, 129] on div "UPSG-D88QY4S0OZ" at bounding box center [327, 131] width 102 height 17
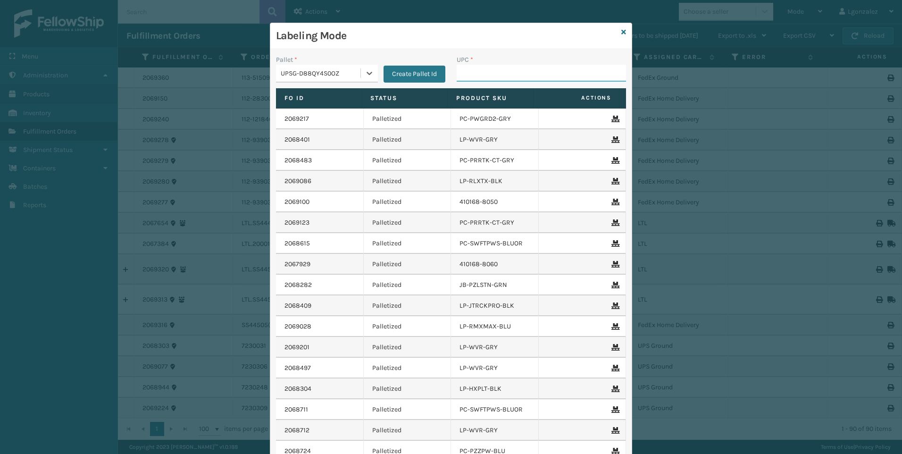
click at [491, 72] on input "UPC *" at bounding box center [541, 73] width 169 height 17
paste input "LP-RMXPRO-BLU"
type input "LP-RMXPRO-BLU"
type input "LP-RMXPRO-BLk"
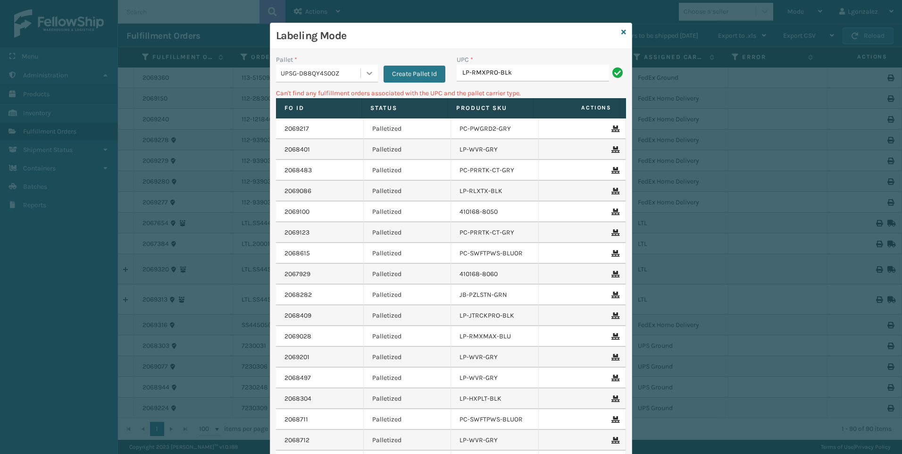
click at [366, 71] on icon at bounding box center [369, 72] width 9 height 9
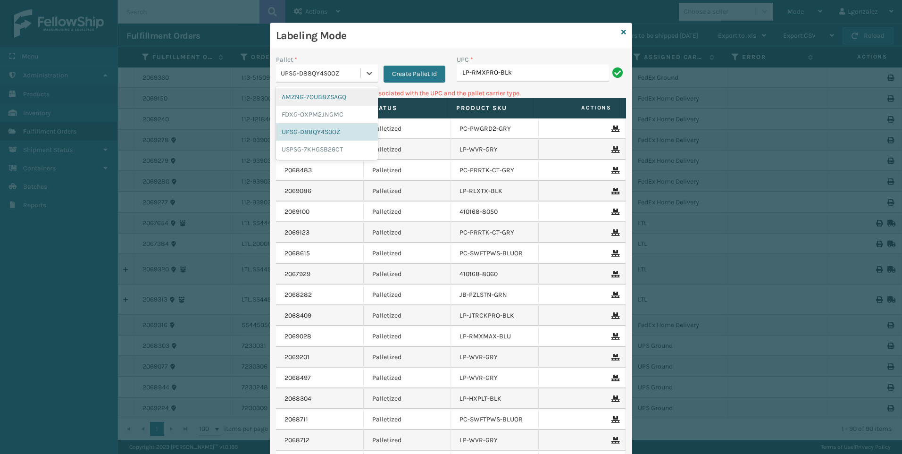
drag, startPoint x: 338, startPoint y: 105, endPoint x: 358, endPoint y: 91, distance: 24.1
click at [338, 104] on div "AMZNG-7OUB8ZSAGQ" at bounding box center [327, 96] width 102 height 17
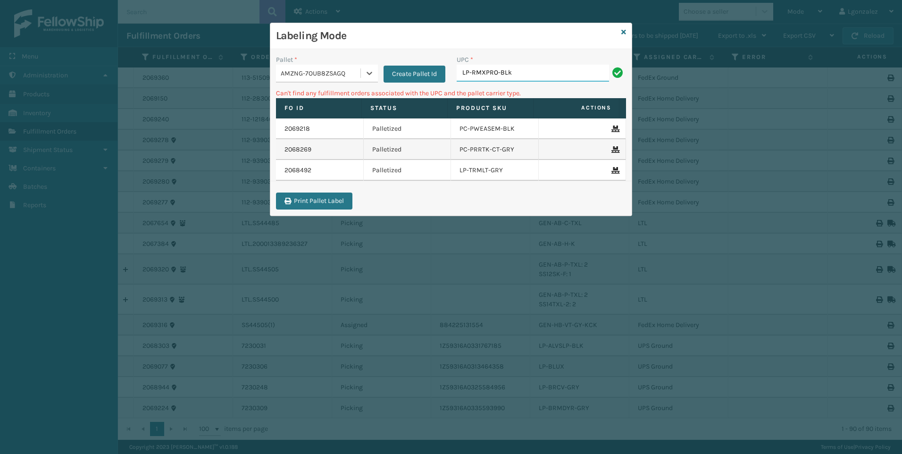
click at [534, 74] on input "LP-RMXPRO-BLk" at bounding box center [533, 73] width 152 height 17
click at [622, 32] on icon at bounding box center [624, 32] width 5 height 7
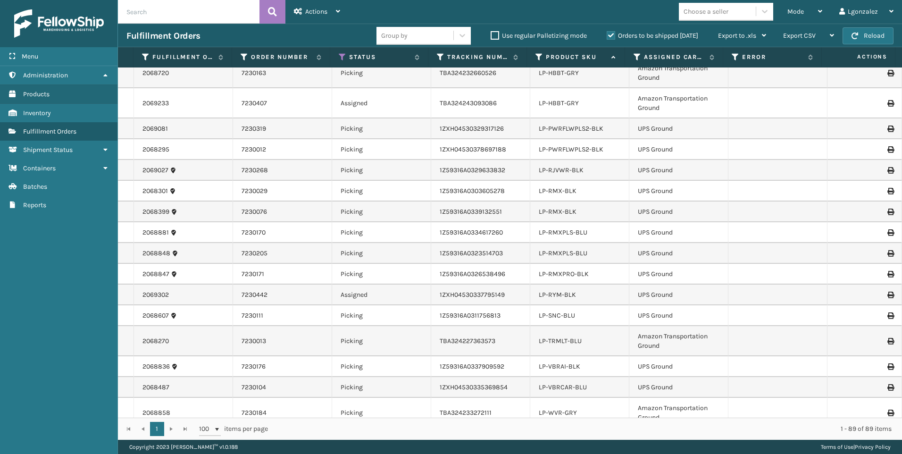
scroll to position [897, 0]
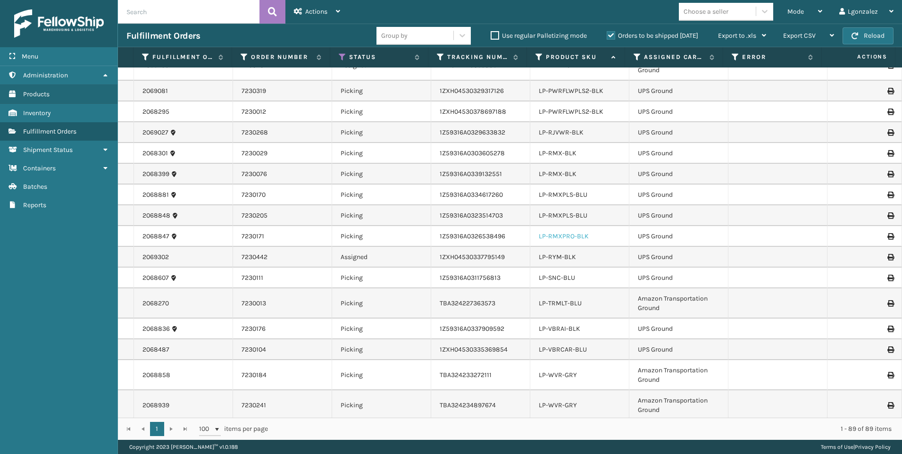
click at [564, 234] on link "LP-RMXPRO-BLK" at bounding box center [564, 236] width 50 height 8
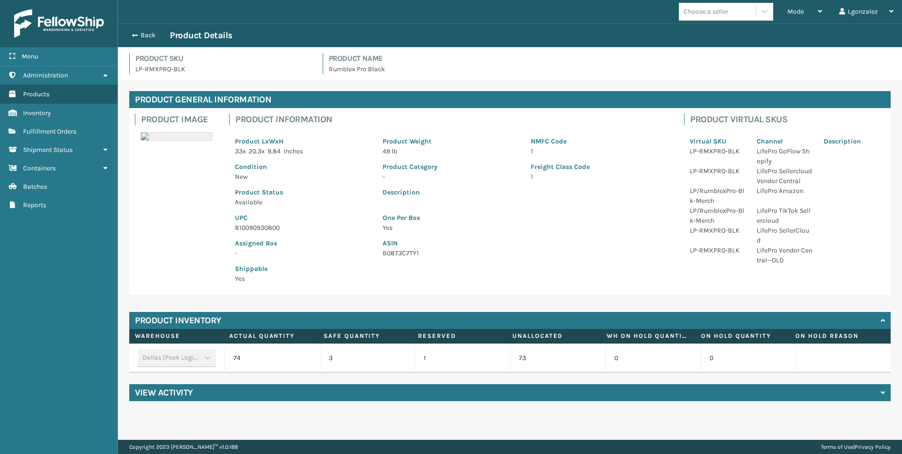
click at [265, 227] on p "810090930800" at bounding box center [303, 228] width 136 height 10
copy p "810090930800"
click at [45, 130] on span "Fulfillment Orders" at bounding box center [49, 131] width 53 height 8
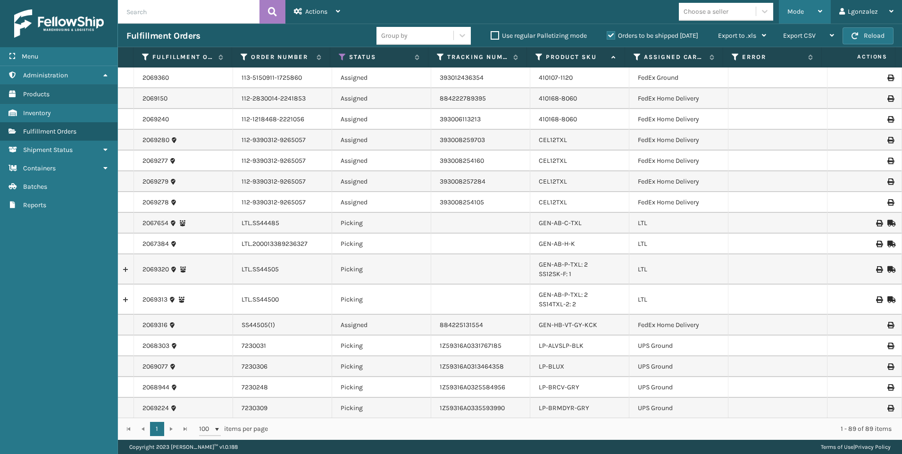
click at [792, 14] on span "Mode" at bounding box center [796, 12] width 17 height 8
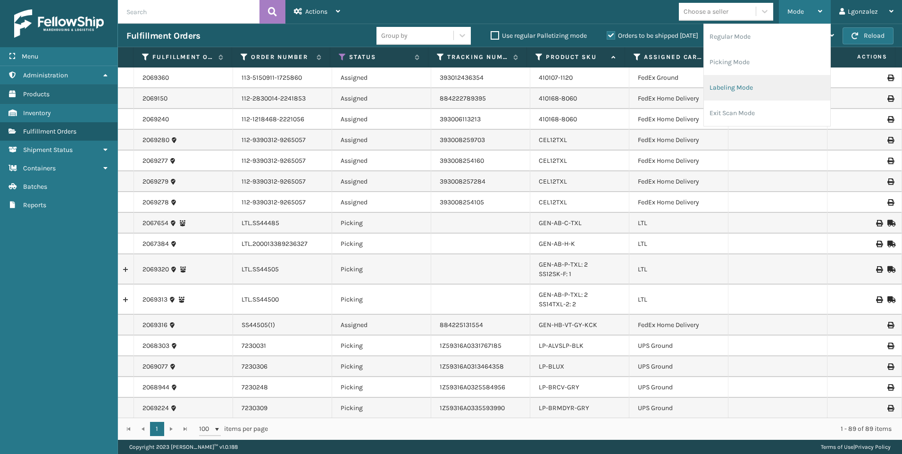
click at [738, 91] on li "Labeling Mode" at bounding box center [767, 87] width 126 height 25
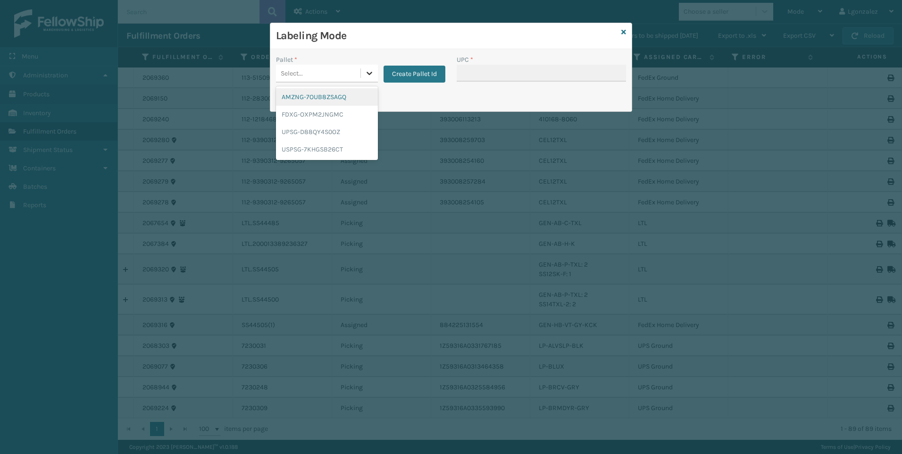
click at [363, 67] on div at bounding box center [369, 73] width 17 height 17
click at [327, 126] on div "UPSG-D88QY4S0OZ" at bounding box center [327, 131] width 102 height 17
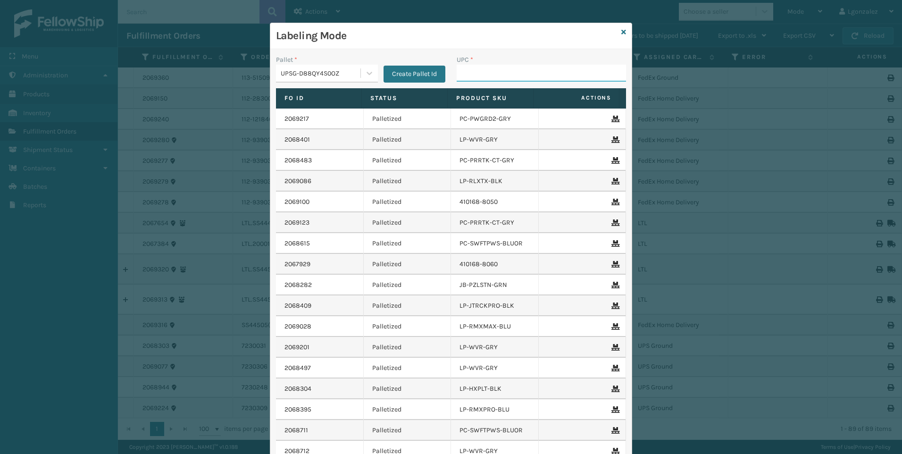
click at [471, 65] on input "UPC *" at bounding box center [541, 73] width 169 height 17
paste input "810090930800"
type input "810090930800"
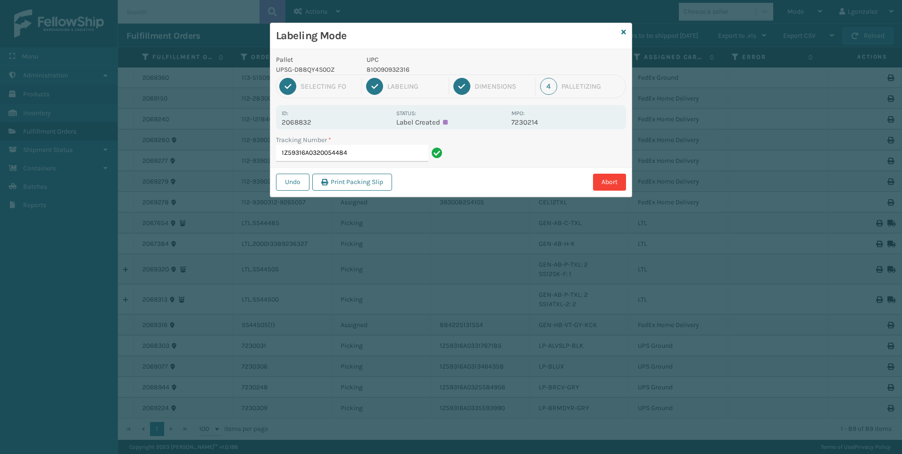
click at [400, 68] on p "810090932316" at bounding box center [436, 70] width 139 height 10
copy p "810090932316"
click at [387, 160] on input "1Z59316A0320054484" at bounding box center [352, 153] width 152 height 17
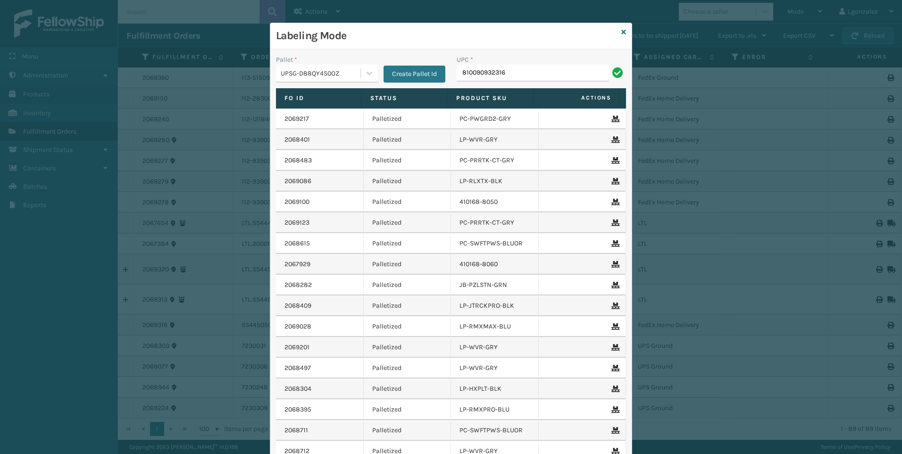
type input "810090932316"
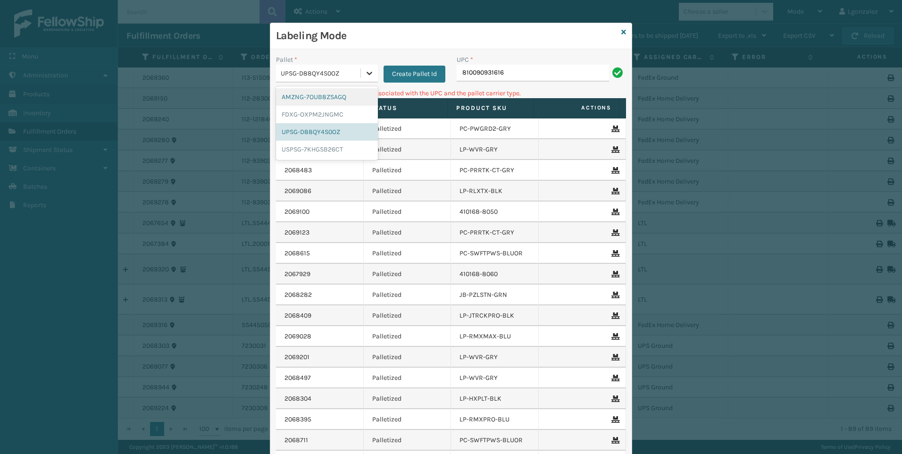
click at [367, 75] on icon at bounding box center [369, 72] width 9 height 9
click at [340, 101] on div "AMZNG-7OUB8ZSAGQ" at bounding box center [327, 96] width 102 height 17
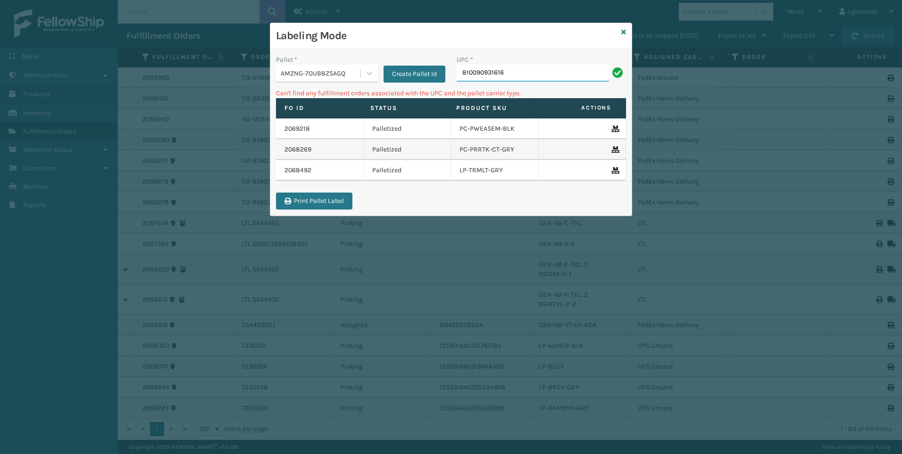
click at [541, 73] on input "810090931616" at bounding box center [533, 73] width 152 height 17
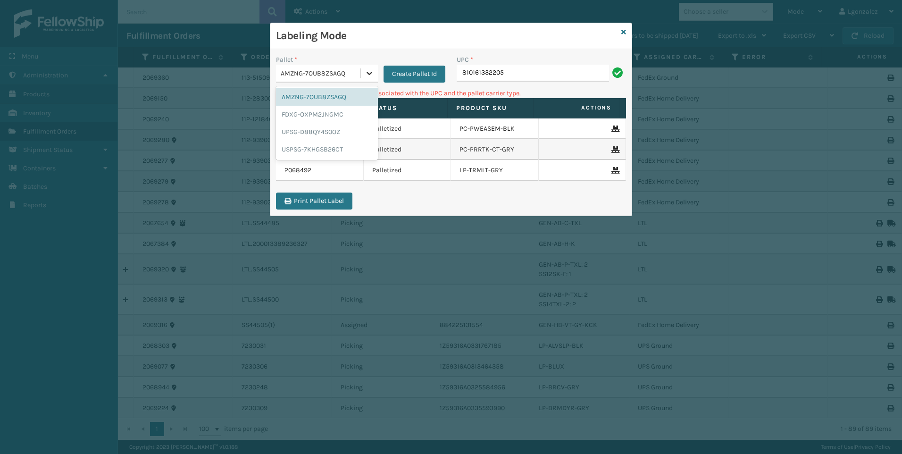
click at [366, 73] on icon at bounding box center [369, 72] width 9 height 9
click at [331, 134] on div "UPSG-D88QY4S0OZ" at bounding box center [327, 131] width 102 height 17
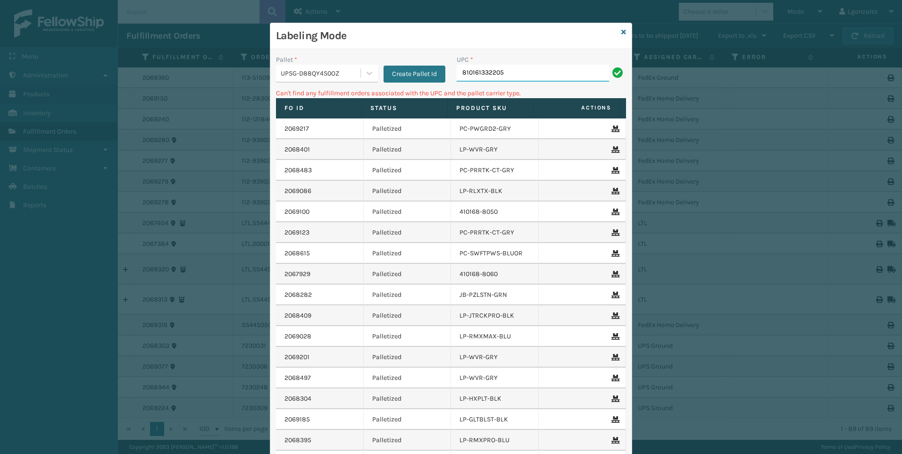
click at [525, 77] on input "810161332205" at bounding box center [533, 73] width 152 height 17
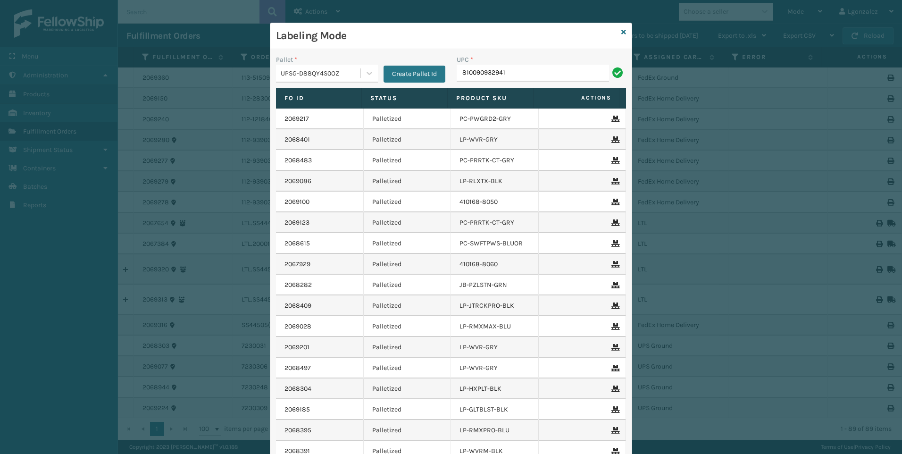
type input "810090932941"
click at [622, 33] on icon at bounding box center [624, 32] width 5 height 7
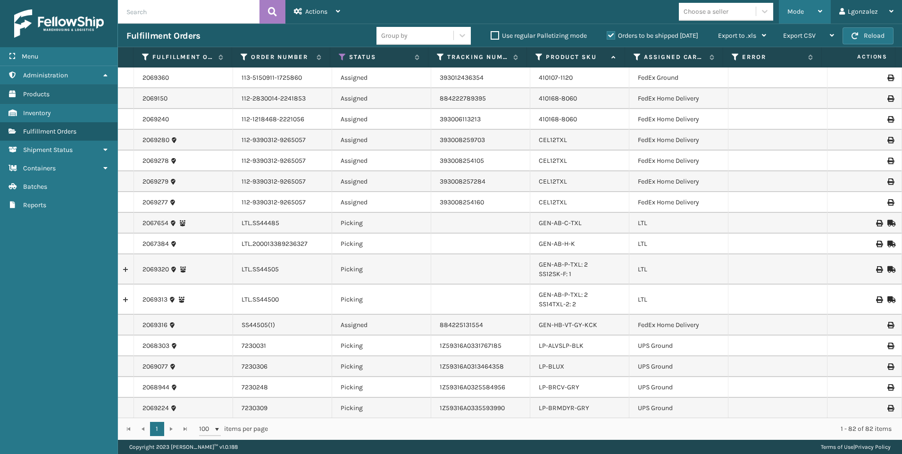
click at [820, 8] on icon at bounding box center [820, 11] width 4 height 7
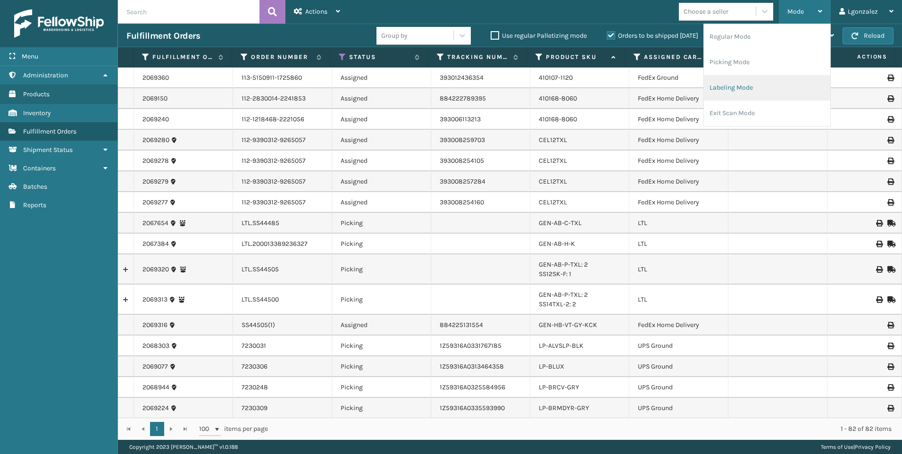
click at [757, 88] on li "Labeling Mode" at bounding box center [767, 87] width 126 height 25
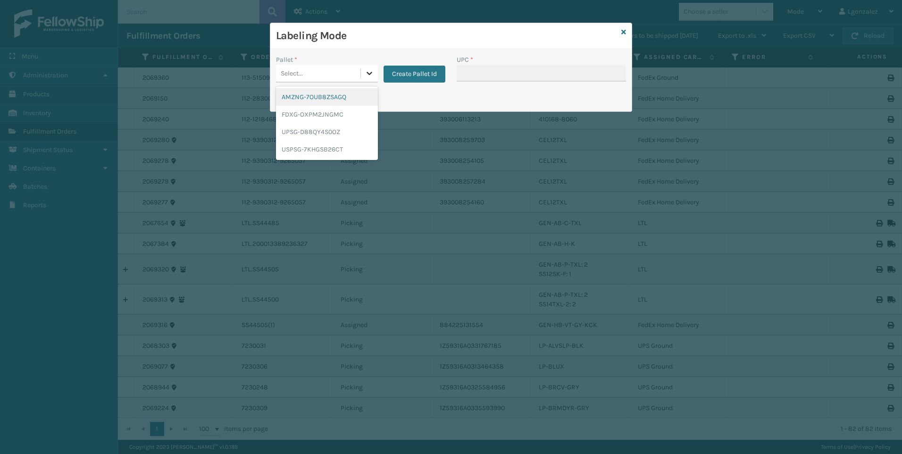
click at [371, 74] on icon at bounding box center [369, 72] width 9 height 9
click at [303, 131] on div "UPSG-D88QY4S0OZ" at bounding box center [327, 131] width 102 height 17
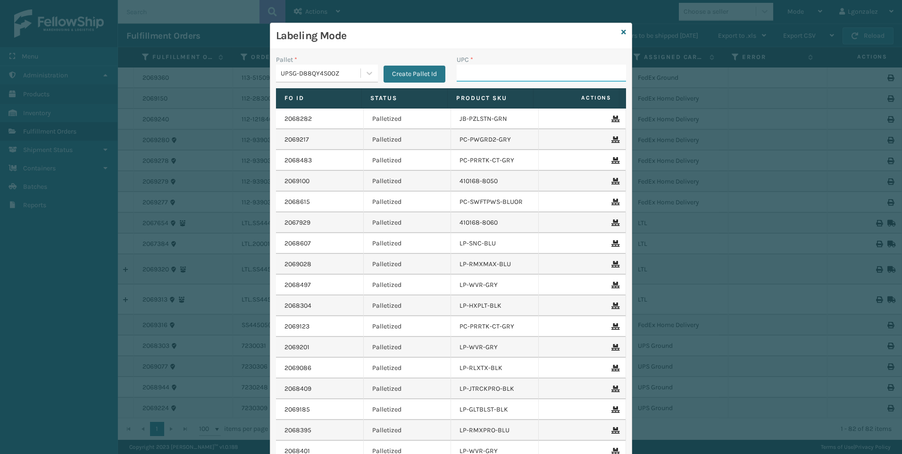
click at [477, 75] on input "UPC *" at bounding box center [541, 73] width 169 height 17
type input "068888027106"
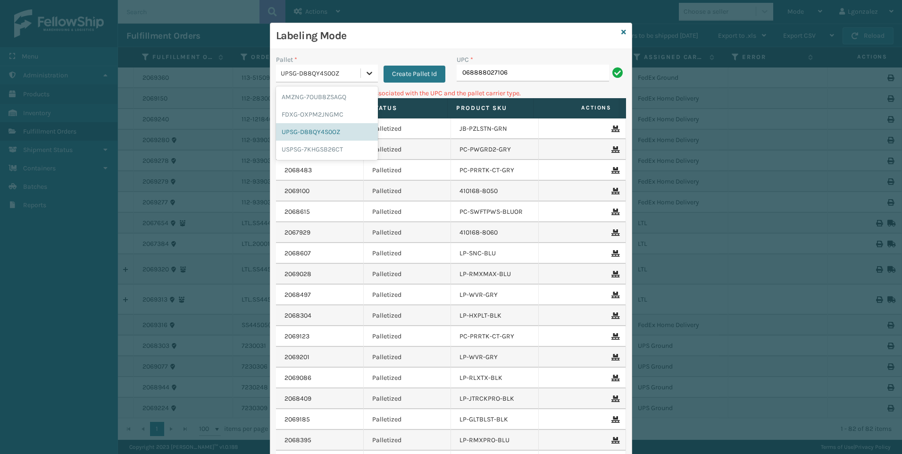
drag, startPoint x: 352, startPoint y: 70, endPoint x: 360, endPoint y: 73, distance: 8.5
click at [354, 71] on div "UPSG-D88QY4S0OZ" at bounding box center [321, 73] width 81 height 10
click at [344, 110] on div "FDXG-OXPM2JNGMC" at bounding box center [327, 114] width 102 height 17
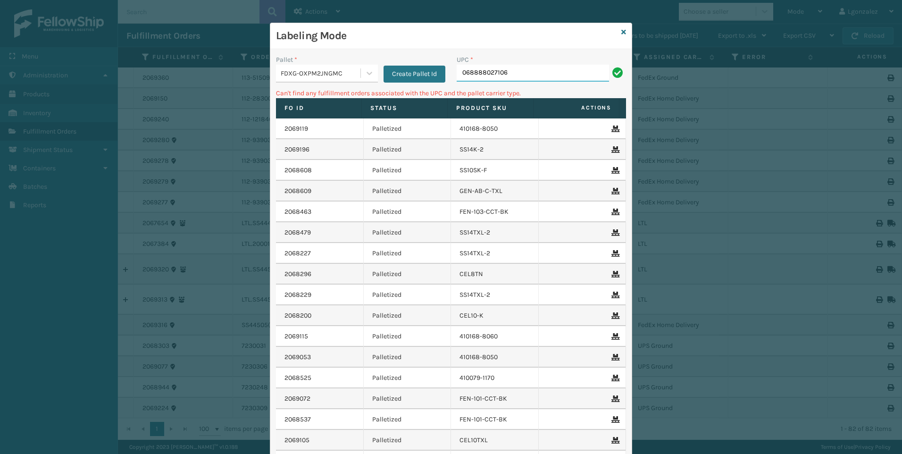
click at [526, 68] on input "068888027106" at bounding box center [533, 73] width 152 height 17
click at [367, 75] on icon at bounding box center [370, 73] width 6 height 3
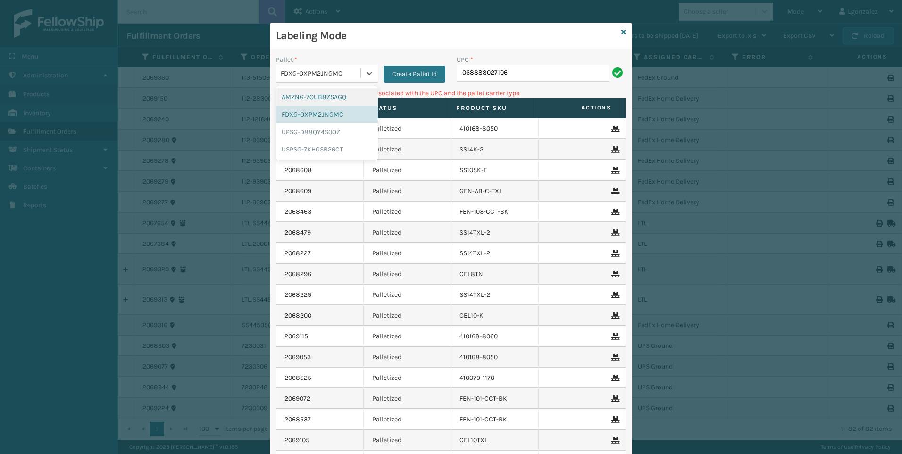
click at [333, 98] on div "AMZNG-7OUB8ZSAGQ" at bounding box center [327, 96] width 102 height 17
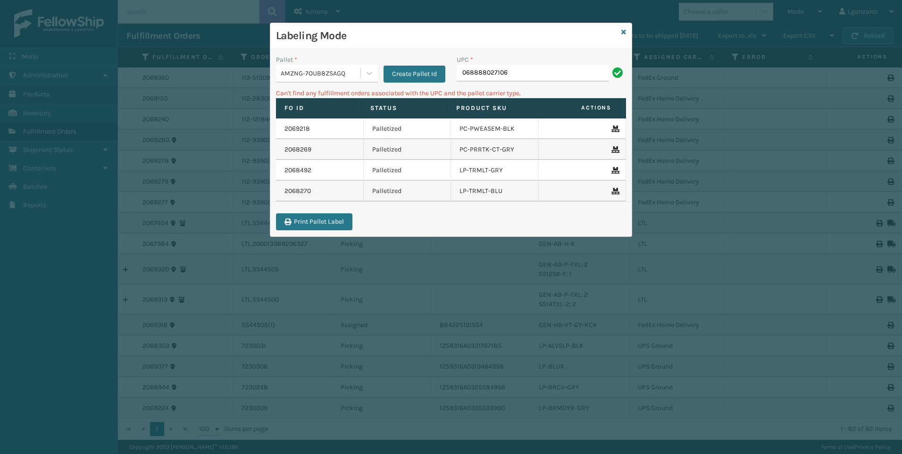
click at [520, 64] on div "UPC *" at bounding box center [541, 60] width 169 height 10
click at [523, 77] on input "068888027106" at bounding box center [533, 73] width 152 height 17
click at [371, 73] on icon at bounding box center [370, 73] width 6 height 3
drag, startPoint x: 310, startPoint y: 135, endPoint x: 310, endPoint y: 161, distance: 26.0
click at [308, 160] on div "AMZNG-7OUB8ZSAGQ FDXG-OXPM2JNGMC UPSG-D88QY4S0OZ USPSG-7KHGSB26CT" at bounding box center [327, 123] width 102 height 74
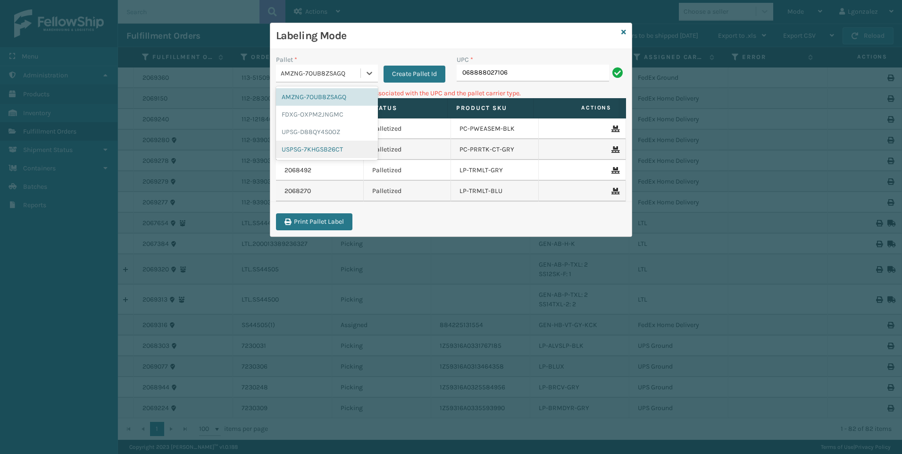
click at [311, 151] on div "USPSG-7KHGSB26CT" at bounding box center [327, 149] width 102 height 17
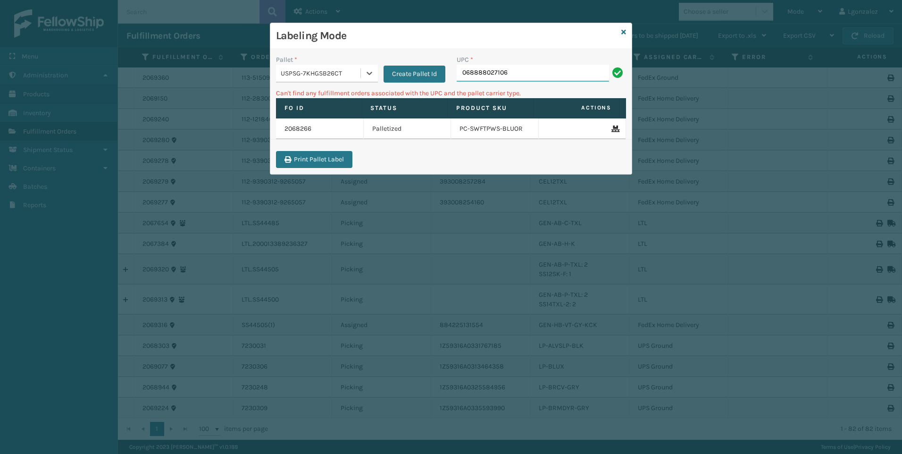
click at [566, 80] on input "068888027106" at bounding box center [533, 73] width 152 height 17
click at [461, 75] on input "068888027106" at bounding box center [533, 73] width 152 height 17
type input "68888027106"
click at [374, 71] on icon at bounding box center [369, 72] width 9 height 9
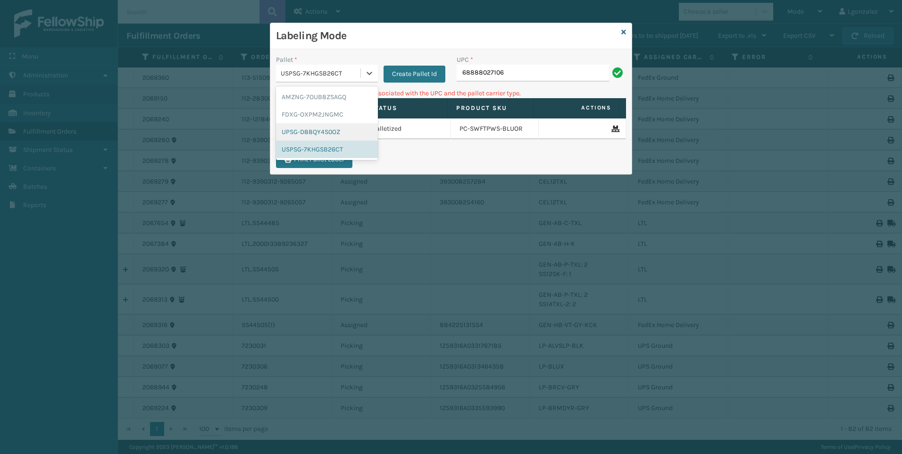
click at [322, 135] on div "UPSG-D88QY4S0OZ" at bounding box center [327, 131] width 102 height 17
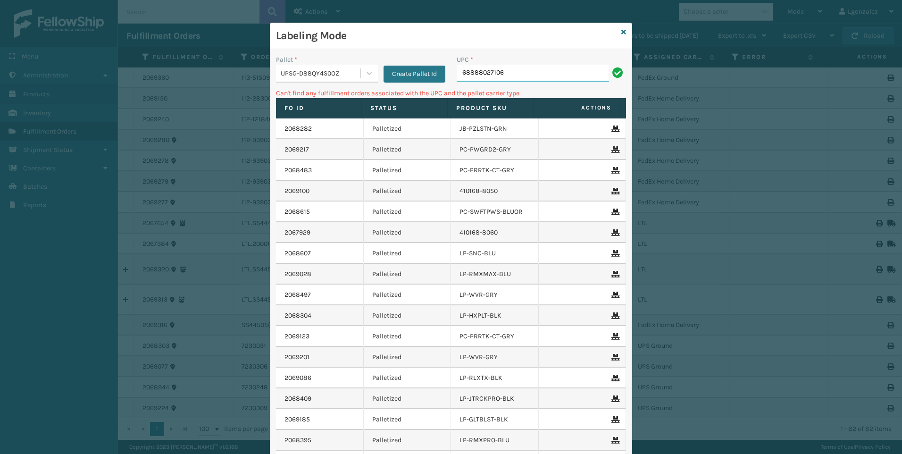
click at [506, 68] on input "68888027106" at bounding box center [533, 73] width 152 height 17
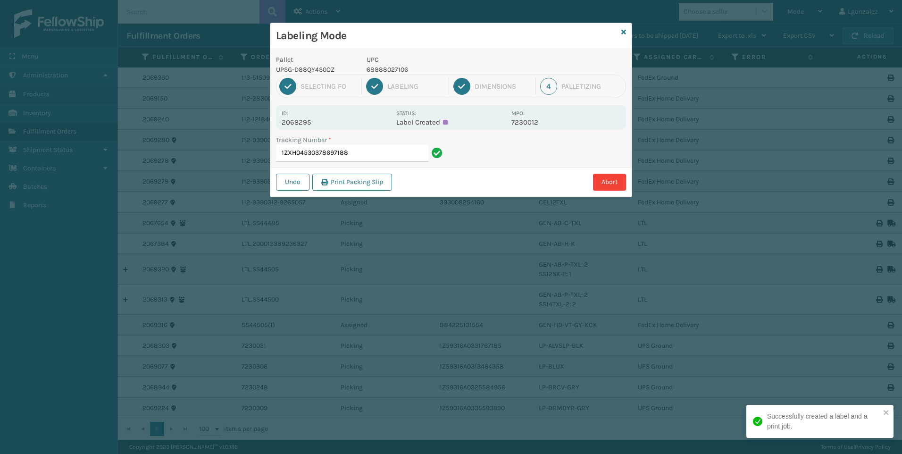
click at [400, 72] on p "68888027106" at bounding box center [436, 70] width 139 height 10
copy p "68888027106"
click at [397, 151] on input "1ZXH04530378697188" at bounding box center [352, 153] width 152 height 17
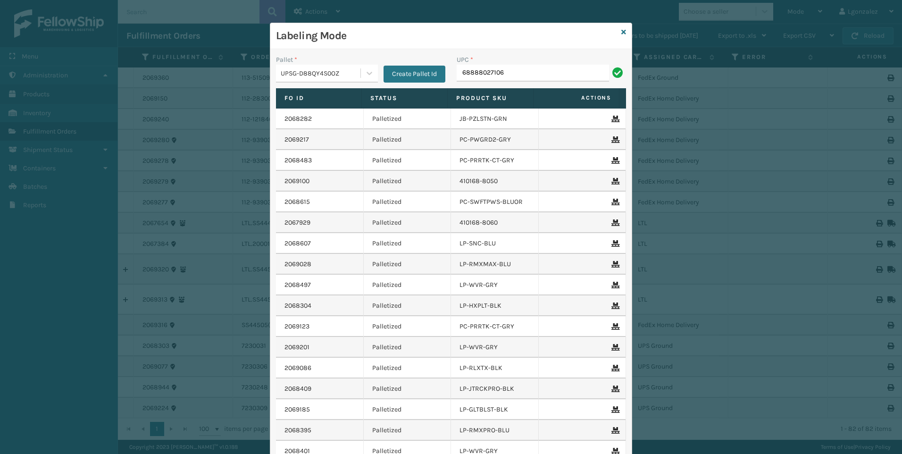
type input "68888027106"
type input "068888027014"
click at [622, 30] on icon at bounding box center [624, 32] width 5 height 7
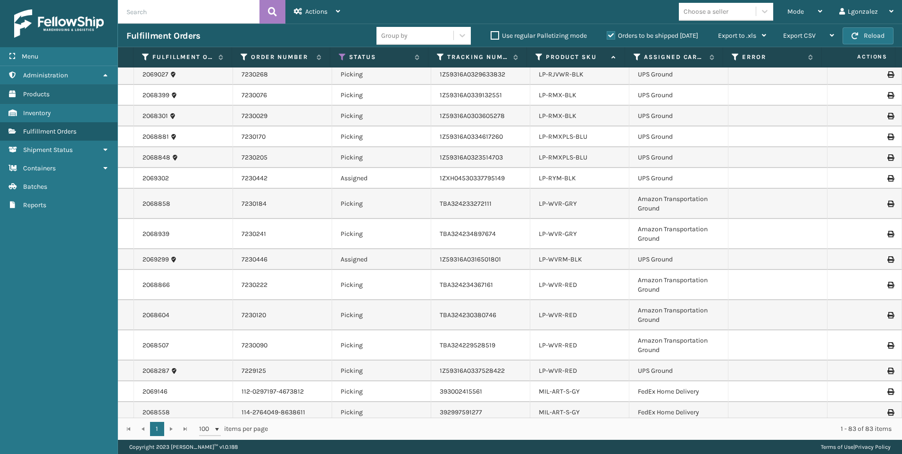
scroll to position [850, 0]
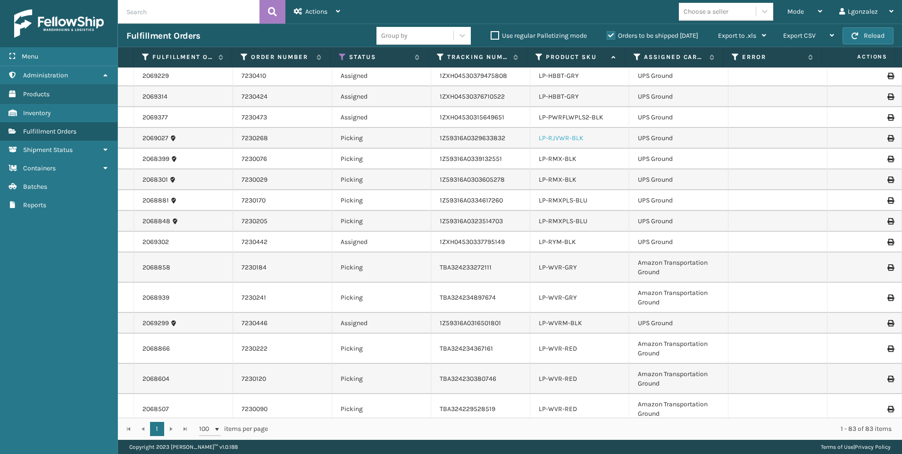
click at [553, 137] on link "LP-RJVWR-BLK" at bounding box center [561, 138] width 45 height 8
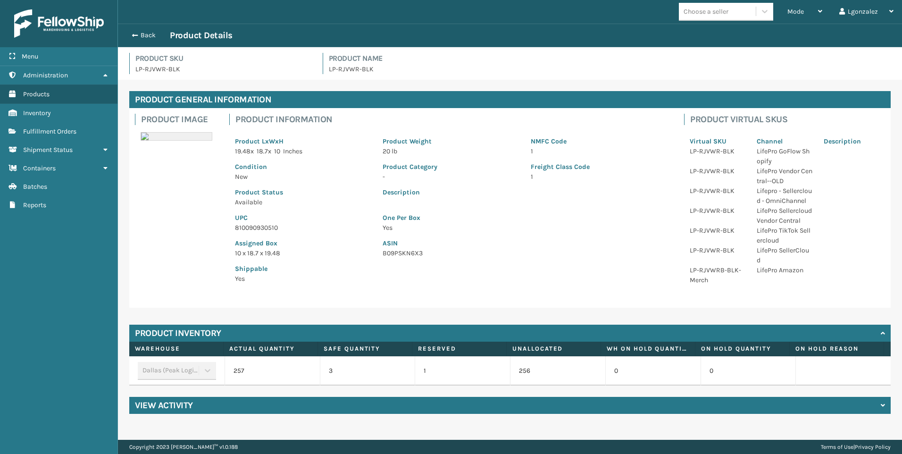
click at [242, 223] on p "810090930510" at bounding box center [303, 228] width 136 height 10
click at [58, 129] on span "Fulfillment Orders" at bounding box center [49, 131] width 53 height 8
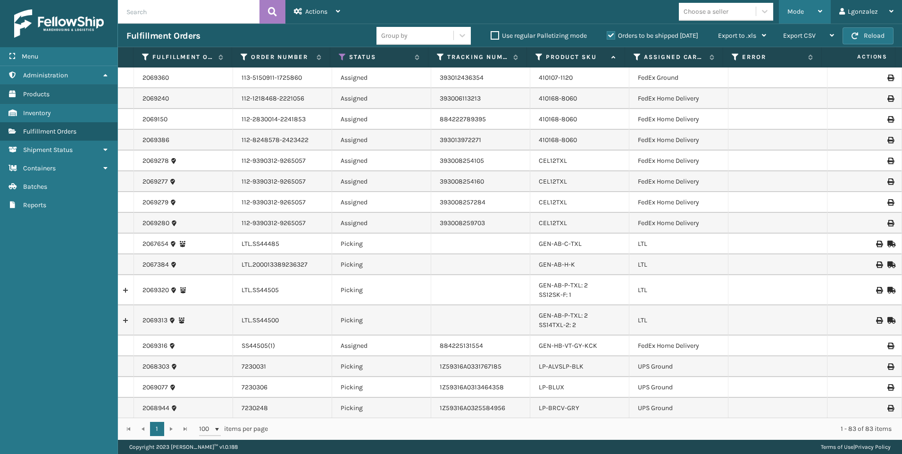
click at [813, 15] on div "Mode" at bounding box center [805, 12] width 35 height 24
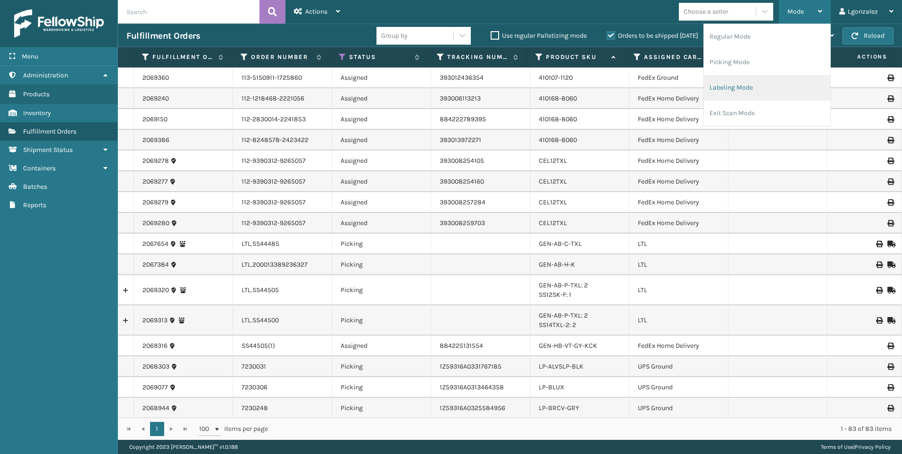
click at [738, 95] on li "Labeling Mode" at bounding box center [767, 87] width 126 height 25
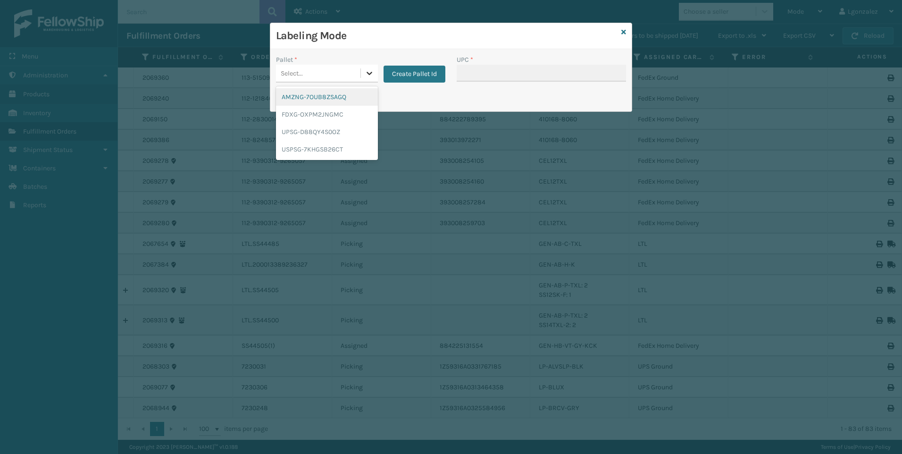
click at [371, 74] on icon at bounding box center [369, 72] width 9 height 9
click at [339, 129] on div "UPSG-D88QY4S0OZ" at bounding box center [327, 131] width 102 height 17
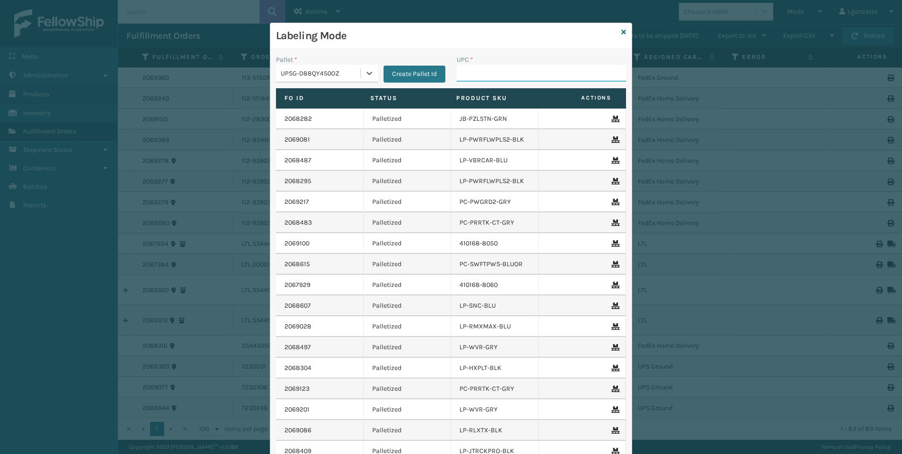
click at [467, 70] on input "UPC *" at bounding box center [541, 73] width 169 height 17
paste input "810090930510"
type input "810090930510"
click at [622, 30] on icon at bounding box center [624, 32] width 5 height 7
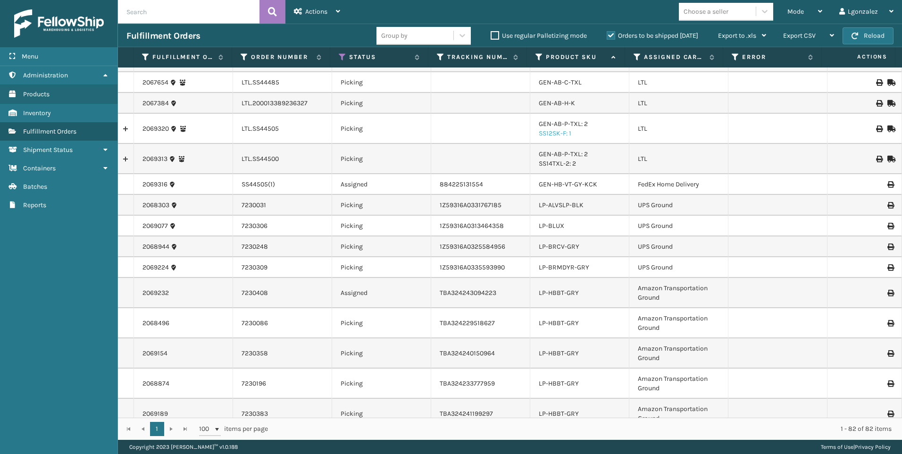
scroll to position [330, 0]
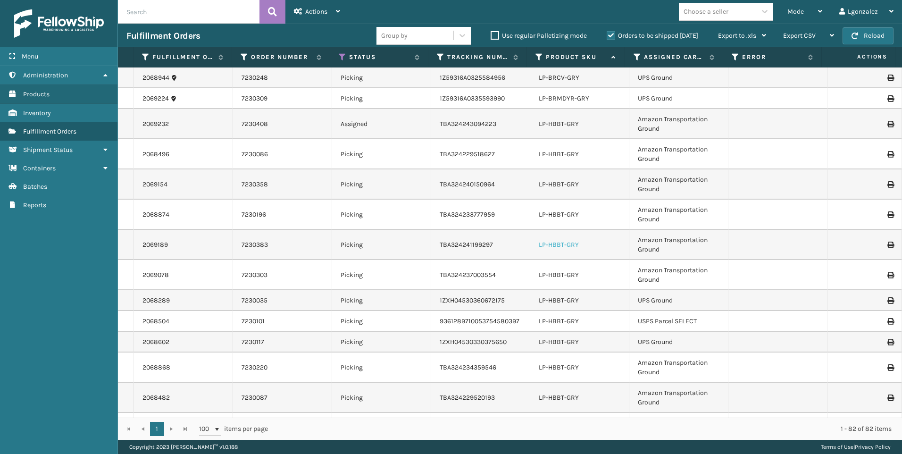
click at [556, 245] on link "LP-HBBT-GRY" at bounding box center [559, 245] width 40 height 8
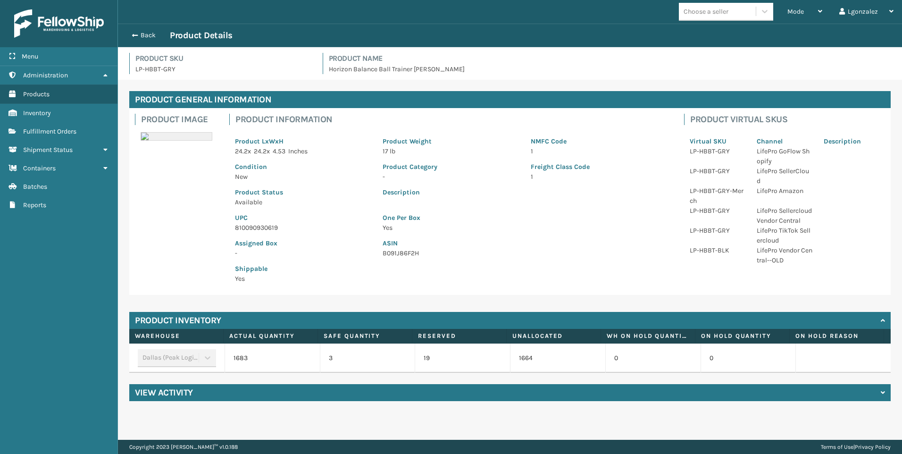
click at [263, 224] on p "810090930619" at bounding box center [303, 228] width 136 height 10
click at [62, 135] on span "Fulfillment Orders" at bounding box center [49, 131] width 53 height 8
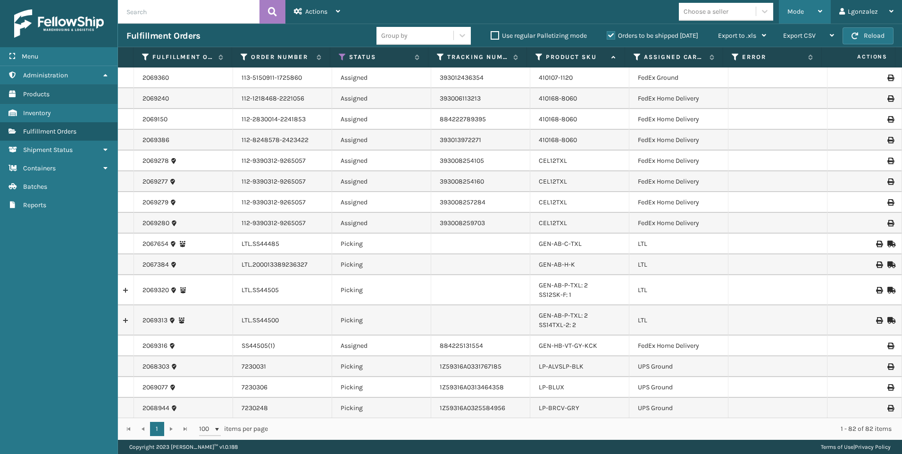
click at [827, 14] on div "Mode Regular Mode Picking Mode Labeling Mode Exit Scan Mode" at bounding box center [805, 12] width 52 height 24
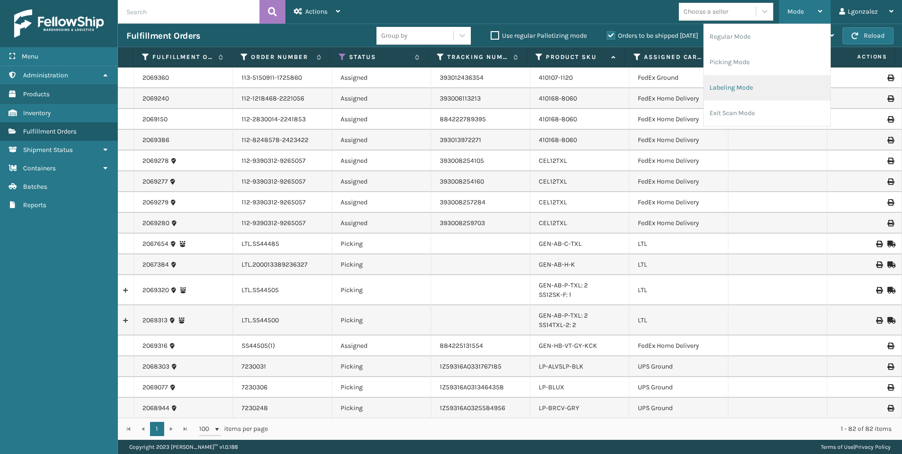
click at [740, 88] on li "Labeling Mode" at bounding box center [767, 87] width 126 height 25
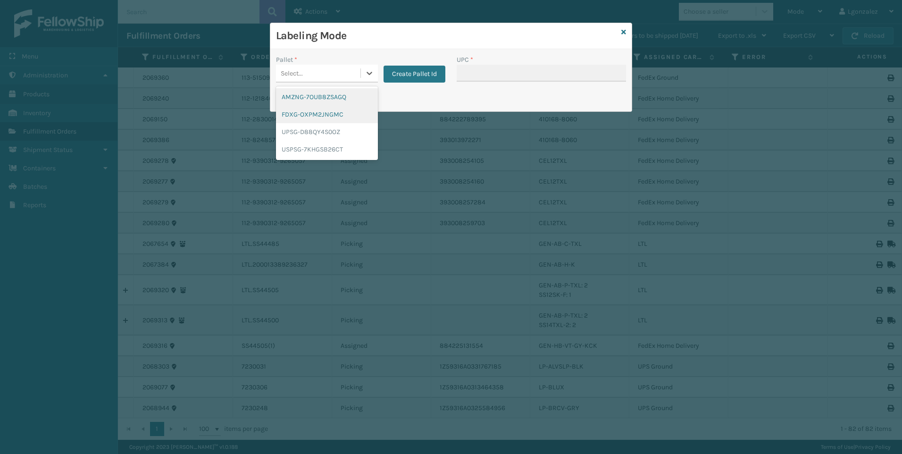
drag, startPoint x: 371, startPoint y: 73, endPoint x: 348, endPoint y: 106, distance: 40.1
click at [371, 72] on icon at bounding box center [370, 73] width 6 height 3
click at [334, 133] on div "UPSG-D88QY4S0OZ" at bounding box center [327, 131] width 102 height 17
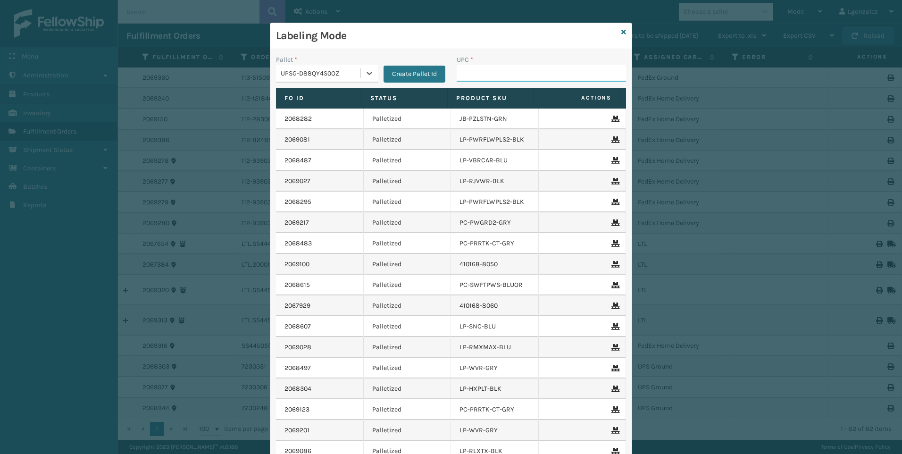
click at [488, 76] on input "UPC *" at bounding box center [541, 73] width 169 height 17
paste input "810090930619"
type input "810090930619"
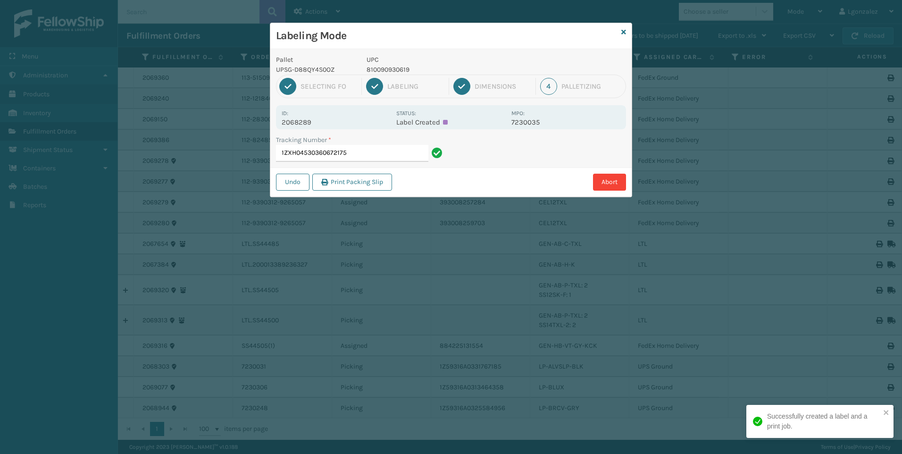
click at [379, 68] on p "810090930619" at bounding box center [436, 70] width 139 height 10
click at [390, 155] on input "1ZXH04530360672175" at bounding box center [352, 153] width 152 height 17
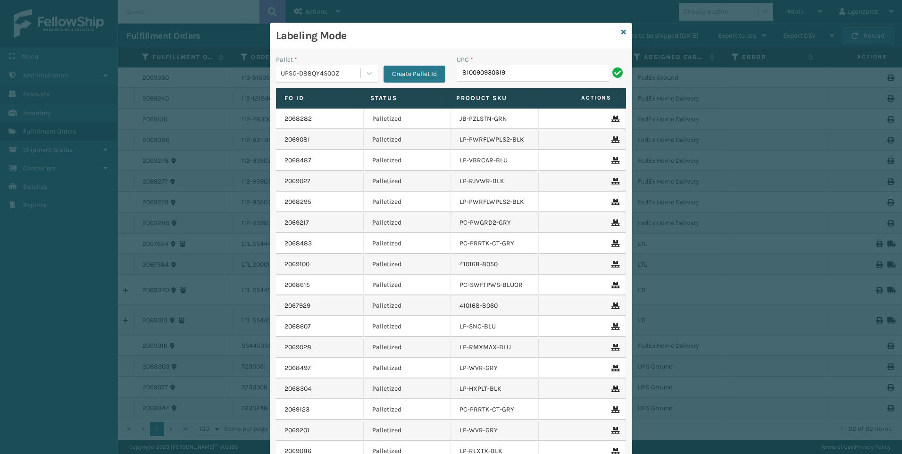
type input "810090930619"
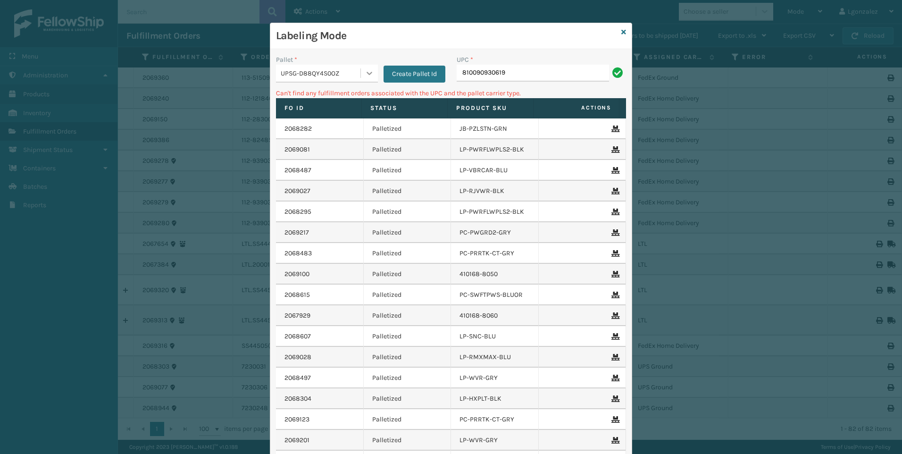
click at [369, 76] on icon at bounding box center [369, 72] width 9 height 9
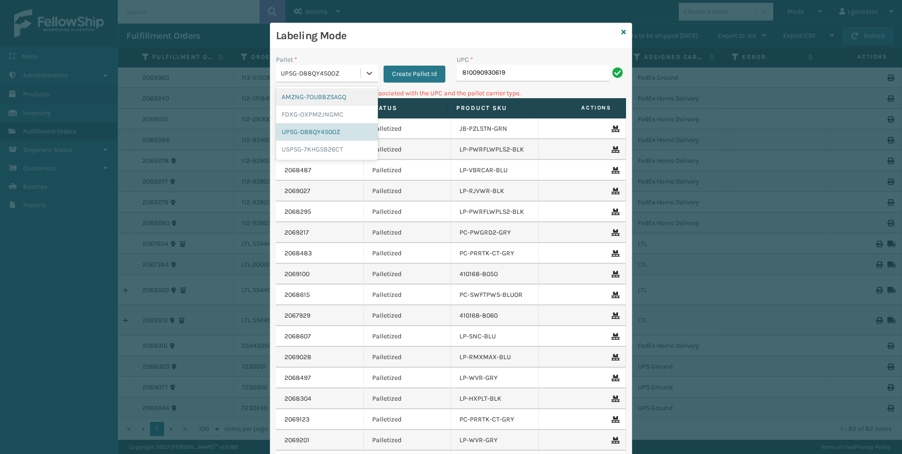
click at [354, 95] on div "AMZNG-7OUB8ZSAGQ" at bounding box center [327, 96] width 102 height 17
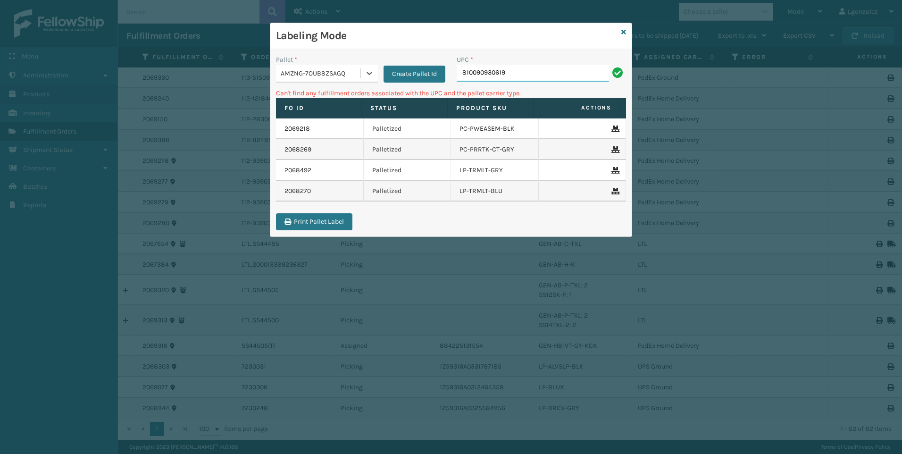
click at [555, 76] on input "810090930619" at bounding box center [533, 73] width 152 height 17
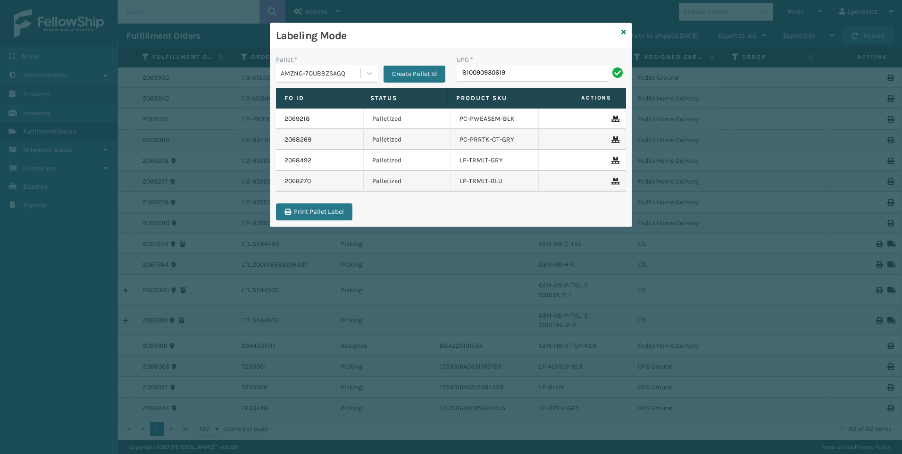
type input "810090930619"
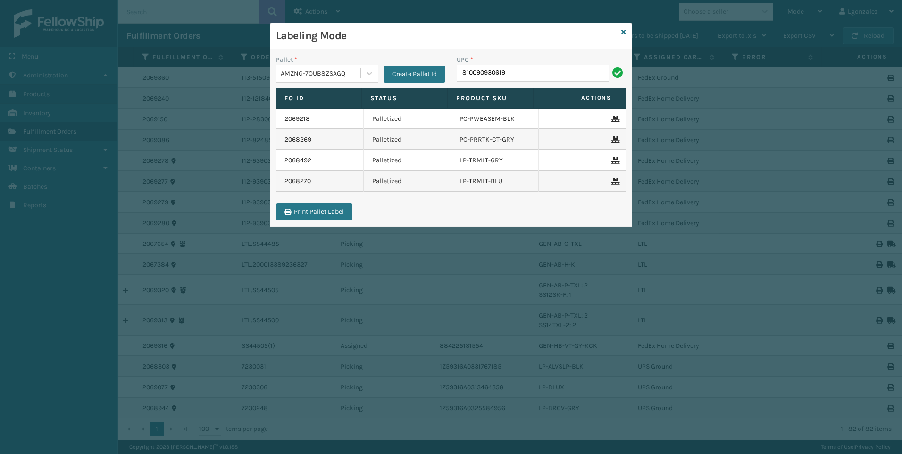
type input "810090930619"
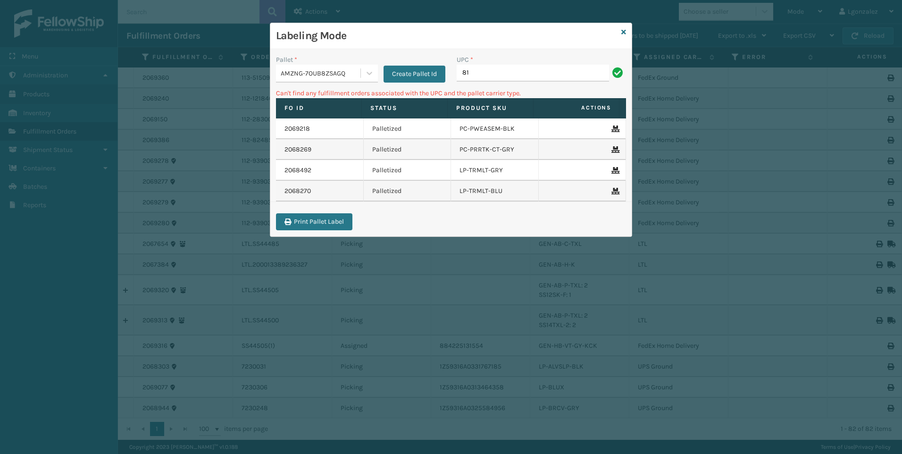
type input "8"
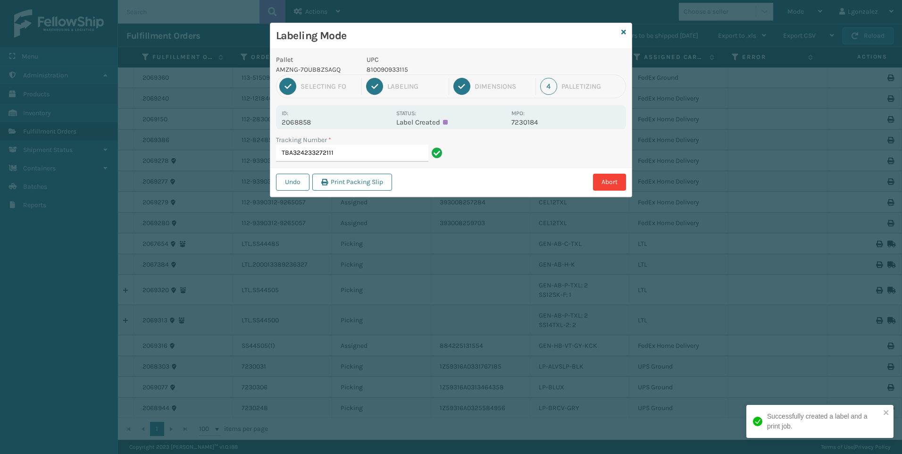
click at [392, 72] on p "810090933115" at bounding box center [436, 70] width 139 height 10
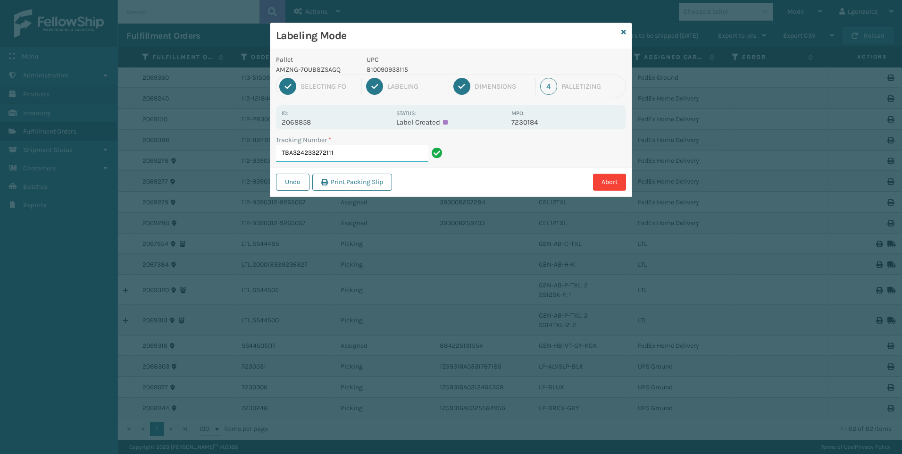
drag, startPoint x: 383, startPoint y: 159, endPoint x: 386, endPoint y: 146, distance: 13.5
click at [383, 158] on input "TBA324233272111" at bounding box center [352, 153] width 152 height 17
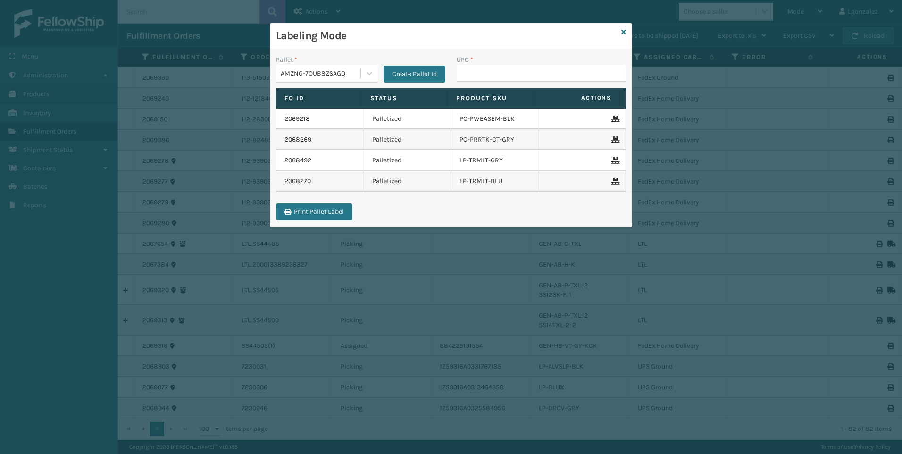
type input "810090933115"
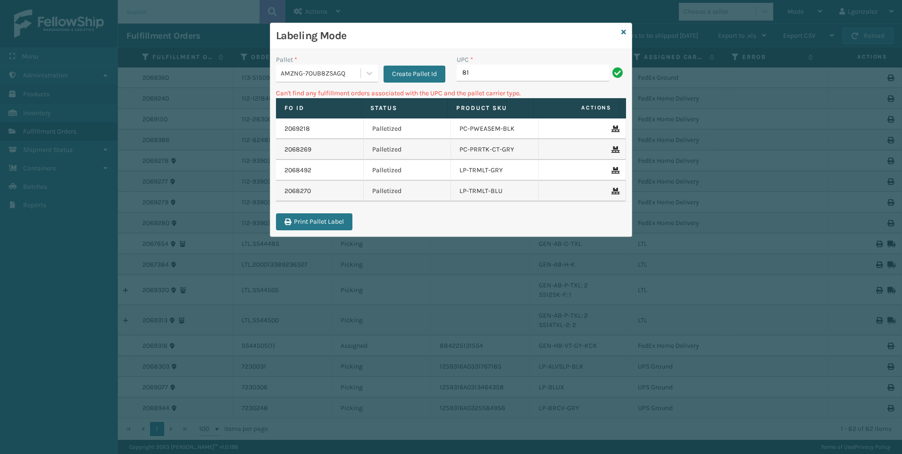
type input "8"
type input "lp-brmdyr-gry"
click at [375, 75] on div at bounding box center [369, 73] width 17 height 17
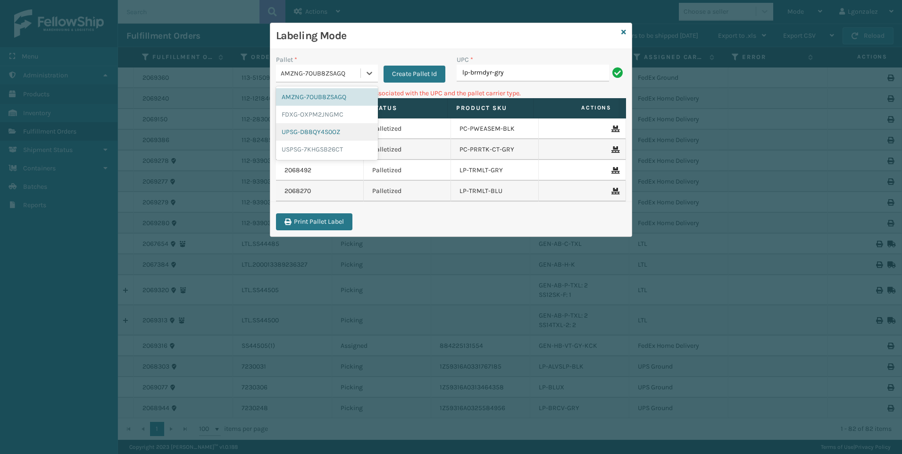
click at [336, 131] on div "UPSG-D88QY4S0OZ" at bounding box center [327, 131] width 102 height 17
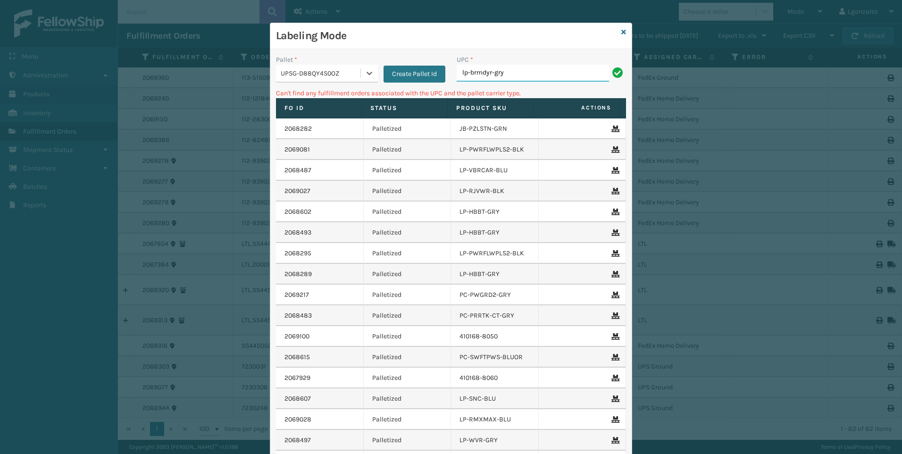
click at [538, 73] on input "lp-brmdyr-gry" at bounding box center [533, 73] width 152 height 17
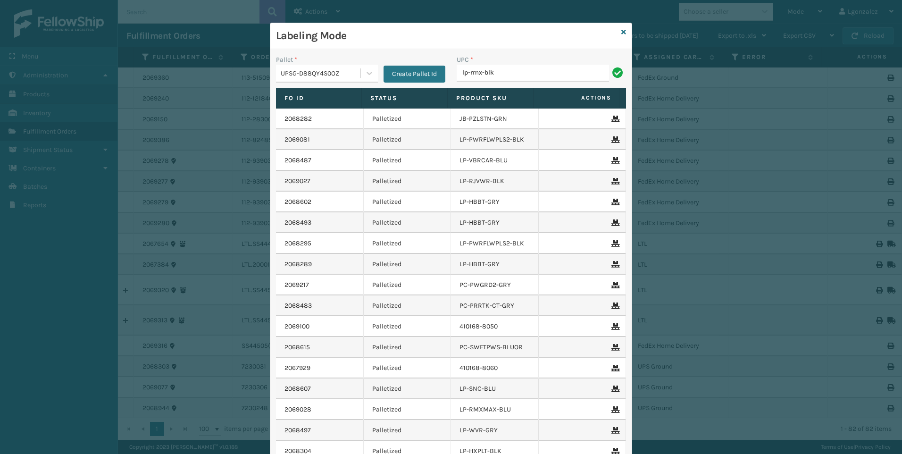
type input "lp-rmx-blk"
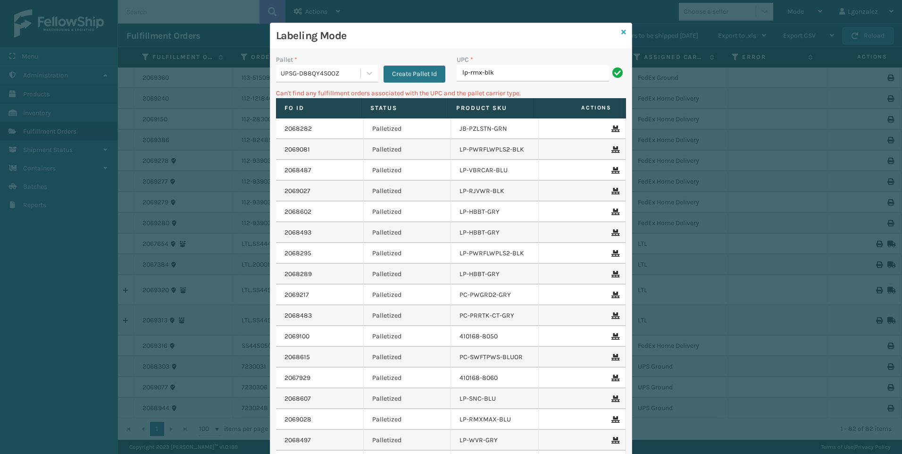
click at [622, 35] on link at bounding box center [624, 32] width 5 height 10
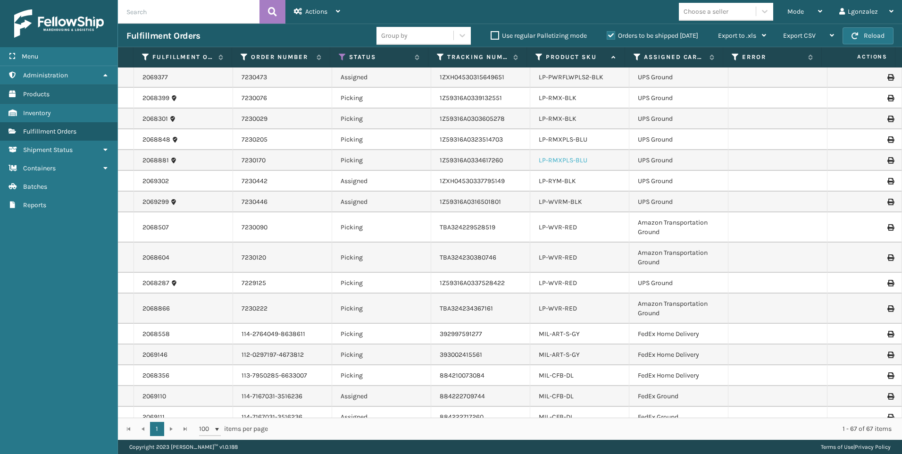
scroll to position [519, 0]
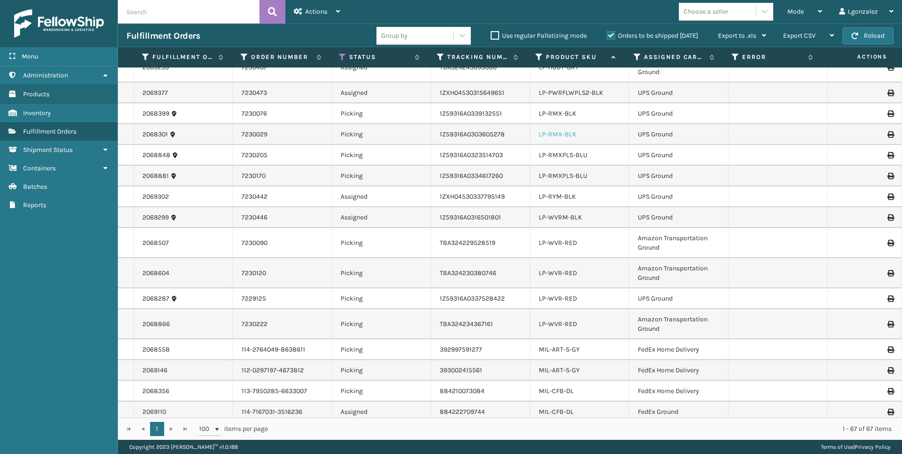
click at [560, 136] on link "LP-RMX-BLK" at bounding box center [558, 134] width 38 height 8
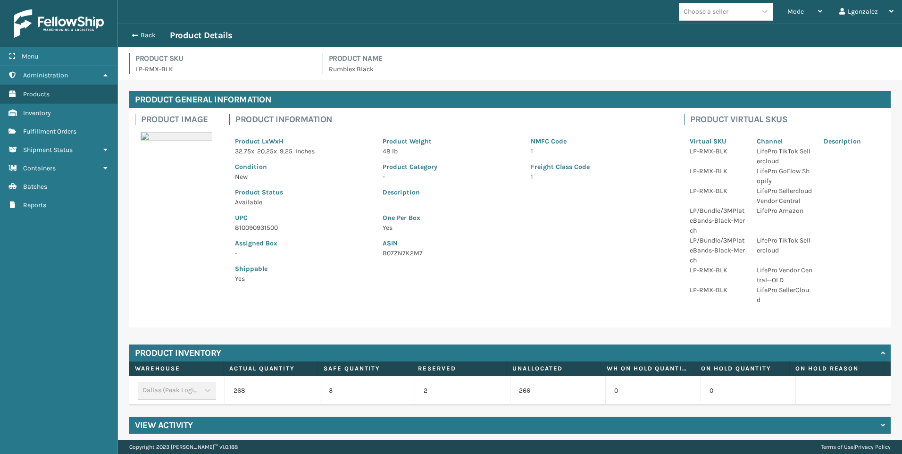
click at [258, 231] on p "810090931500" at bounding box center [303, 228] width 136 height 10
click at [258, 230] on p "810090931500" at bounding box center [303, 228] width 136 height 10
drag, startPoint x: 71, startPoint y: 129, endPoint x: 83, endPoint y: 128, distance: 11.8
click at [71, 128] on span "Fulfillment Orders" at bounding box center [49, 131] width 53 height 8
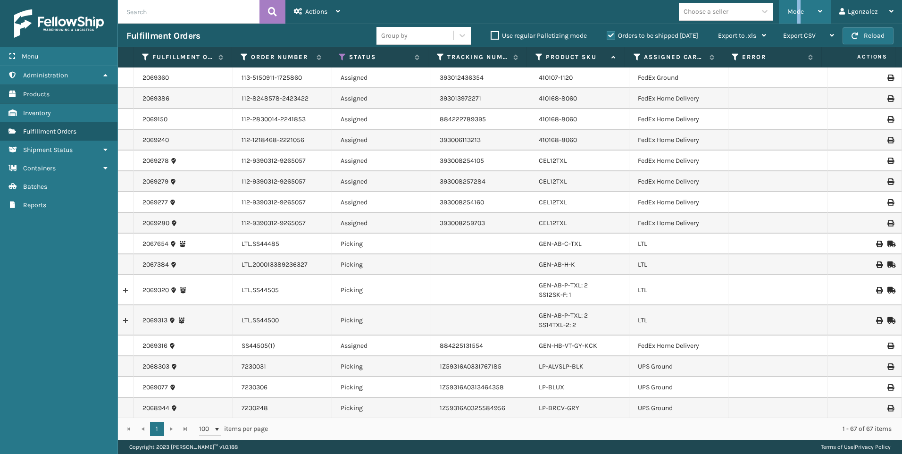
click at [800, 8] on span "Mode" at bounding box center [796, 12] width 17 height 8
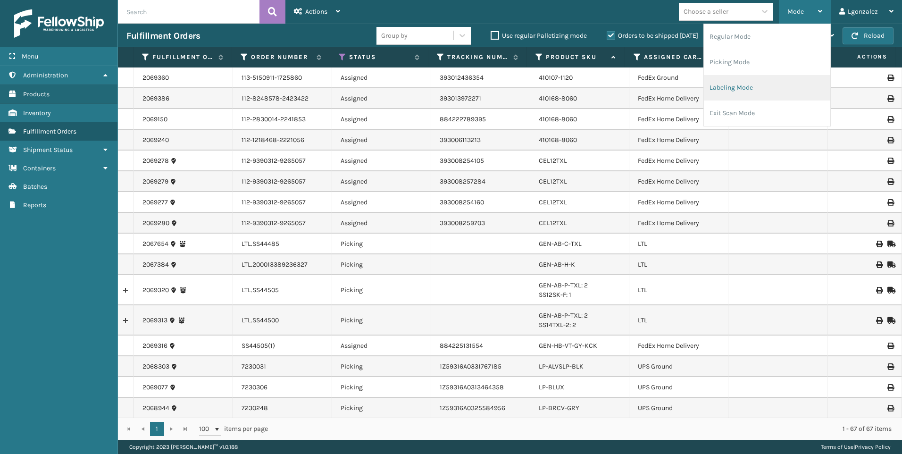
drag, startPoint x: 800, startPoint y: 8, endPoint x: 745, endPoint y: 89, distance: 98.6
click at [745, 89] on li "Labeling Mode" at bounding box center [767, 87] width 126 height 25
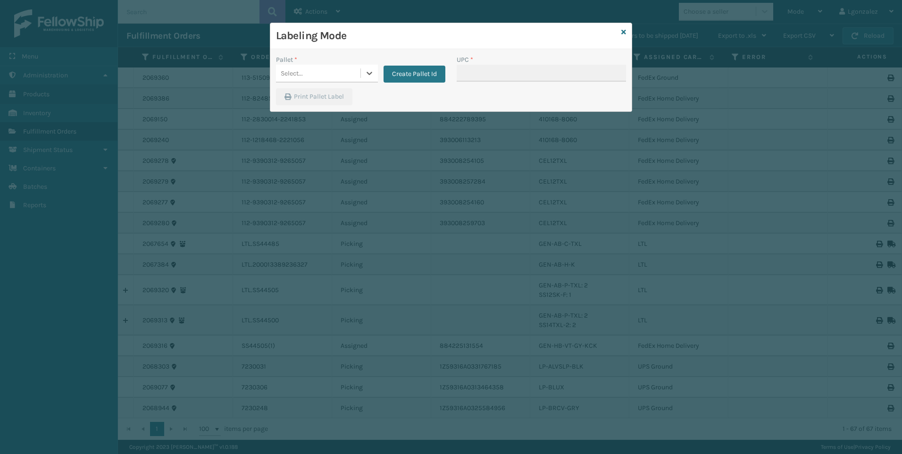
drag, startPoint x: 367, startPoint y: 73, endPoint x: 360, endPoint y: 84, distance: 13.6
click at [367, 73] on icon at bounding box center [370, 73] width 6 height 3
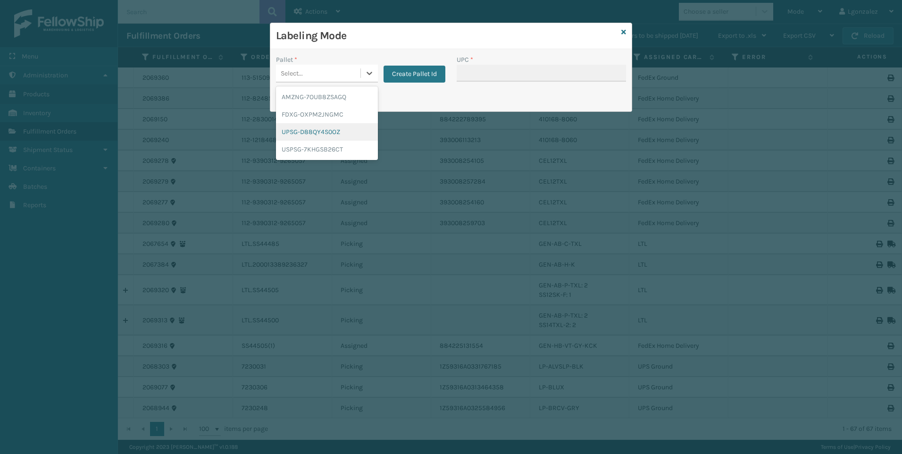
click at [334, 128] on div "UPSG-D88QY4S0OZ" at bounding box center [327, 131] width 102 height 17
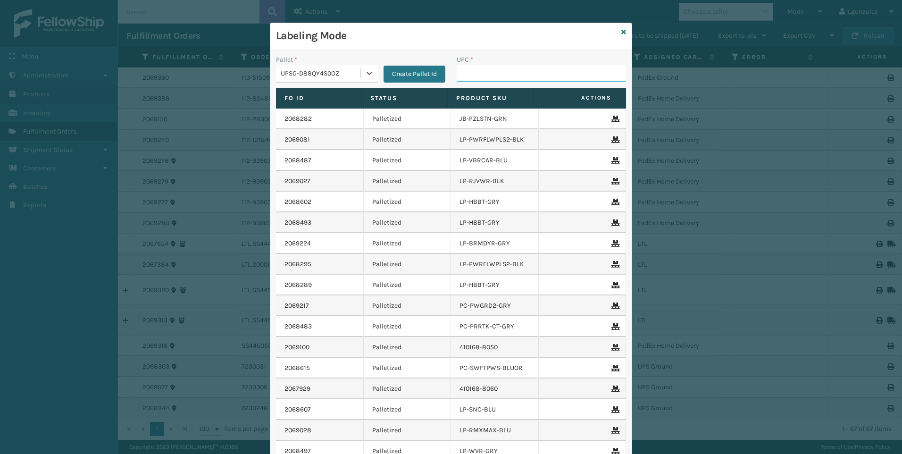
click at [515, 68] on input "UPC *" at bounding box center [541, 73] width 169 height 17
paste input "810090931500"
type input "810090931500"
type input "LP-WVR-RED"
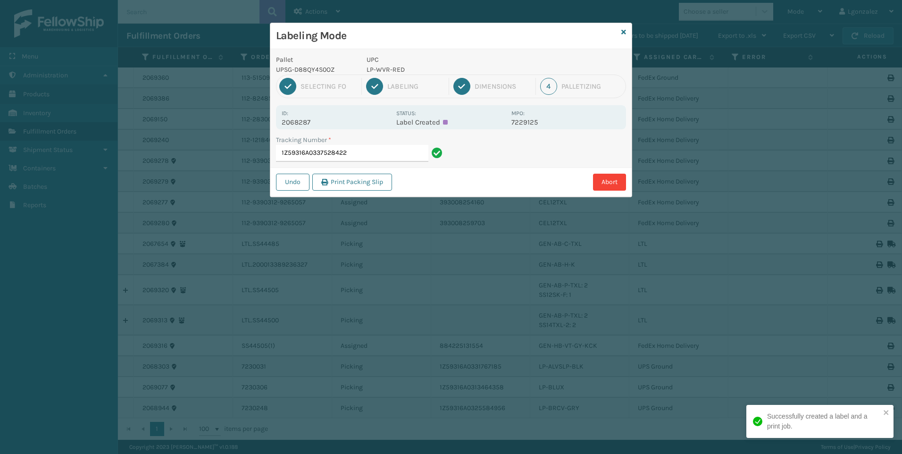
click at [391, 65] on p "LP-WVR-RED" at bounding box center [436, 70] width 139 height 10
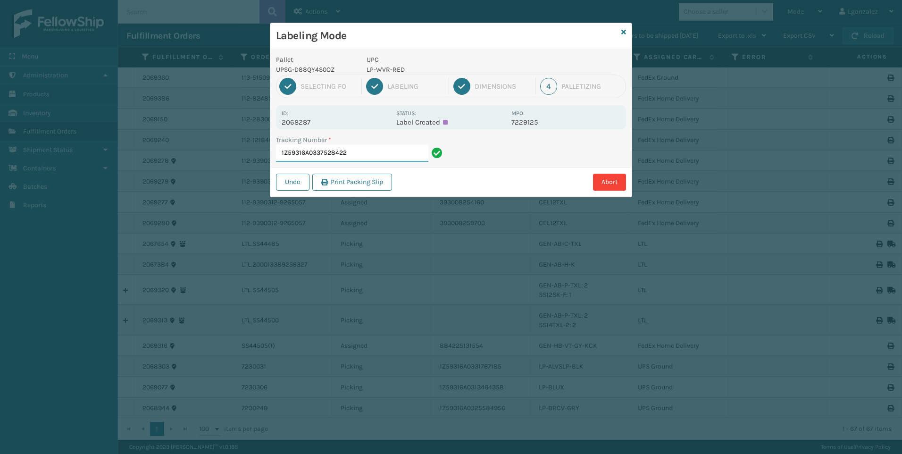
click at [373, 154] on input "1Z59316A0337528422" at bounding box center [352, 153] width 152 height 17
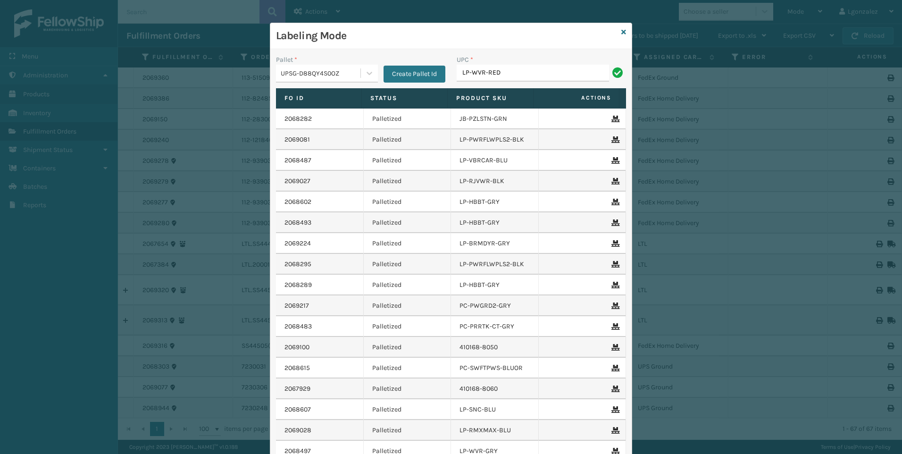
type input "LP-WVR-RED"
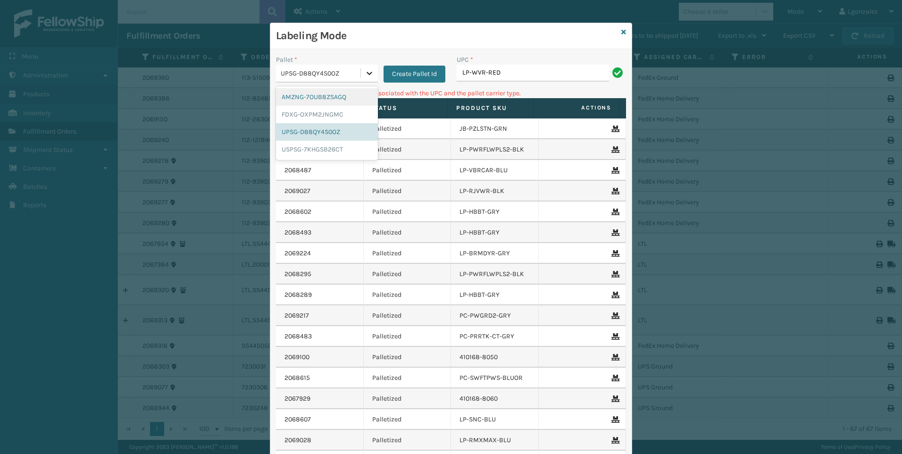
click at [362, 67] on div at bounding box center [369, 73] width 17 height 17
click at [338, 95] on div "AMZNG-7OUB8ZSAGQ" at bounding box center [327, 96] width 102 height 17
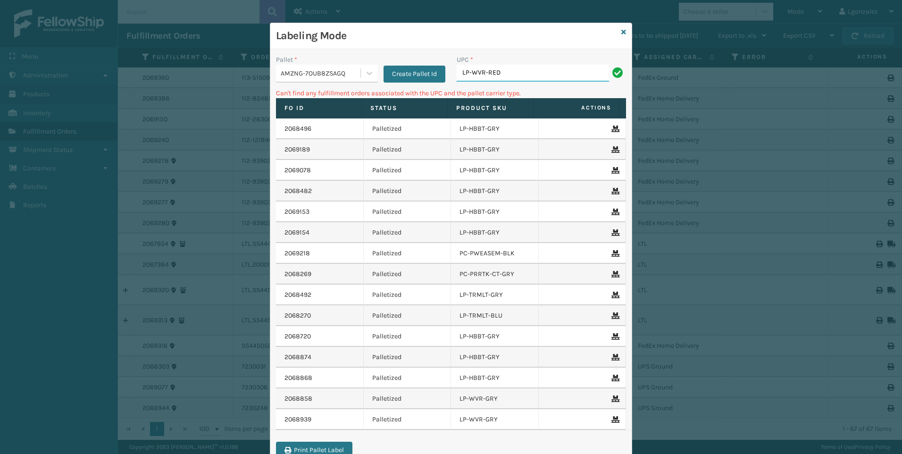
click at [519, 68] on input "LP-WVR-RED" at bounding box center [533, 73] width 152 height 17
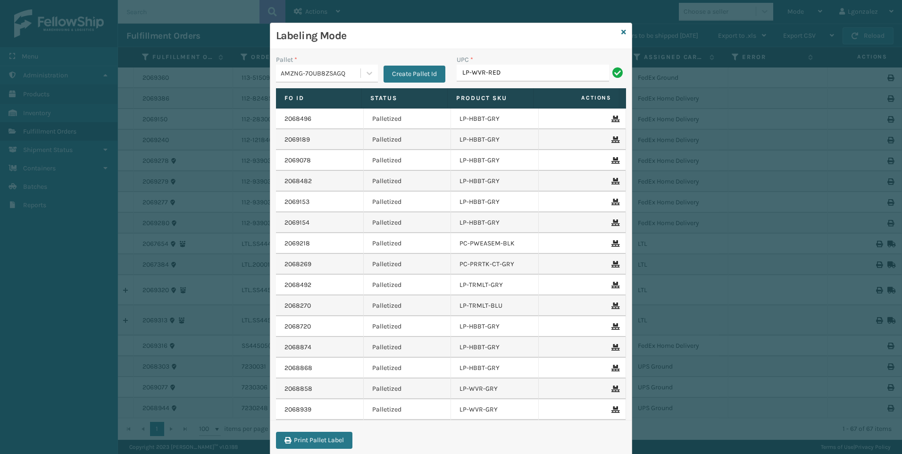
type input "LP-WVR-RED"
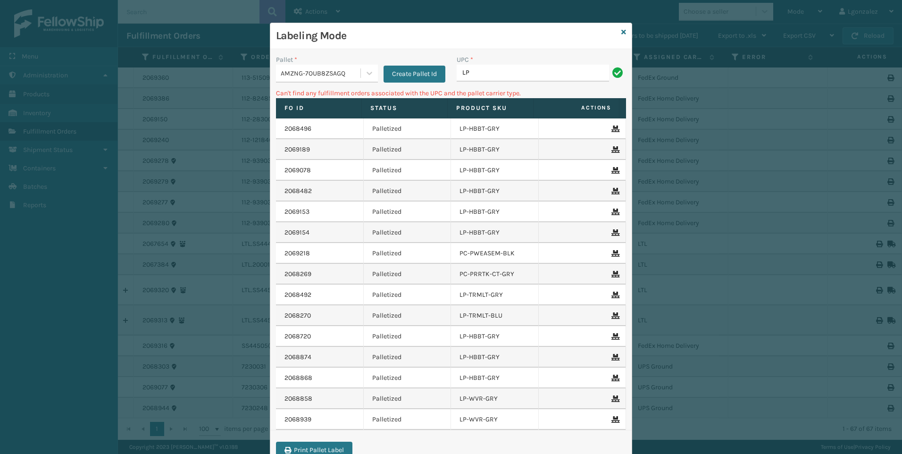
type input "L"
click at [366, 78] on div at bounding box center [369, 73] width 17 height 17
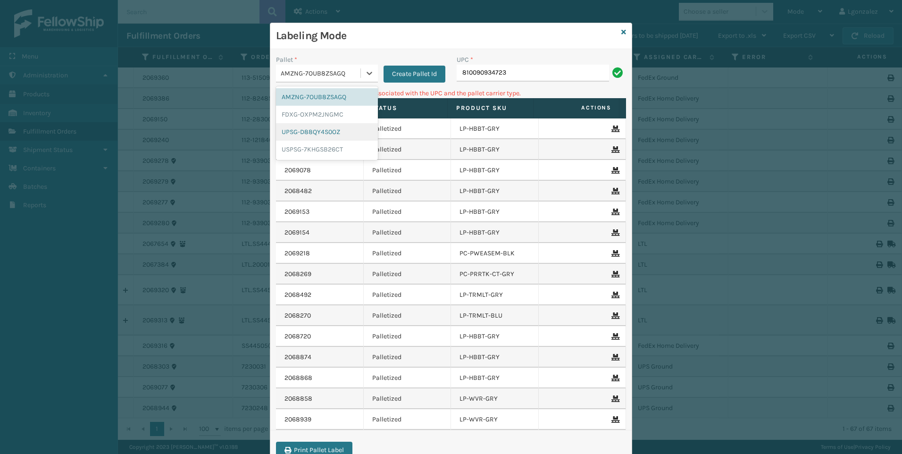
click at [348, 132] on div "UPSG-D88QY4S0OZ" at bounding box center [327, 131] width 102 height 17
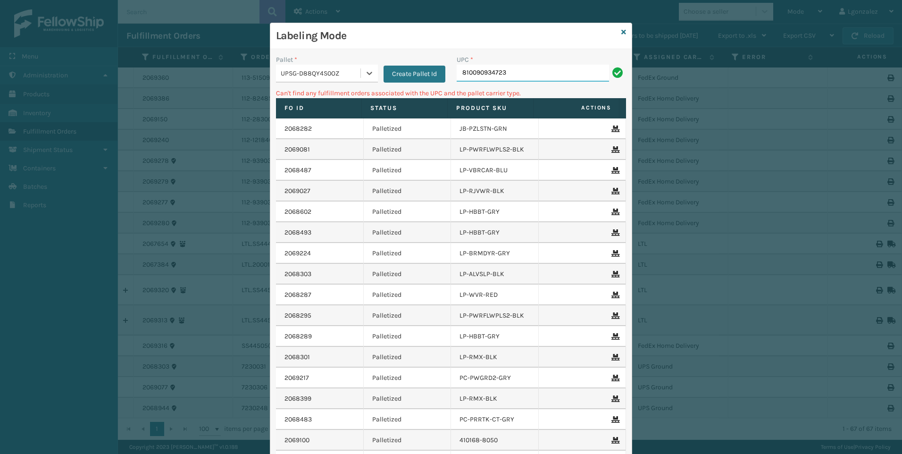
click at [513, 78] on input "810090934723" at bounding box center [533, 73] width 152 height 17
type input "lp-blux"
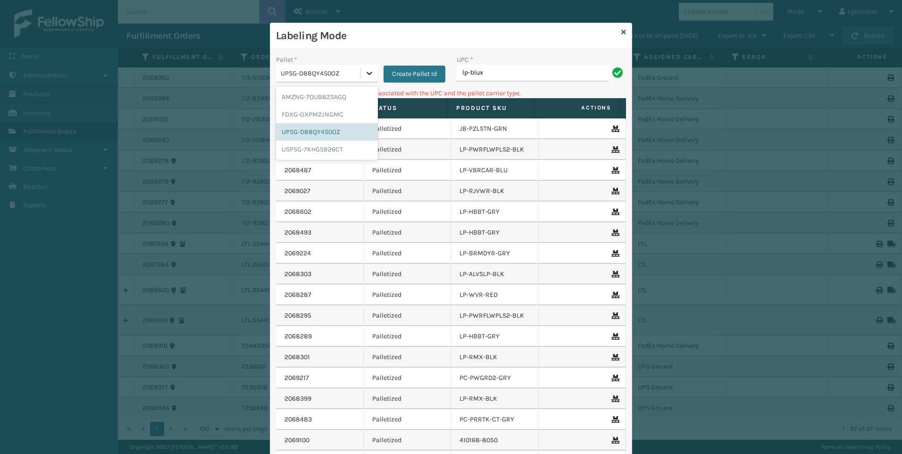
drag, startPoint x: 365, startPoint y: 72, endPoint x: 362, endPoint y: 77, distance: 6.2
click at [365, 71] on icon at bounding box center [369, 72] width 9 height 9
click at [350, 101] on div "AMZNG-7OUB8ZSAGQ" at bounding box center [327, 96] width 102 height 17
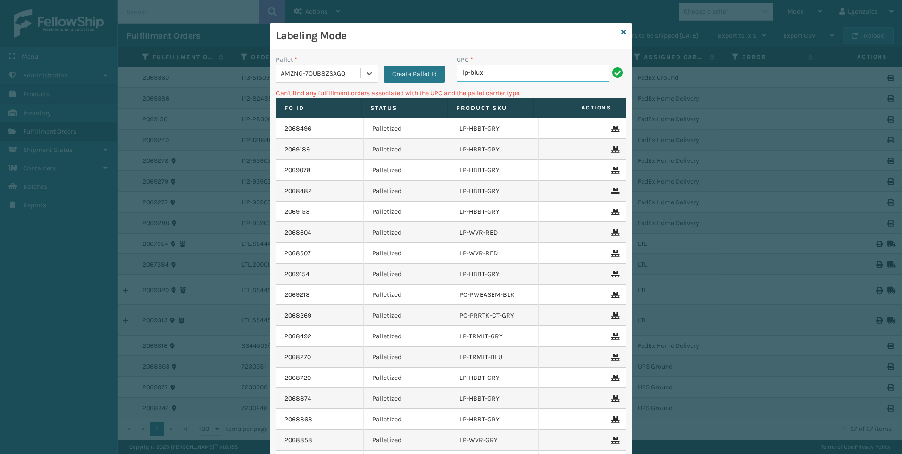
click at [503, 67] on input "lp-blux" at bounding box center [533, 73] width 152 height 17
click at [367, 69] on icon at bounding box center [369, 72] width 9 height 9
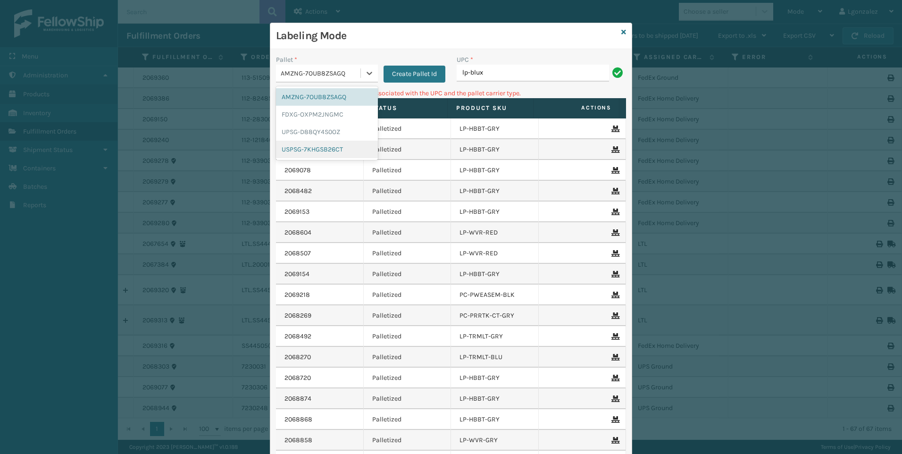
click at [336, 149] on div "USPSG-7KHGSB26CT" at bounding box center [327, 149] width 102 height 17
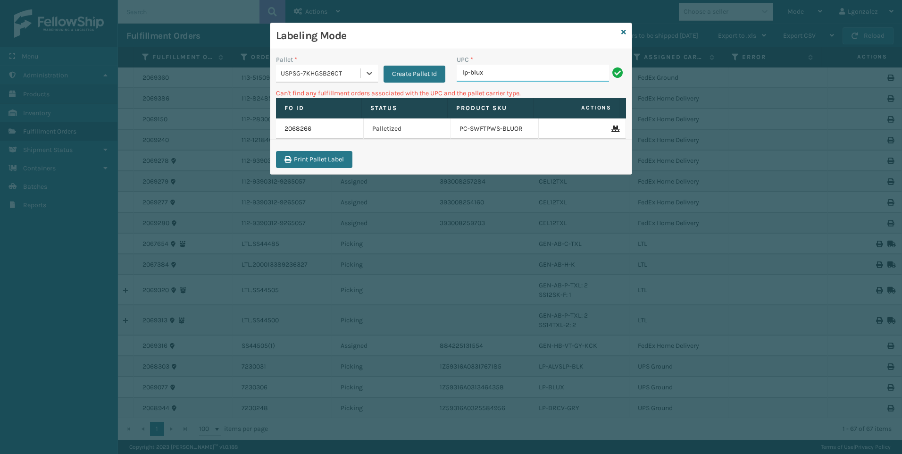
click at [502, 68] on input "lp-blux" at bounding box center [533, 73] width 152 height 17
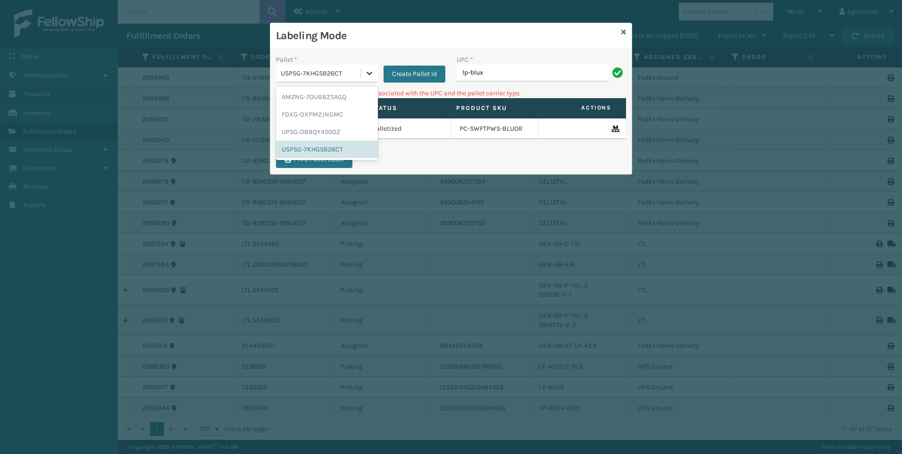
click at [371, 76] on icon at bounding box center [369, 72] width 9 height 9
click at [341, 116] on div "FDXG-OXPM2JNGMC" at bounding box center [327, 114] width 102 height 17
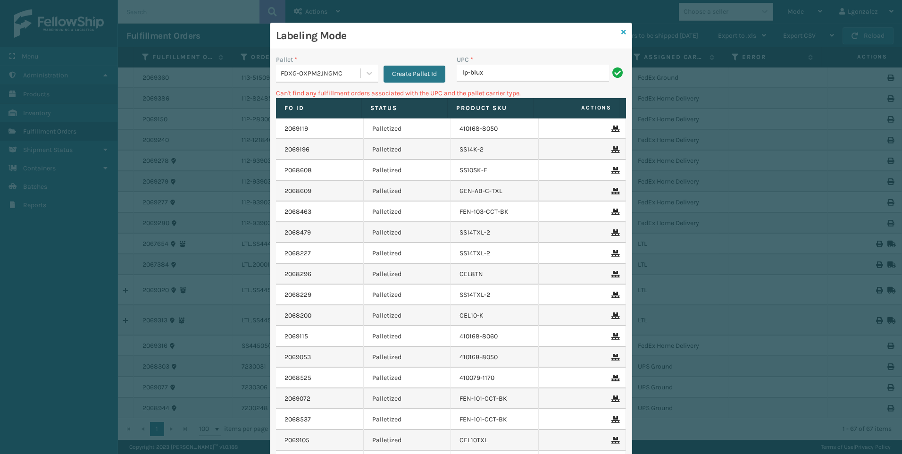
click at [622, 31] on div "Labeling Mode Pallet * FDXG-OXPM2JNGMC Create Pallet Id UPC * lp-blux Can't fin…" at bounding box center [451, 275] width 362 height 504
click at [622, 33] on icon at bounding box center [624, 32] width 5 height 7
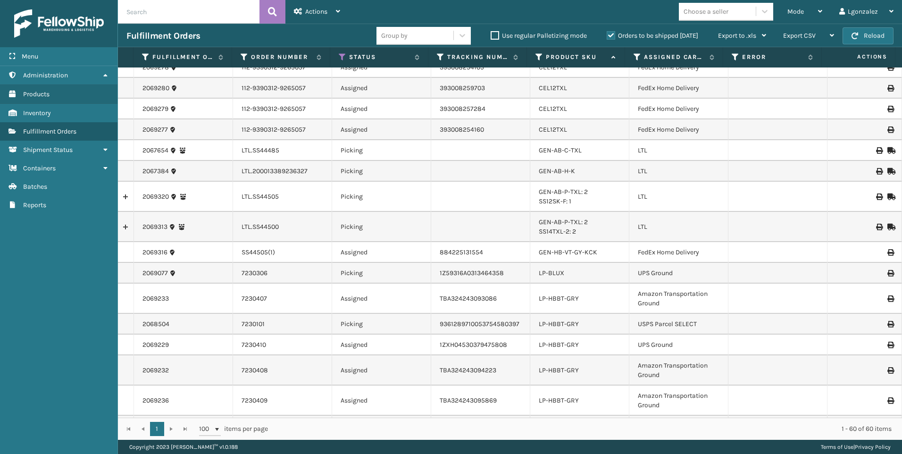
scroll to position [94, 0]
click at [541, 271] on link "LP-BLUX" at bounding box center [551, 272] width 25 height 8
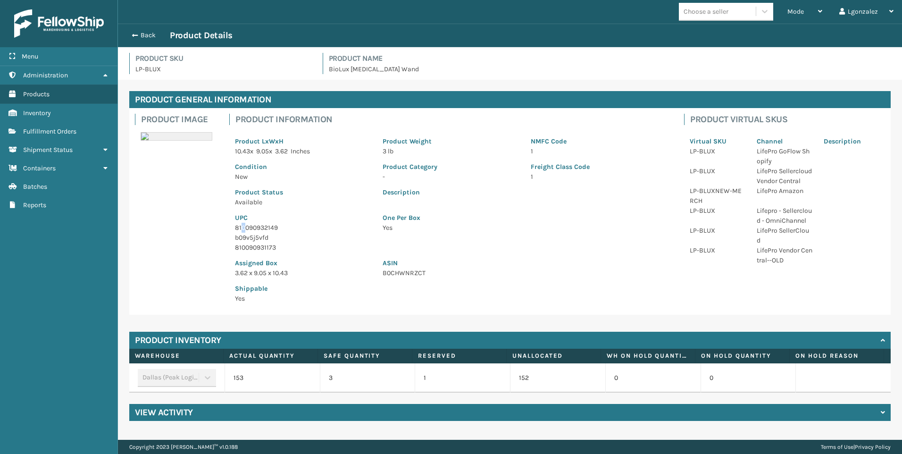
click at [244, 226] on p "810090932149" at bounding box center [303, 228] width 136 height 10
click at [244, 227] on p "810090932149" at bounding box center [303, 228] width 136 height 10
drag, startPoint x: 244, startPoint y: 227, endPoint x: 239, endPoint y: 225, distance: 5.9
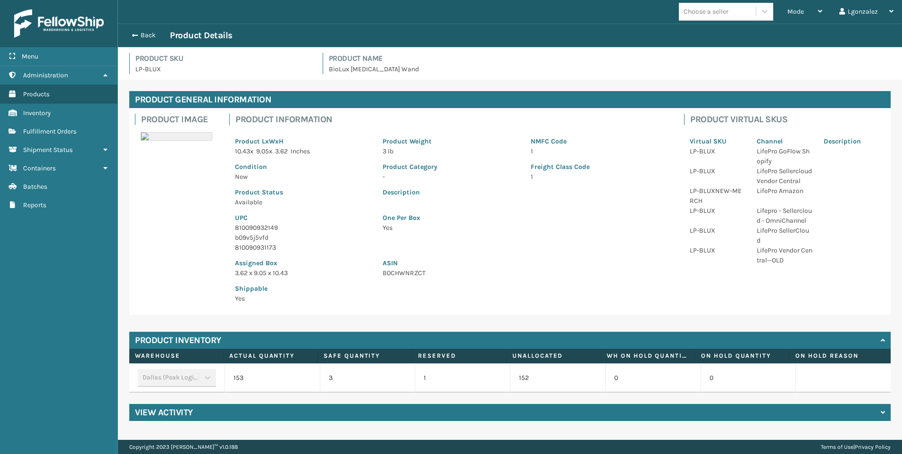
click at [239, 225] on p "810090932149" at bounding box center [303, 228] width 136 height 10
click at [71, 130] on span "Fulfillment Orders" at bounding box center [49, 131] width 53 height 8
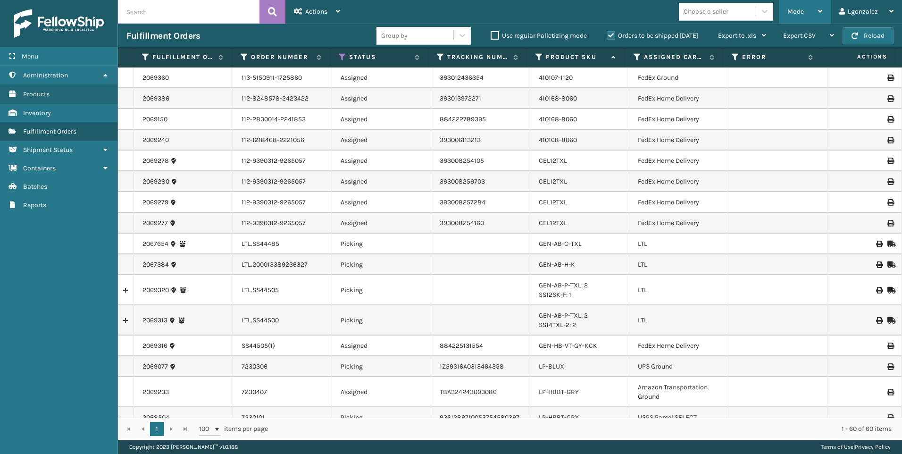
click at [813, 17] on div "Mode" at bounding box center [805, 12] width 35 height 24
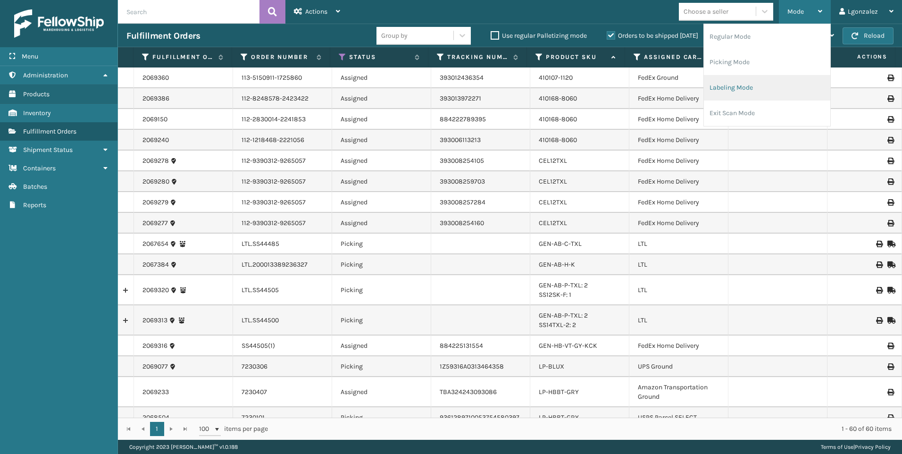
click at [740, 90] on li "Labeling Mode" at bounding box center [767, 87] width 126 height 25
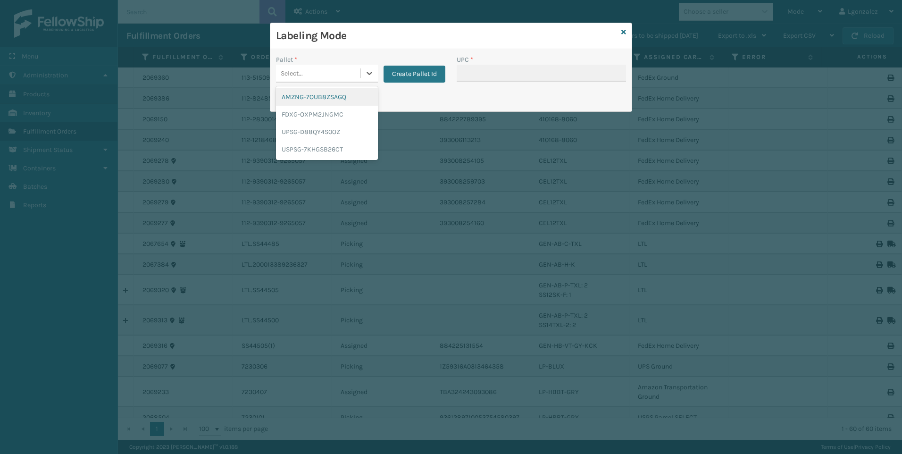
drag, startPoint x: 365, startPoint y: 75, endPoint x: 360, endPoint y: 87, distance: 13.1
click at [366, 75] on icon at bounding box center [369, 72] width 9 height 9
click at [329, 128] on div "UPSG-D88QY4S0OZ" at bounding box center [327, 131] width 102 height 17
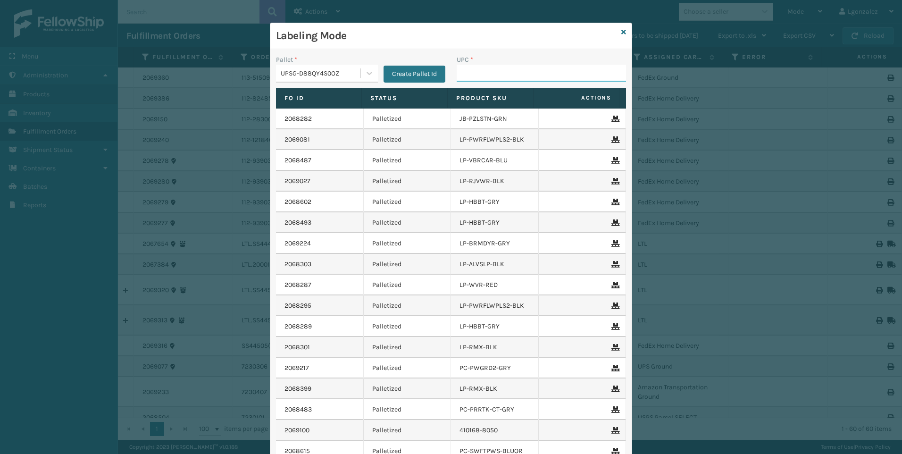
click at [480, 71] on input "UPC *" at bounding box center [541, 73] width 169 height 17
paste input "810090932149"
type input "810090932149"
click at [622, 34] on icon at bounding box center [624, 32] width 5 height 7
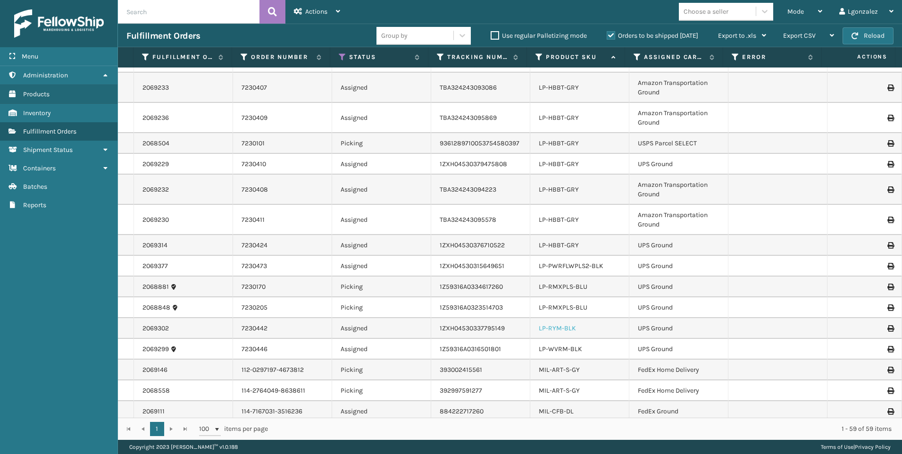
scroll to position [283, 0]
click at [569, 287] on link "LP-RMXPLS-BLU" at bounding box center [563, 287] width 49 height 8
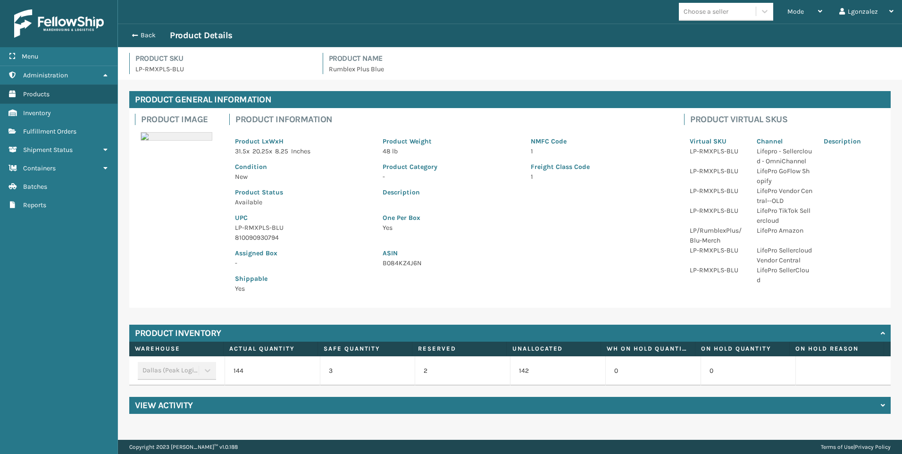
click at [162, 70] on p "LP-RMXPLS-BLU" at bounding box center [223, 69] width 176 height 10
click at [161, 71] on p "LP-RMXPLS-BLU" at bounding box center [223, 69] width 176 height 10
click at [140, 31] on button "Back" at bounding box center [147, 35] width 43 height 8
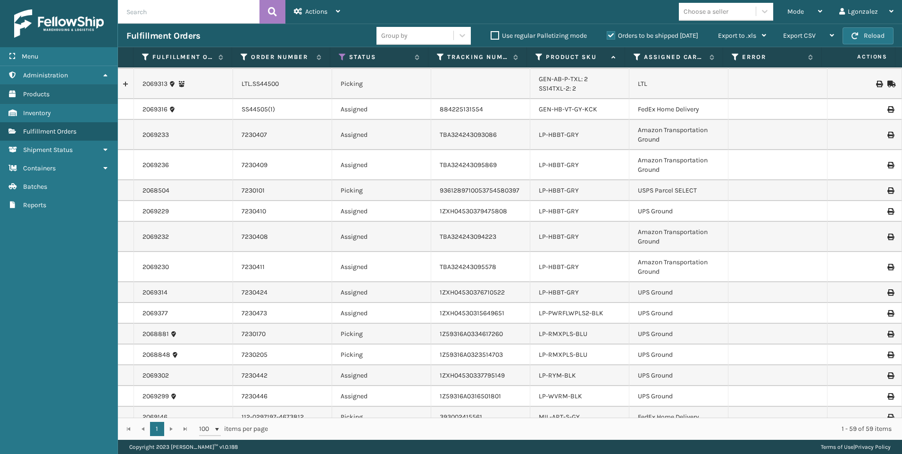
scroll to position [283, 0]
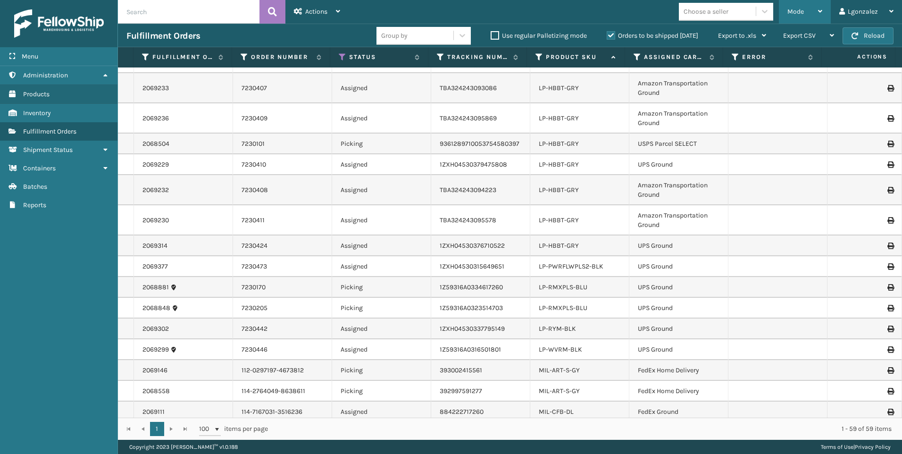
click at [819, 17] on div "Mode" at bounding box center [805, 12] width 35 height 24
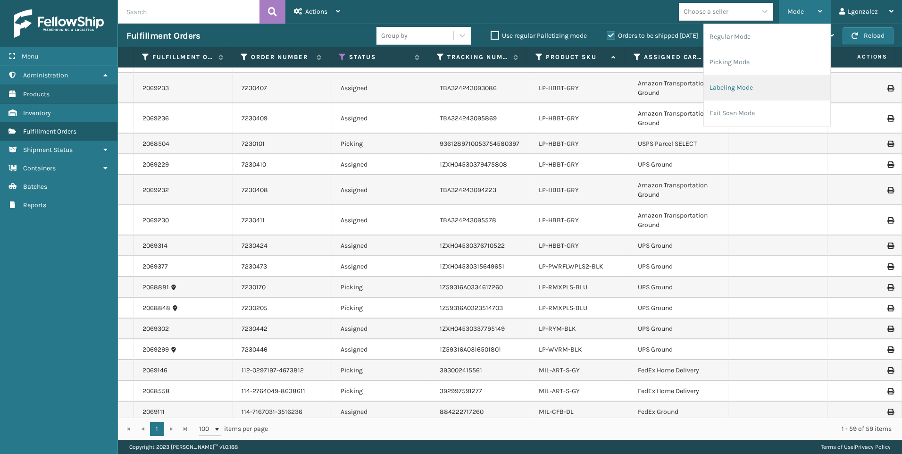
click at [758, 84] on li "Labeling Mode" at bounding box center [767, 87] width 126 height 25
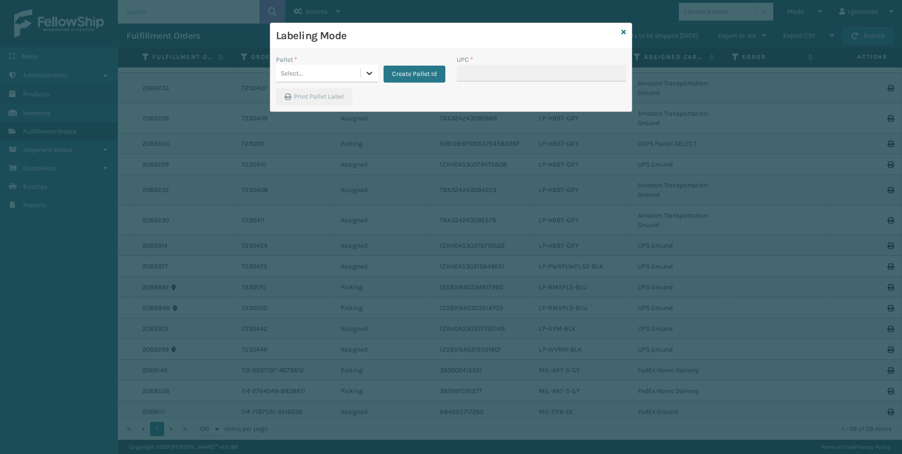
click at [374, 74] on icon at bounding box center [369, 72] width 9 height 9
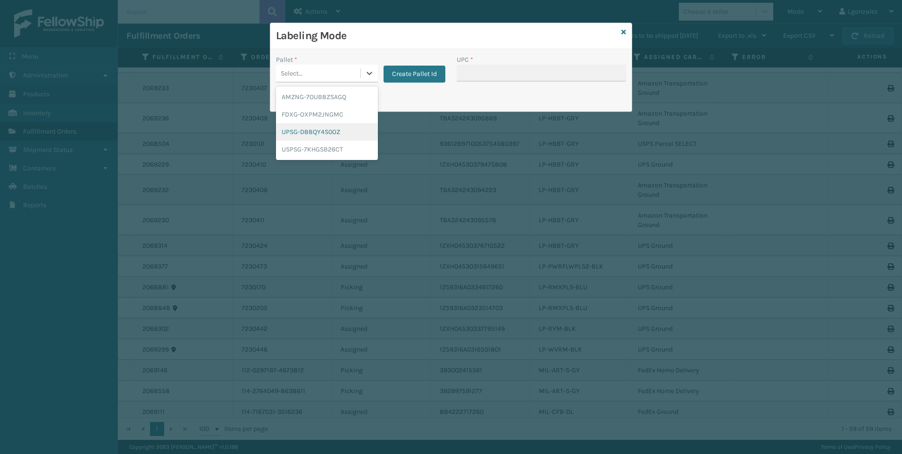
click at [320, 132] on div "UPSG-D88QY4S0OZ" at bounding box center [327, 131] width 102 height 17
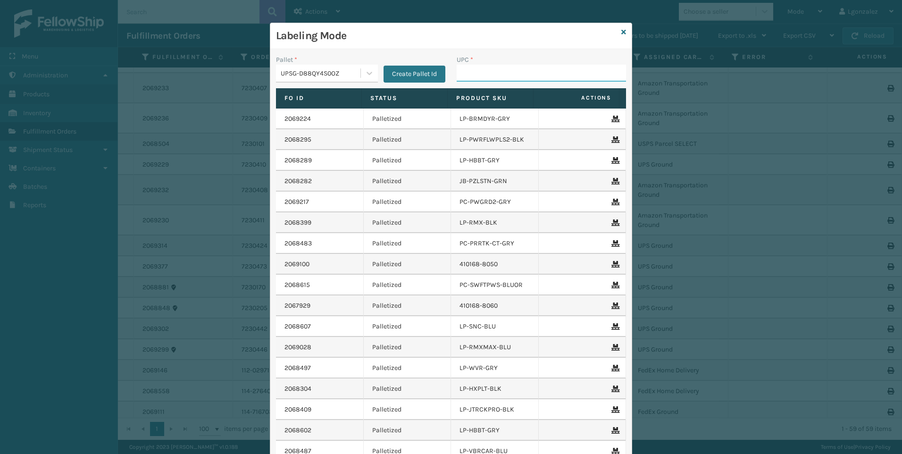
click at [479, 77] on input "UPC *" at bounding box center [541, 73] width 169 height 17
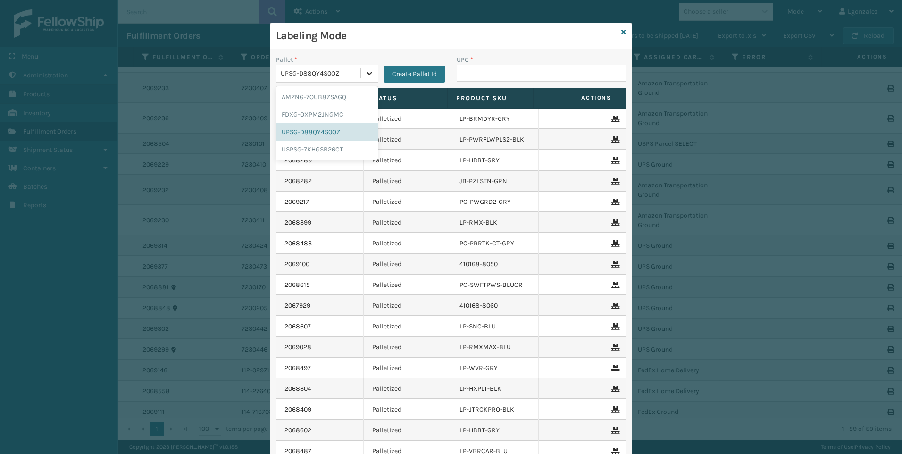
click at [367, 78] on div at bounding box center [369, 73] width 17 height 17
click at [324, 151] on div "USPSG-7KHGSB26CT" at bounding box center [327, 149] width 102 height 17
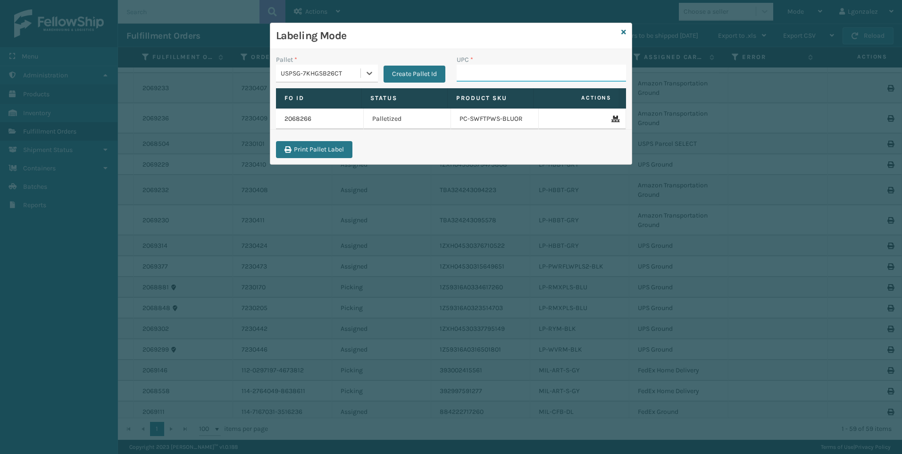
click at [506, 73] on input "UPC *" at bounding box center [541, 73] width 169 height 17
click at [626, 33] on icon at bounding box center [624, 32] width 5 height 7
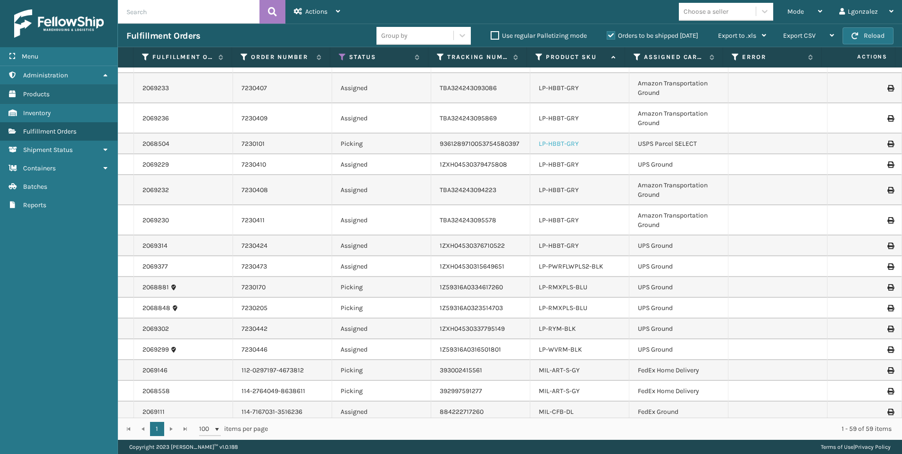
click at [551, 143] on link "LP-HBBT-GRY" at bounding box center [559, 144] width 40 height 8
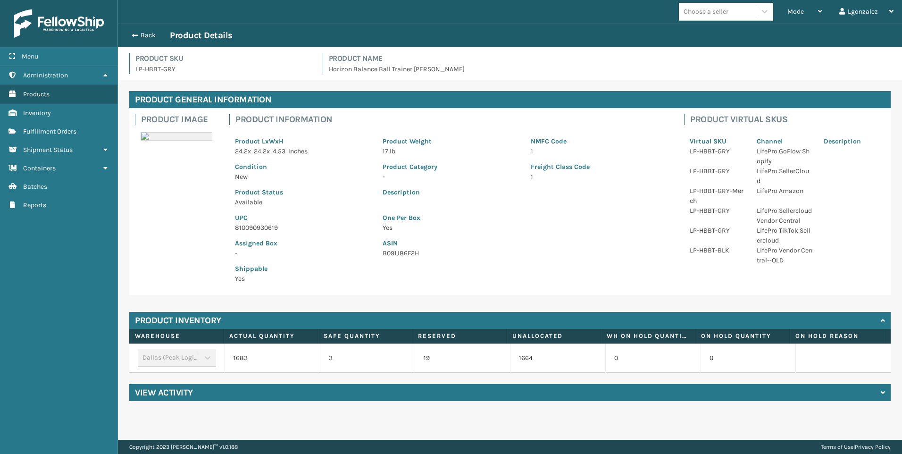
click at [264, 225] on p "810090930619" at bounding box center [303, 228] width 136 height 10
click at [265, 225] on p "810090930619" at bounding box center [303, 228] width 136 height 10
click at [146, 32] on button "Back" at bounding box center [147, 35] width 43 height 8
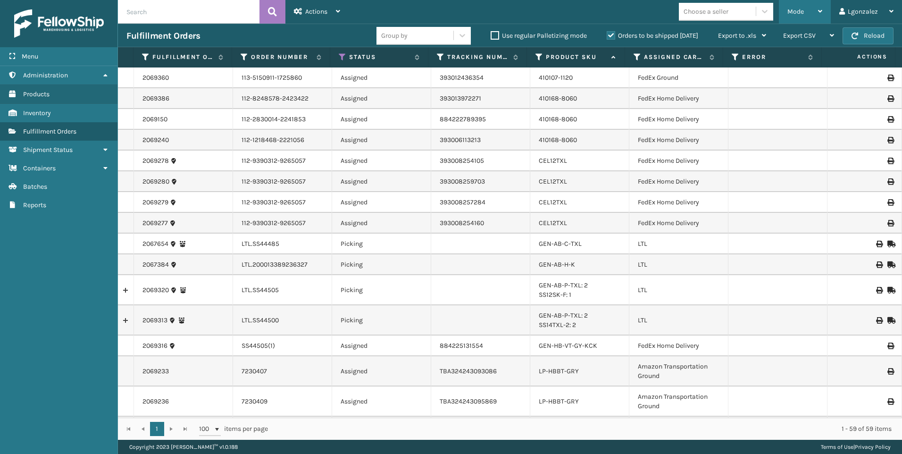
click at [801, 8] on span "Mode" at bounding box center [796, 12] width 17 height 8
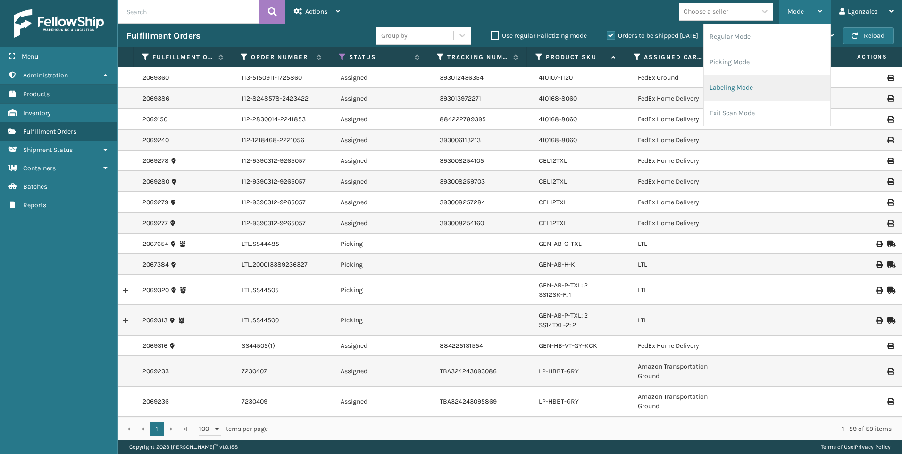
click at [757, 96] on li "Labeling Mode" at bounding box center [767, 87] width 126 height 25
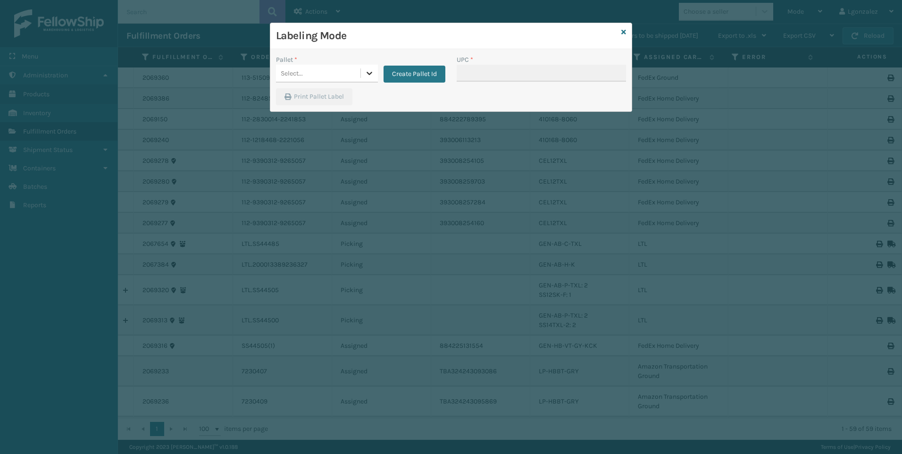
click at [375, 72] on div at bounding box center [369, 73] width 17 height 17
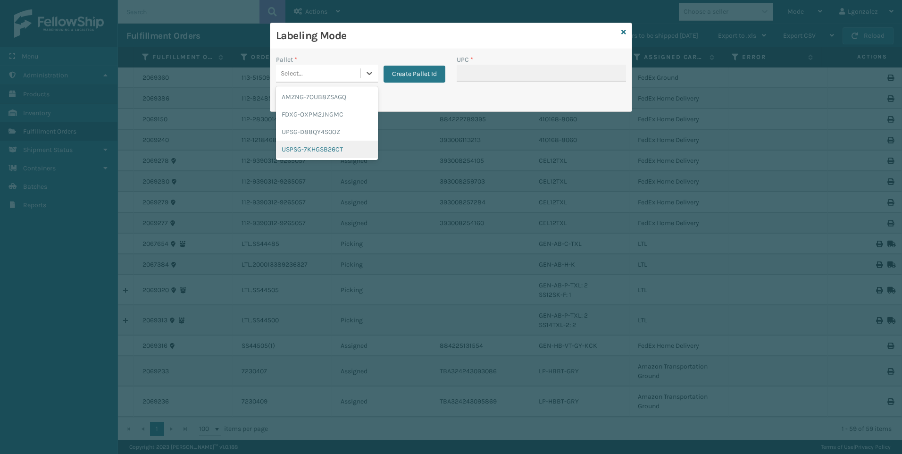
click at [325, 151] on div "USPSG-7KHGSB26CT" at bounding box center [327, 149] width 102 height 17
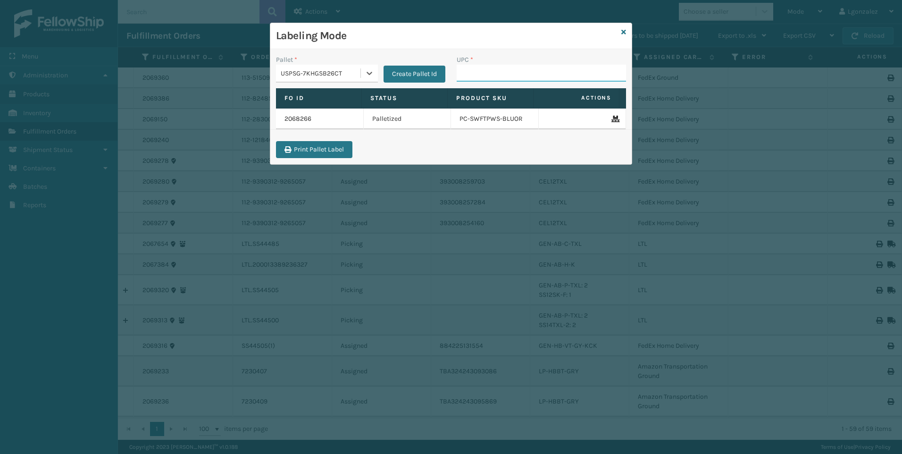
click at [469, 67] on input "UPC *" at bounding box center [541, 73] width 169 height 17
paste input "810090930619"
type input "810090930619"
click at [624, 33] on icon at bounding box center [624, 32] width 5 height 7
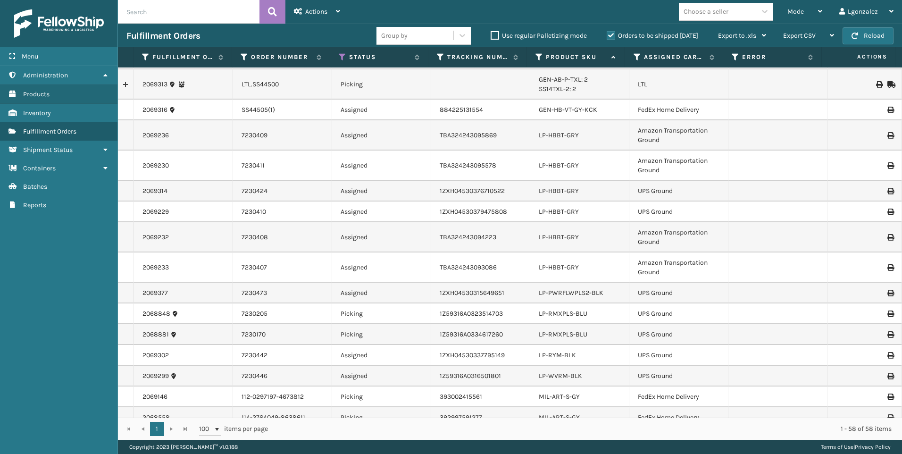
scroll to position [283, 0]
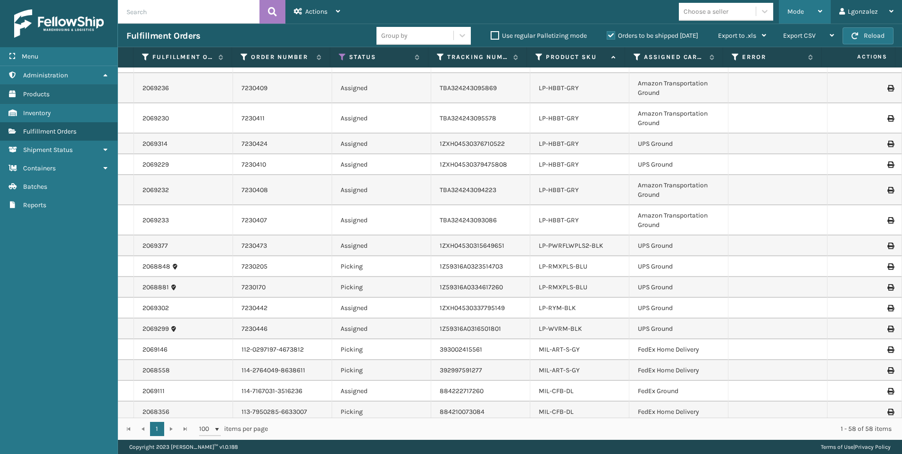
click at [806, 8] on div "Mode" at bounding box center [805, 12] width 35 height 24
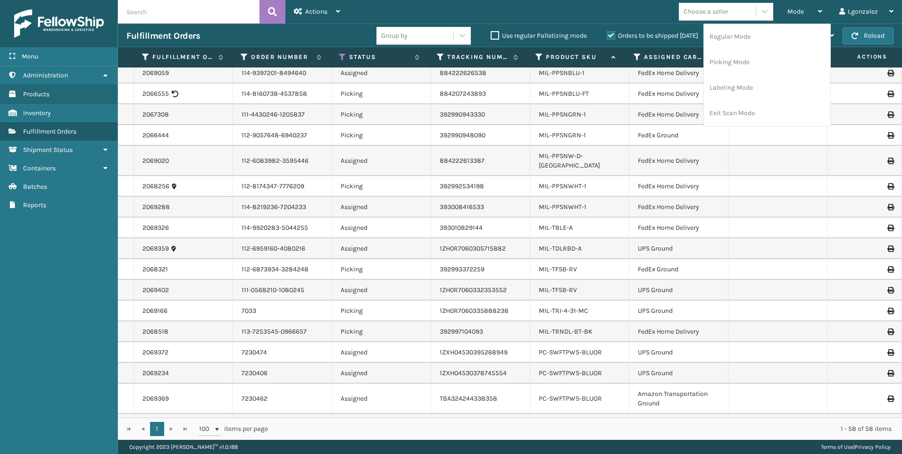
scroll to position [920, 0]
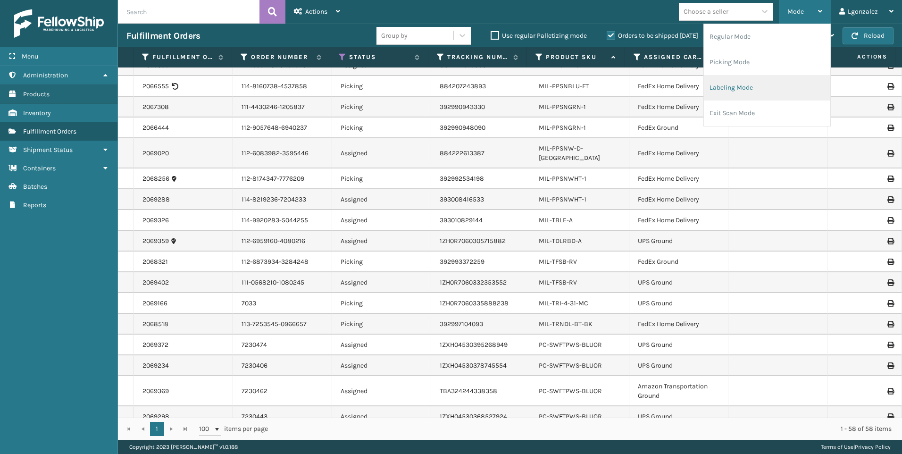
click at [732, 84] on li "Labeling Mode" at bounding box center [767, 87] width 126 height 25
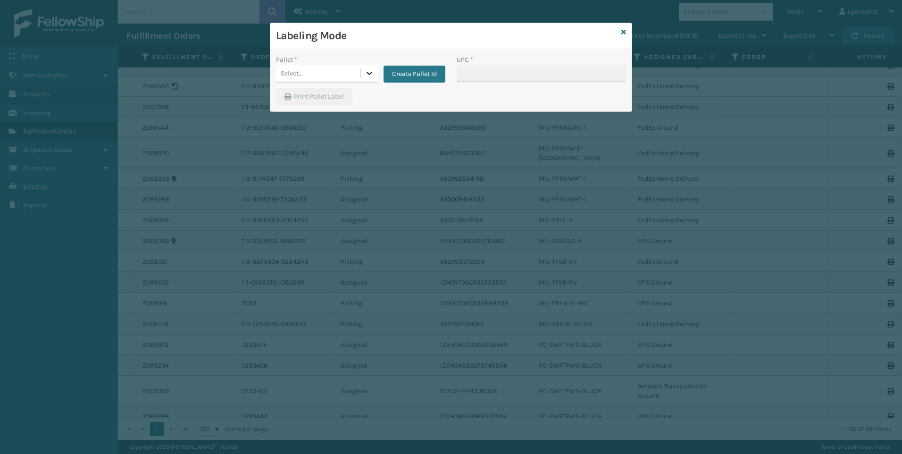
click at [365, 72] on icon at bounding box center [369, 72] width 9 height 9
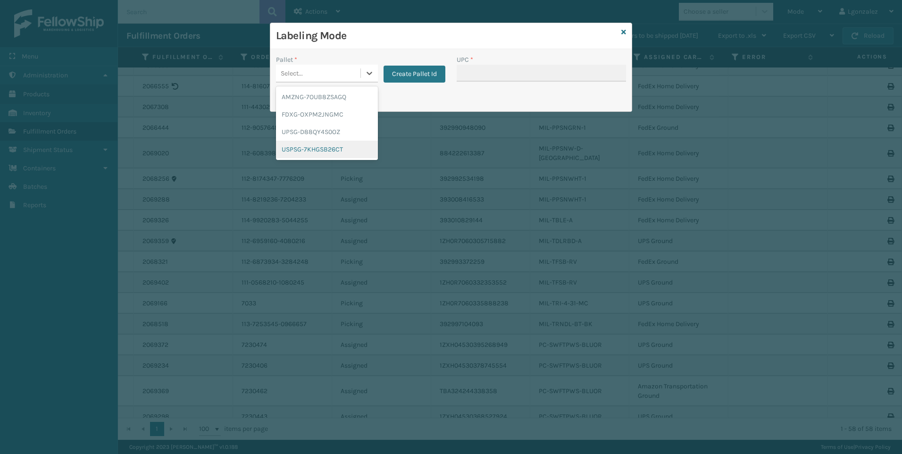
click at [336, 149] on div "USPSG-7KHGSB26CT" at bounding box center [327, 149] width 102 height 17
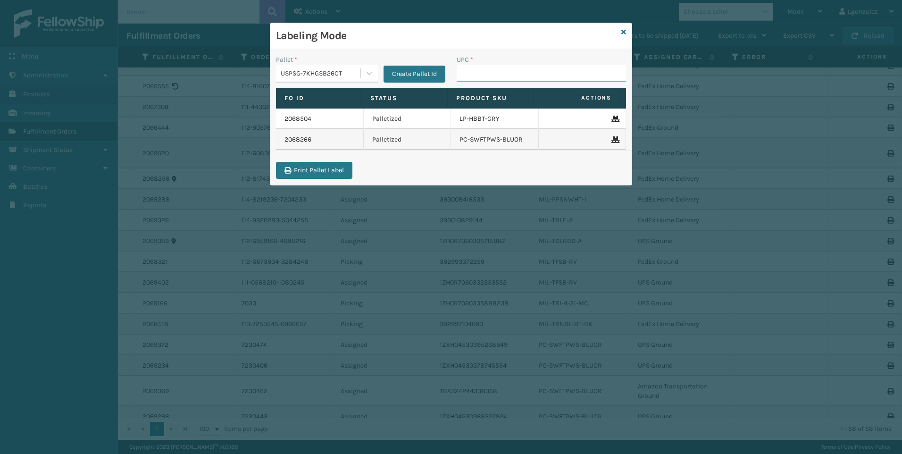
click at [476, 76] on input "UPC *" at bounding box center [541, 73] width 169 height 17
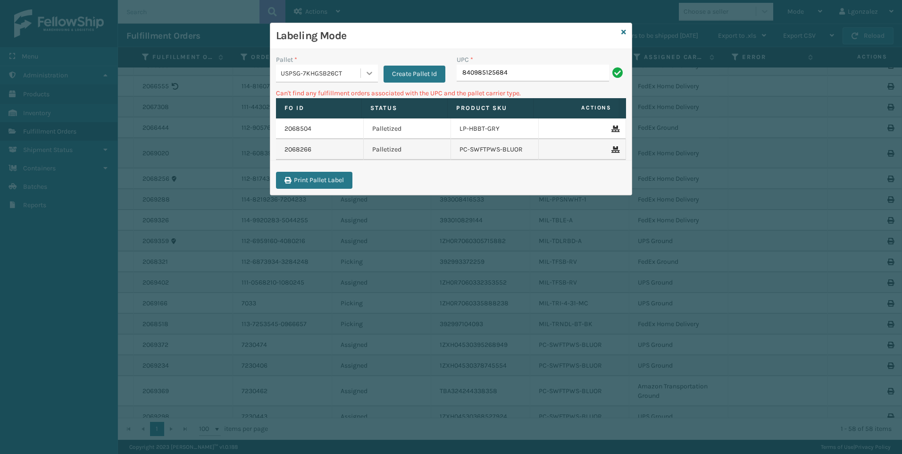
click at [363, 75] on div at bounding box center [369, 73] width 17 height 17
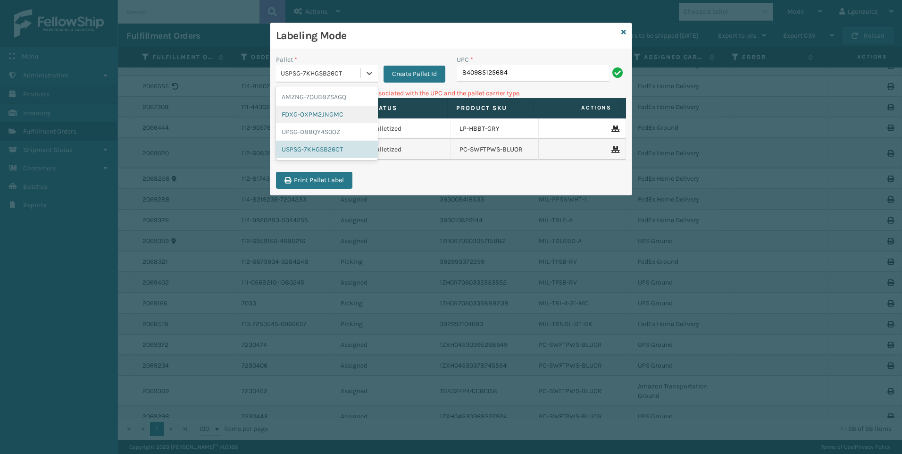
click at [348, 112] on div "FDXG-OXPM2JNGMC" at bounding box center [327, 114] width 102 height 17
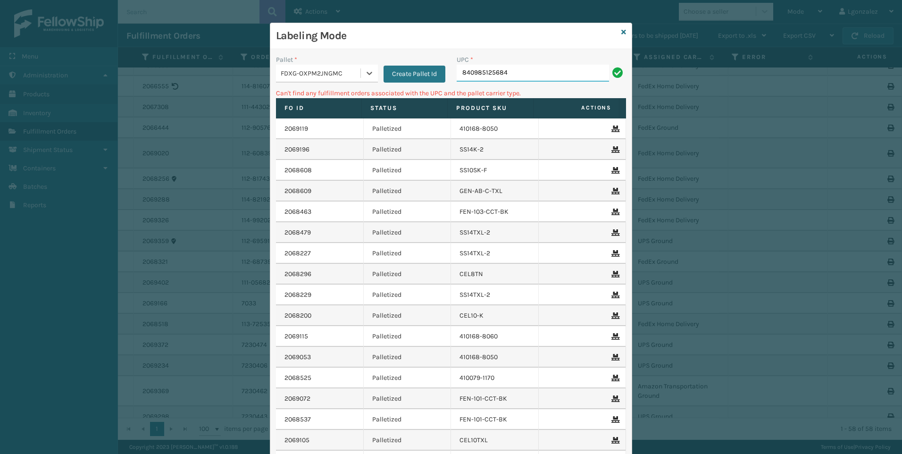
click at [533, 69] on input "840985125684" at bounding box center [533, 73] width 152 height 17
click at [367, 76] on icon at bounding box center [369, 72] width 9 height 9
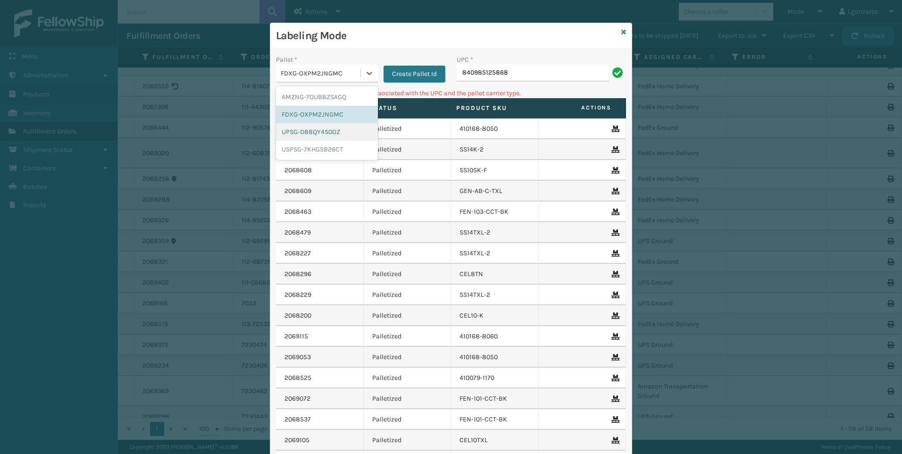
click at [328, 126] on div "UPSG-D88QY4S0OZ" at bounding box center [327, 131] width 102 height 17
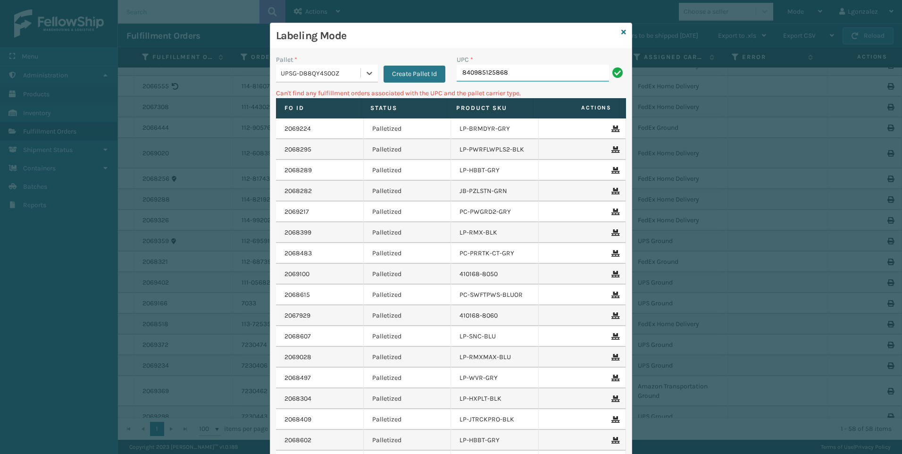
click at [525, 74] on input "840985125868" at bounding box center [533, 73] width 152 height 17
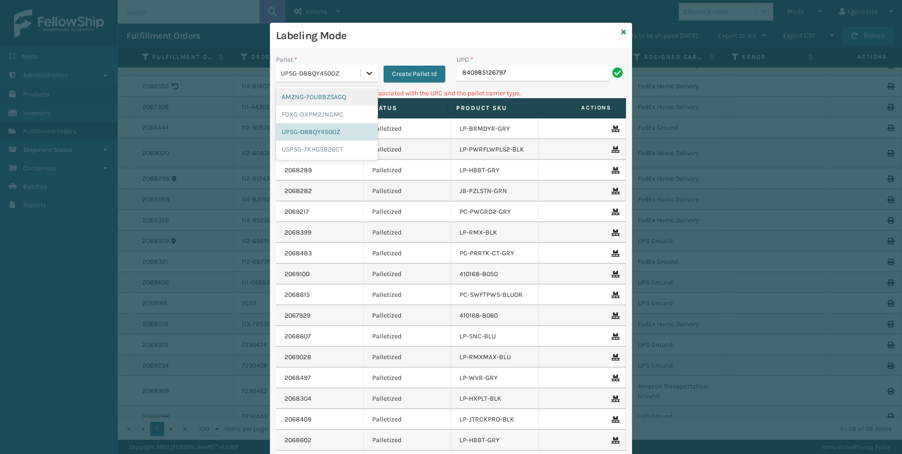
click at [366, 66] on div at bounding box center [369, 73] width 17 height 17
click at [337, 111] on div "FDXG-OXPM2JNGMC" at bounding box center [327, 114] width 102 height 17
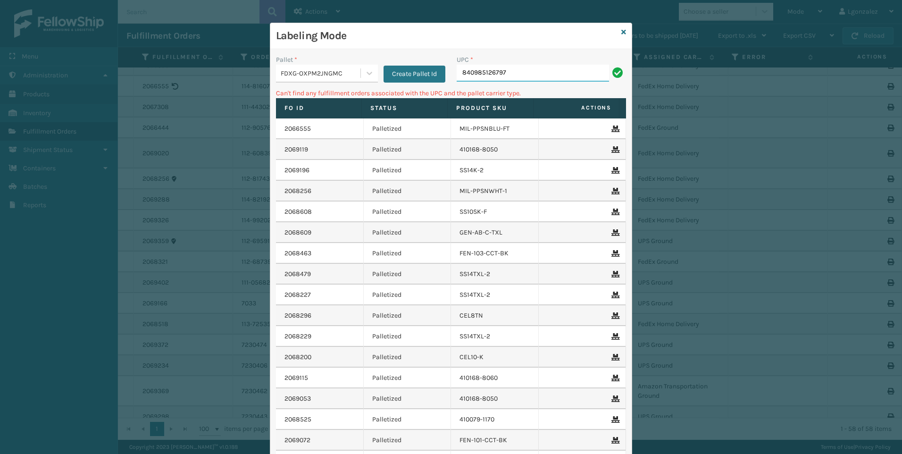
click at [513, 72] on input "840985126797" at bounding box center [533, 73] width 152 height 17
click at [368, 70] on icon at bounding box center [369, 72] width 9 height 9
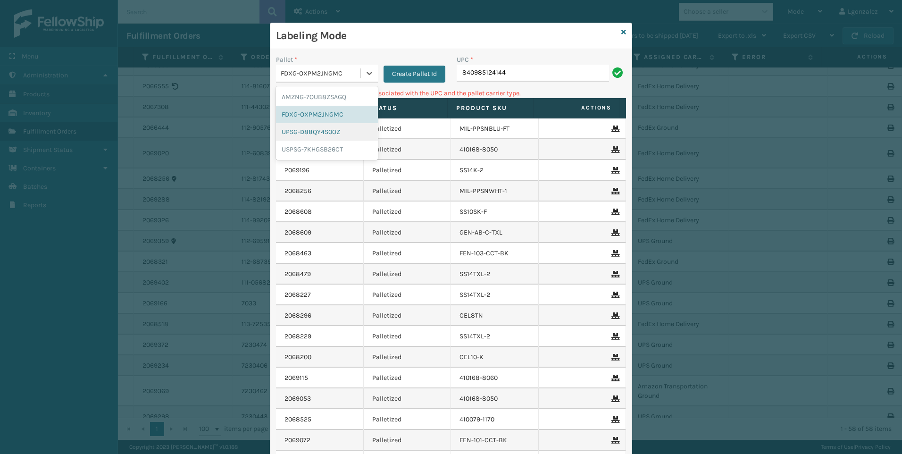
drag, startPoint x: 341, startPoint y: 132, endPoint x: 417, endPoint y: 102, distance: 81.2
click at [342, 132] on div "UPSG-D88QY4S0OZ" at bounding box center [327, 131] width 102 height 17
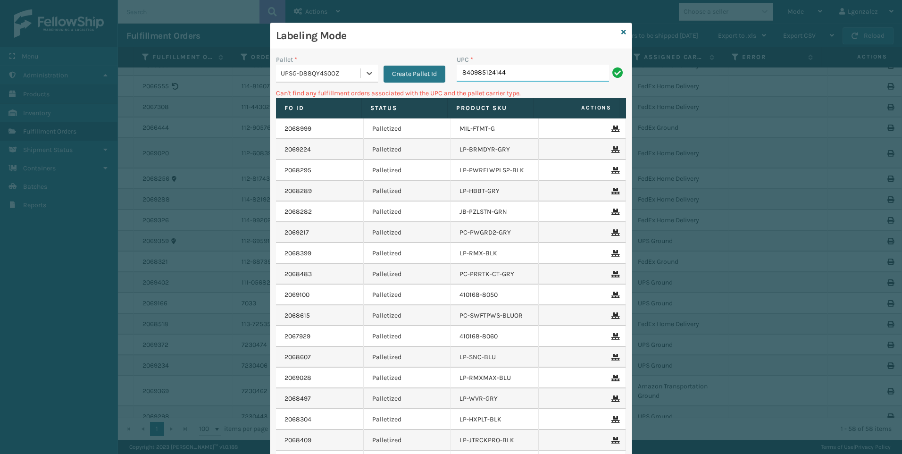
click at [540, 68] on input "840985124144" at bounding box center [533, 73] width 152 height 17
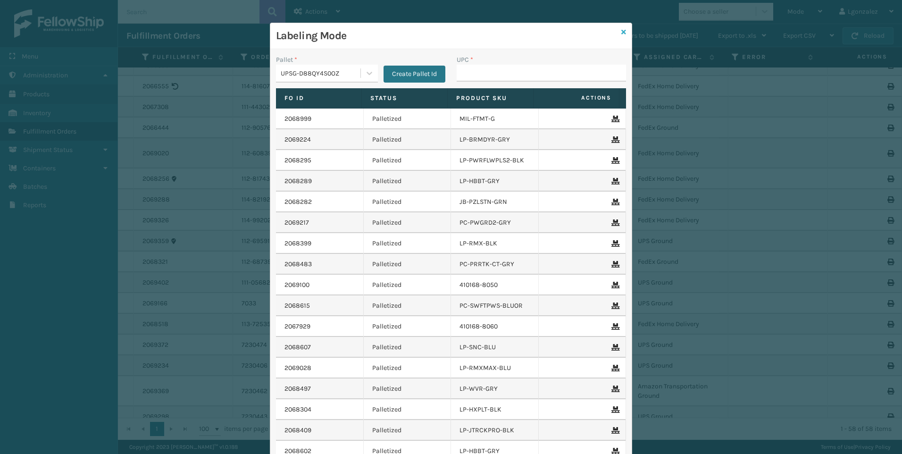
click at [622, 32] on icon at bounding box center [624, 32] width 5 height 7
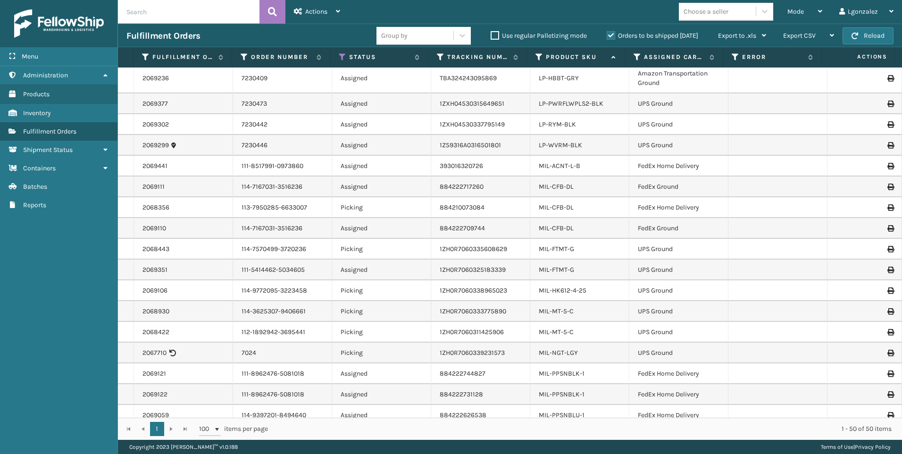
scroll to position [424, 0]
